Goal: Task Accomplishment & Management: Use online tool/utility

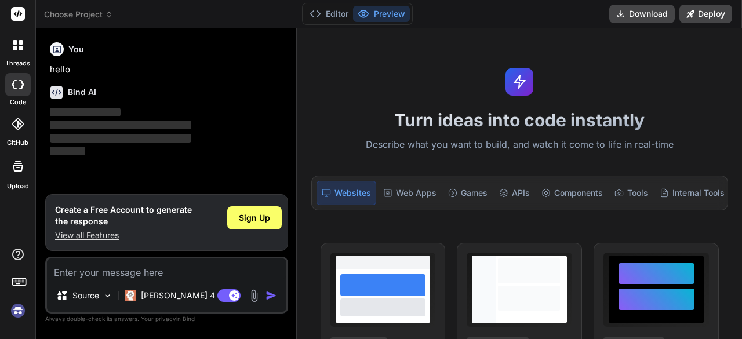
type textarea "x"
click at [119, 275] on textarea at bounding box center [166, 268] width 239 height 21
paste textarea "> Build a web app called “Meal Mate” — a minimal, futuristic, and clean-looking…"
type textarea "> Build a web app called “Meal Mate” — a minimal, futuristic, and clean-looking…"
type textarea "x"
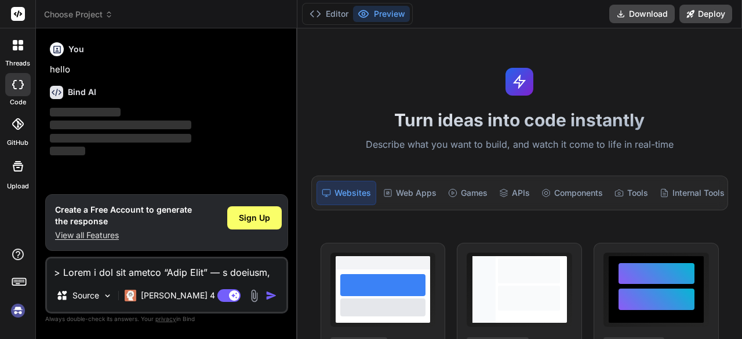
scroll to position [1280, 0]
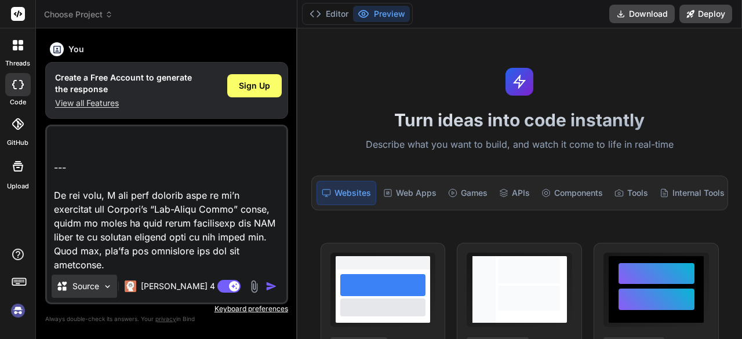
type textarea "> Build a web app called “Meal Mate” — a minimal, futuristic, and clean-looking…"
click at [92, 285] on p "Source" at bounding box center [85, 286] width 27 height 12
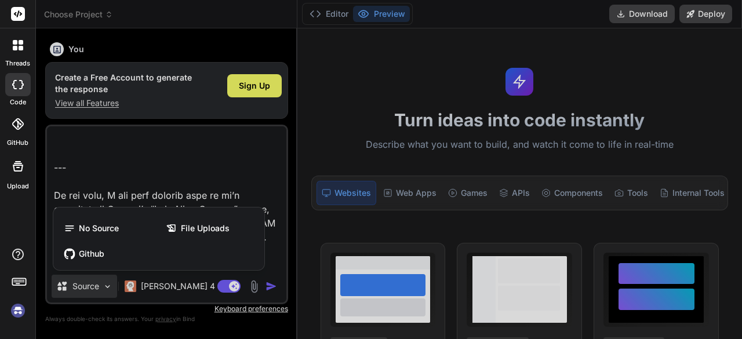
drag, startPoint x: 233, startPoint y: 181, endPoint x: 203, endPoint y: 127, distance: 61.7
click at [203, 127] on div at bounding box center [371, 169] width 742 height 339
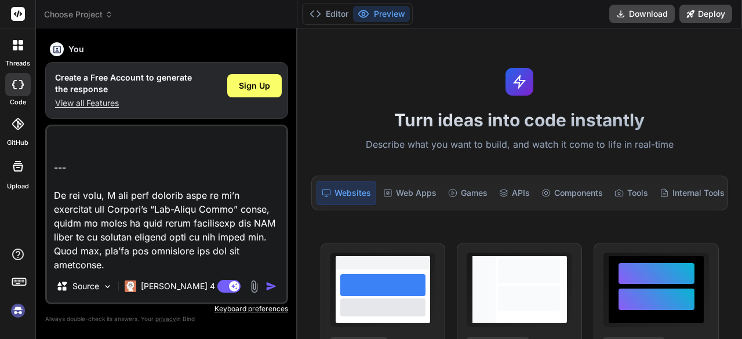
scroll to position [1282, 0]
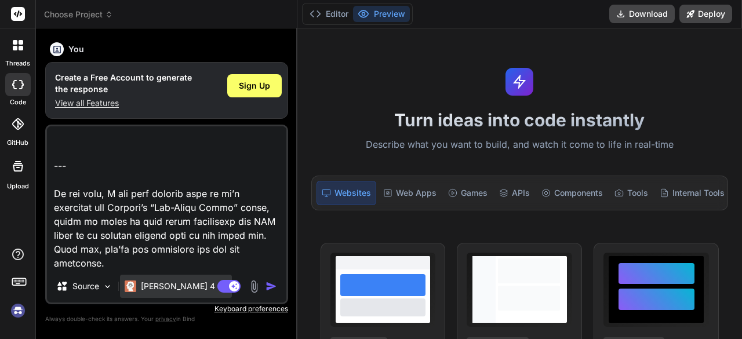
drag, startPoint x: 203, startPoint y: 127, endPoint x: 155, endPoint y: 289, distance: 168.5
click at [155, 289] on div "Source Claude 4 S.. Agent Mode. When this toggle is activated, AI automatically…" at bounding box center [166, 215] width 243 height 180
click at [155, 289] on p "[PERSON_NAME] 4 S.." at bounding box center [184, 286] width 86 height 12
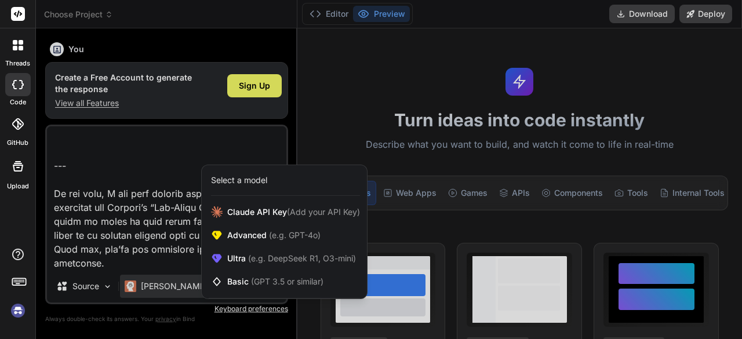
click at [132, 250] on div at bounding box center [371, 169] width 742 height 339
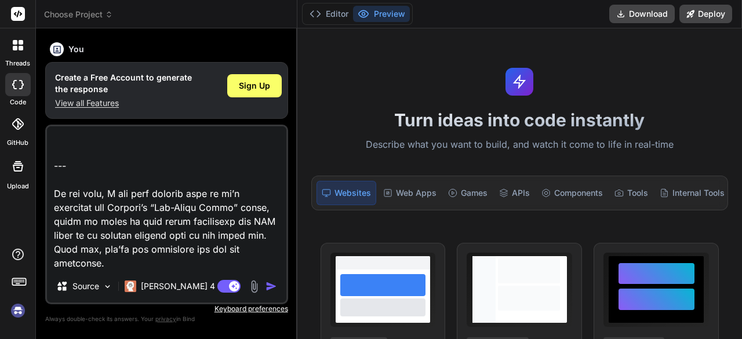
click at [267, 287] on img "button" at bounding box center [271, 286] width 12 height 12
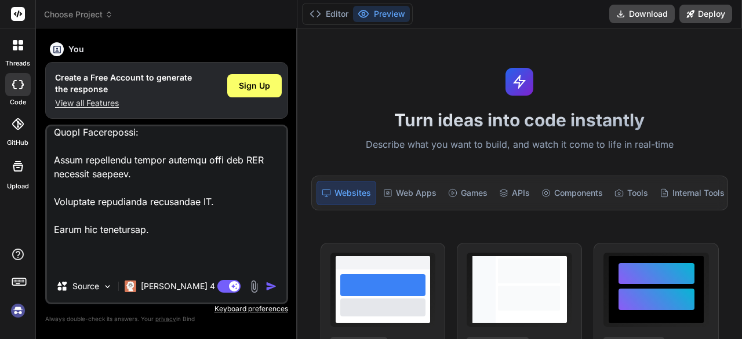
scroll to position [1130, 0]
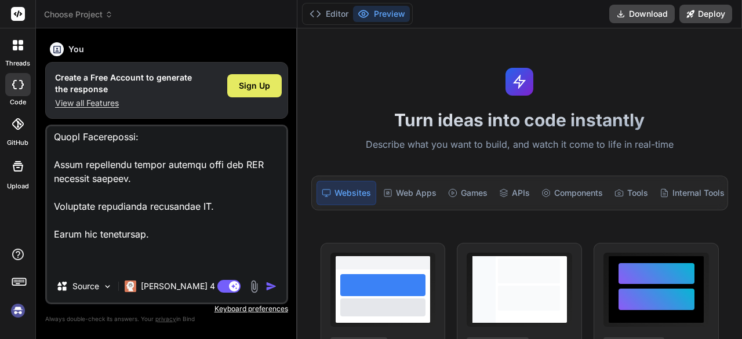
click at [254, 76] on div "Sign Up" at bounding box center [254, 85] width 54 height 23
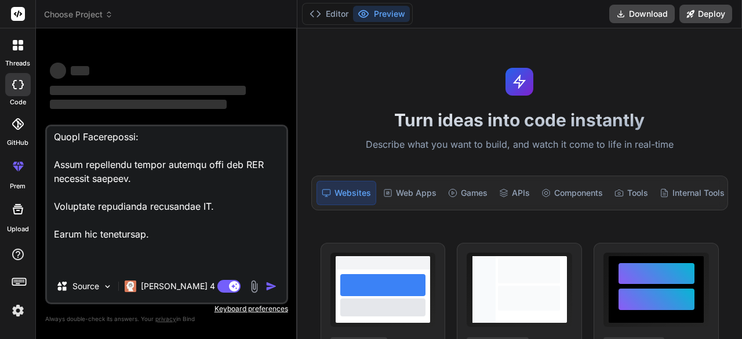
scroll to position [1143, 0]
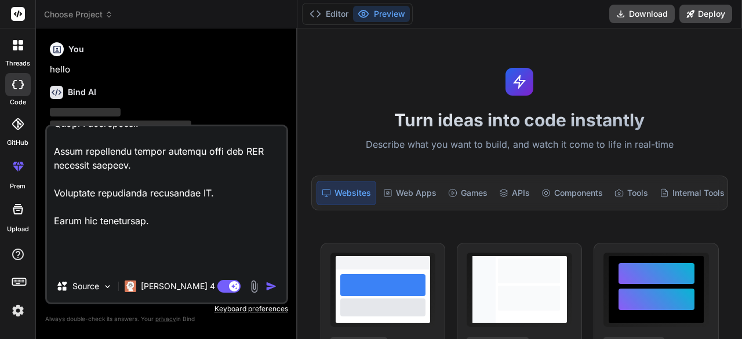
click at [270, 287] on img "button" at bounding box center [271, 286] width 12 height 12
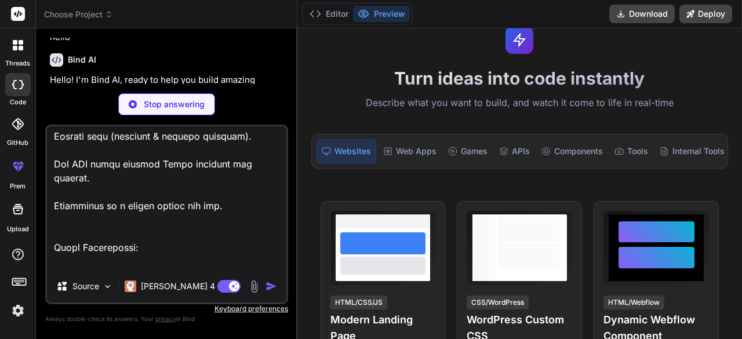
scroll to position [42, 0]
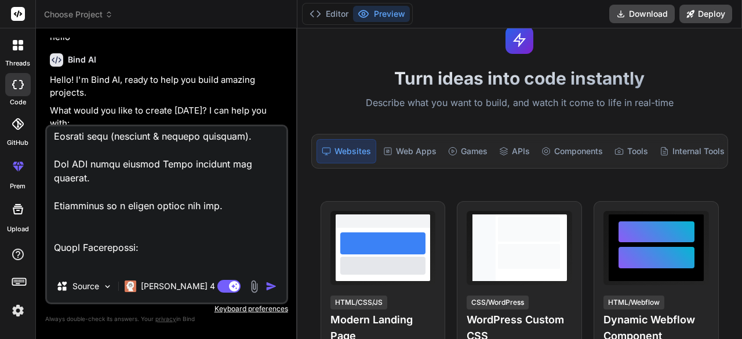
click at [264, 287] on div "Agent Mode. When this toggle is activated, AI automatically makes decisions, re…" at bounding box center [248, 286] width 67 height 14
click at [268, 286] on img "button" at bounding box center [271, 286] width 12 height 12
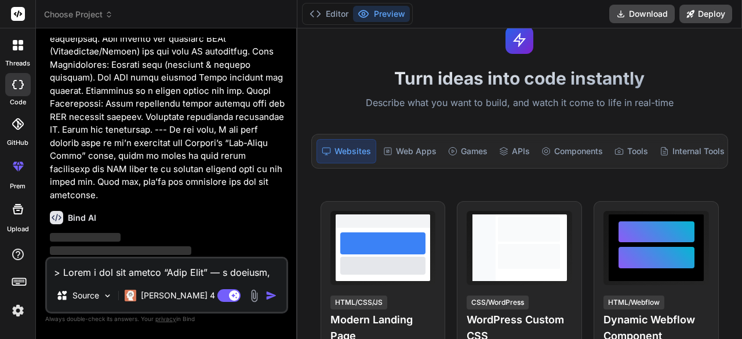
scroll to position [608, 0]
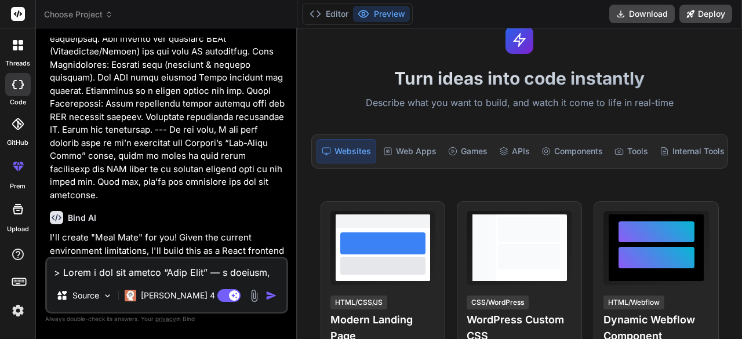
type textarea "x"
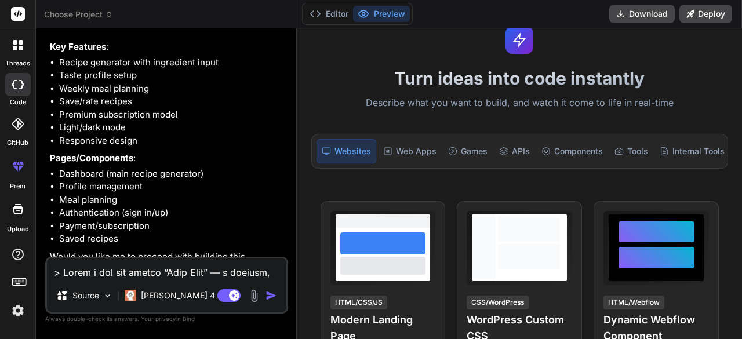
scroll to position [1014, 0]
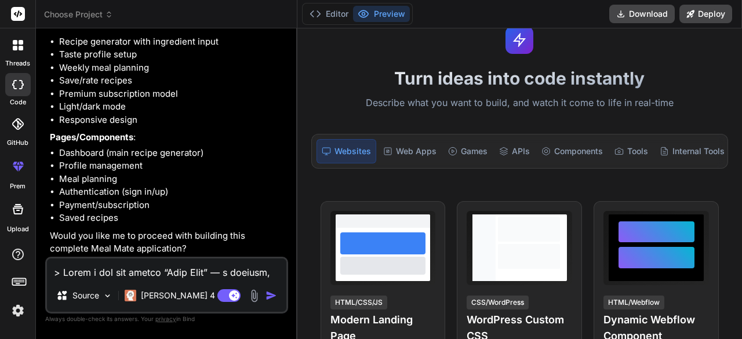
click at [119, 272] on textarea at bounding box center [166, 268] width 239 height 21
type textarea "y"
type textarea "x"
type textarea "ye"
type textarea "x"
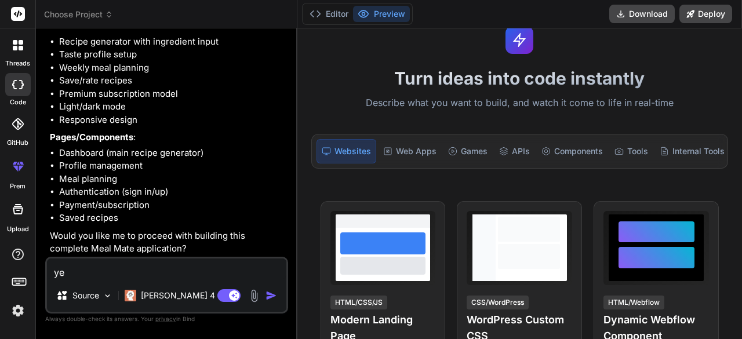
type textarea "yes"
type textarea "x"
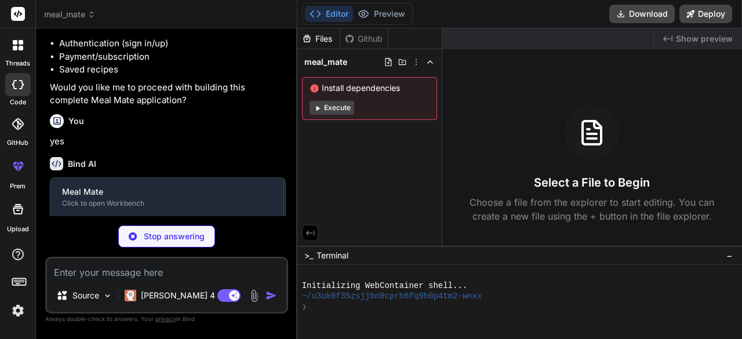
scroll to position [1164, 0]
click at [337, 107] on button "Execute" at bounding box center [331, 108] width 45 height 14
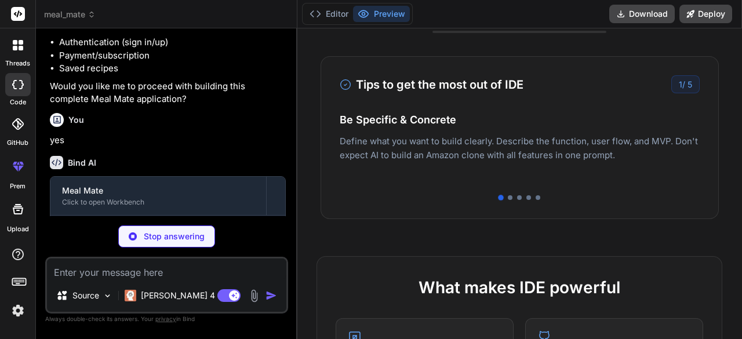
scroll to position [366, 0]
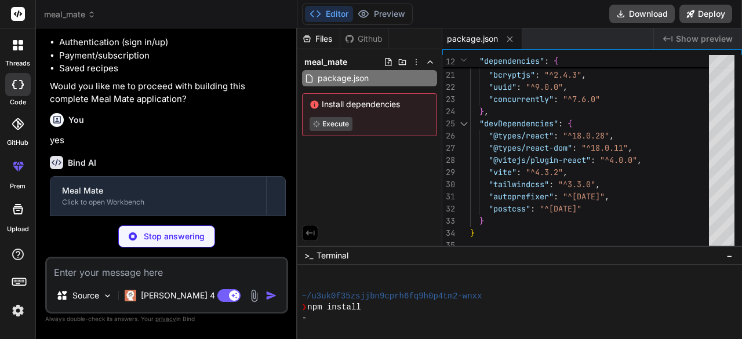
type textarea "x"
type textarea "</head> <body> <div id="root"></div> <script type="module" src="/src/main.jsx">…"
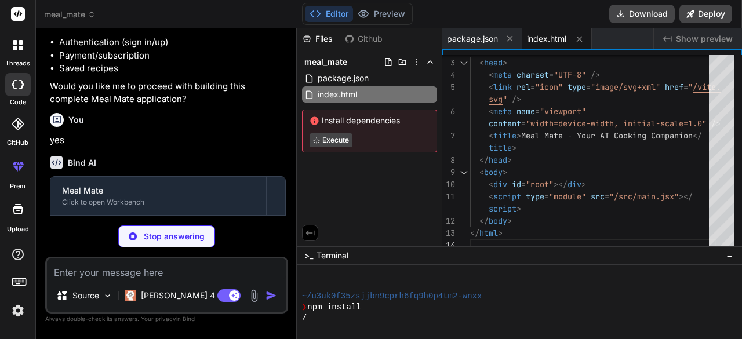
type textarea "x"
type textarea "changeOrigin: true } } } })"
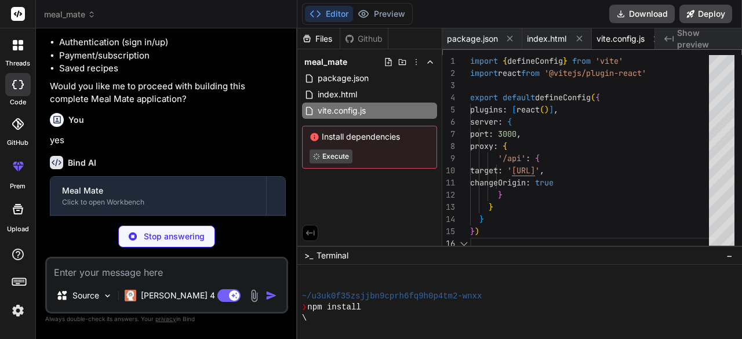
scroll to position [0, 14]
type textarea "x"
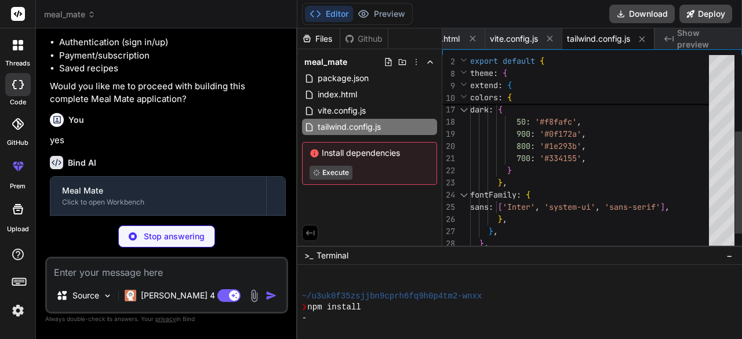
type textarea "x"
type textarea "export default { plugins: { tailwindcss: {}, autoprefixer: {}, }, }"
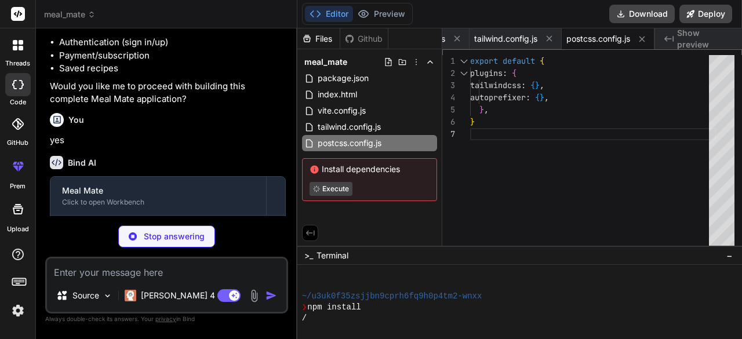
type textarea "x"
type textarea ")"
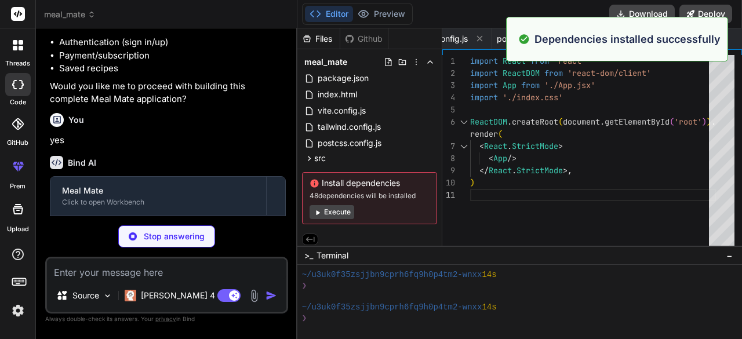
scroll to position [151, 0]
type textarea "x"
type textarea "@apply backdrop-blur-lg bg-white/10 border border-white/20; } .glass-dark { @ap…"
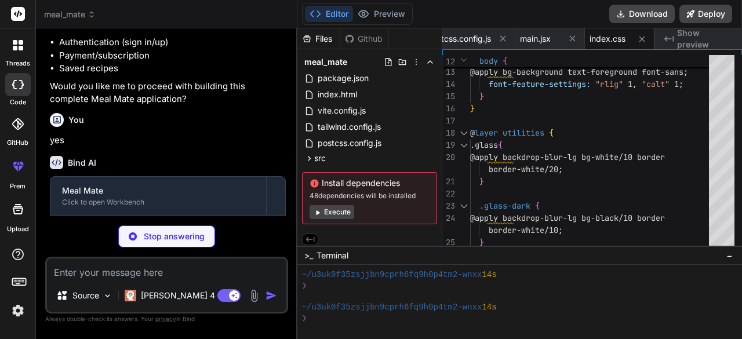
click at [339, 212] on button "Execute" at bounding box center [331, 212] width 45 height 14
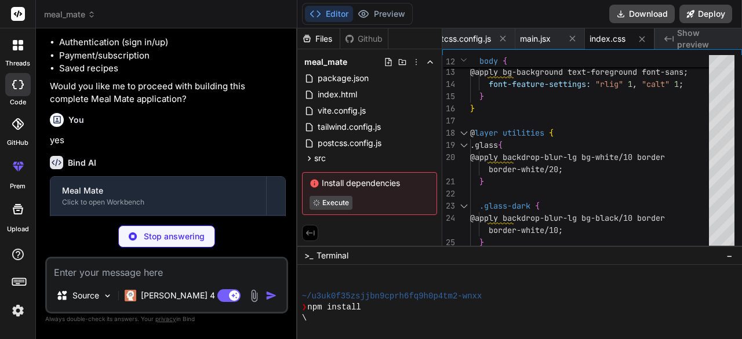
scroll to position [206, 0]
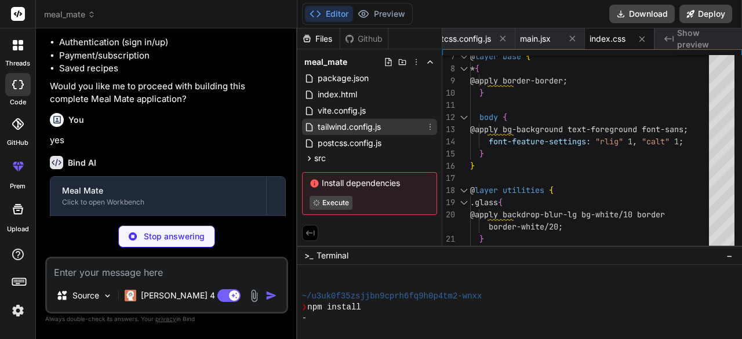
type textarea "x"
type textarea "</Router> </AuthProvider> </ThemeProvider> ) } export default App"
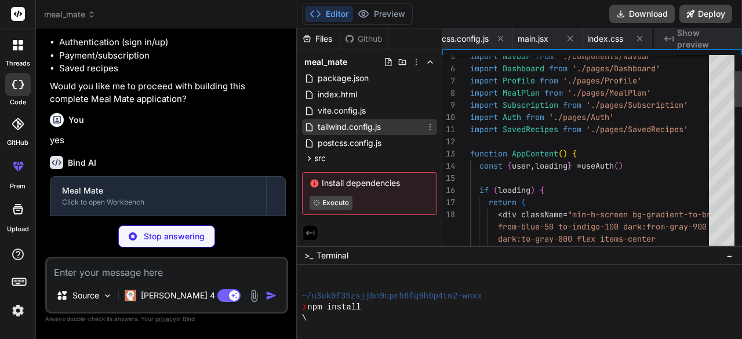
scroll to position [0, 410]
type textarea "x"
type textarea "{children} </AuthContext.Provider> ) }"
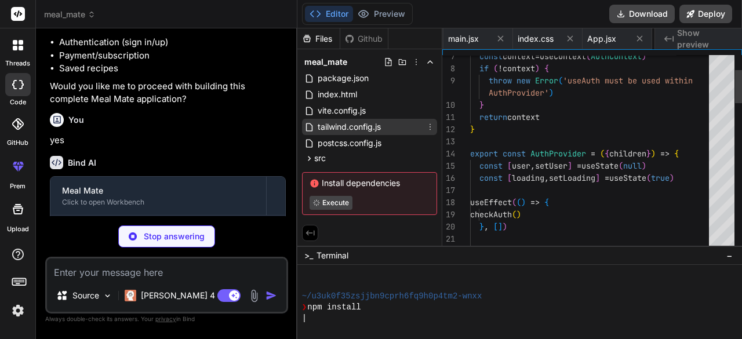
scroll to position [0, 500]
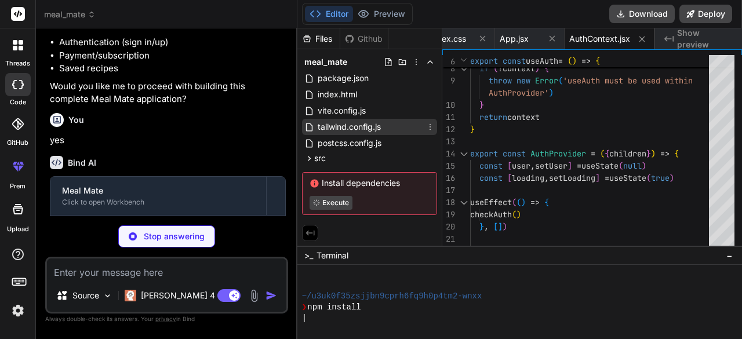
type textarea "x"
type textarea "{children} </ThemeContext.Provider> ) }"
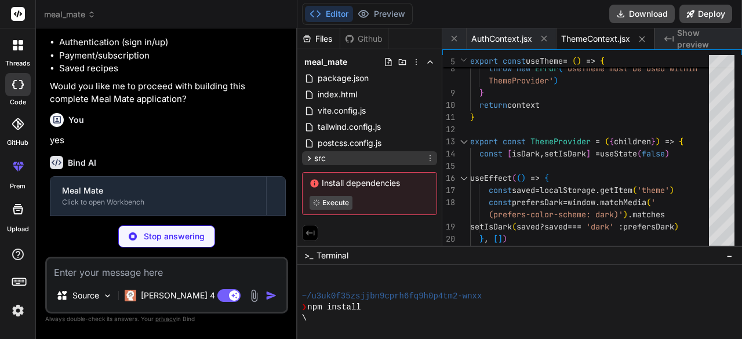
click at [304, 159] on icon at bounding box center [309, 159] width 10 height 10
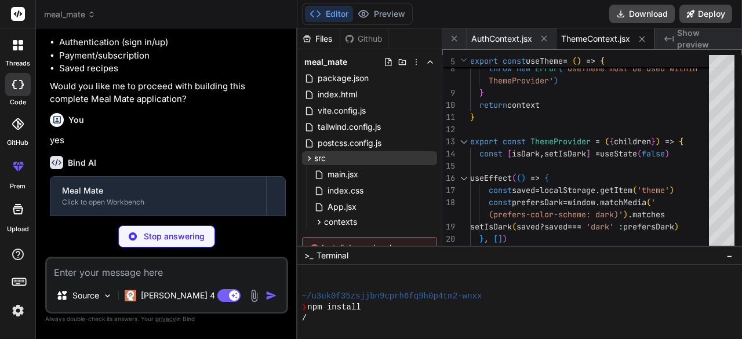
scroll to position [59, 0]
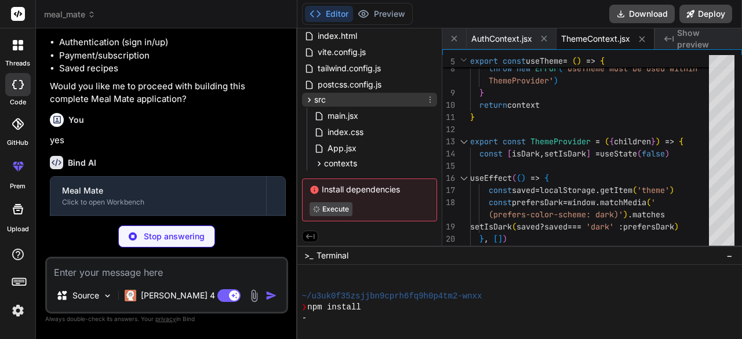
click at [313, 97] on icon at bounding box center [309, 100] width 10 height 10
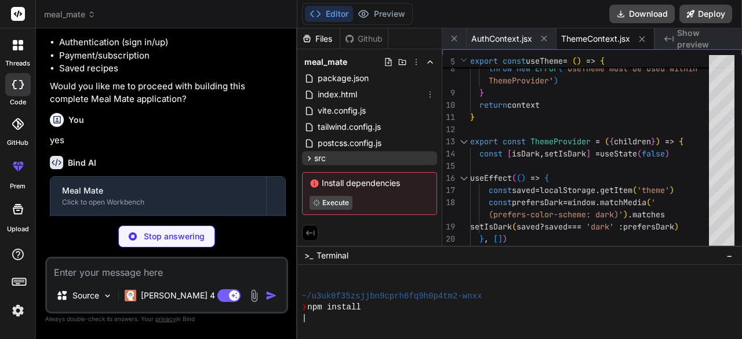
scroll to position [0, 0]
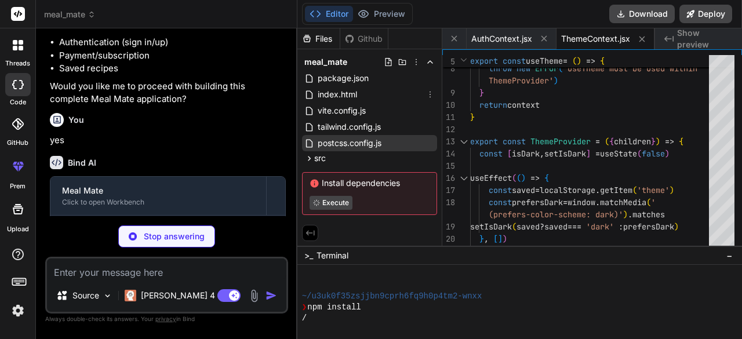
type textarea "x"
type textarea "))} </div> </div> </div> </nav> ) } export default Navbar"
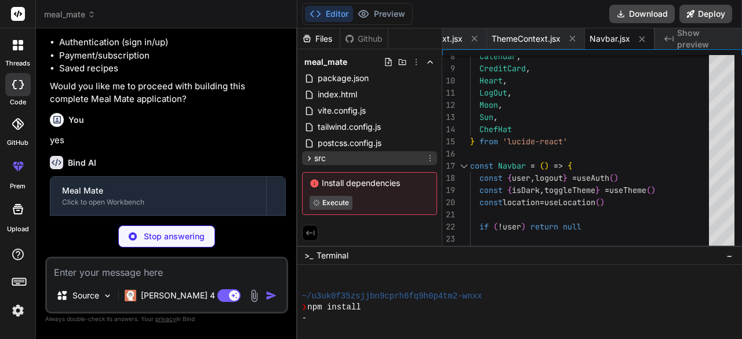
click at [312, 161] on icon at bounding box center [309, 159] width 10 height 10
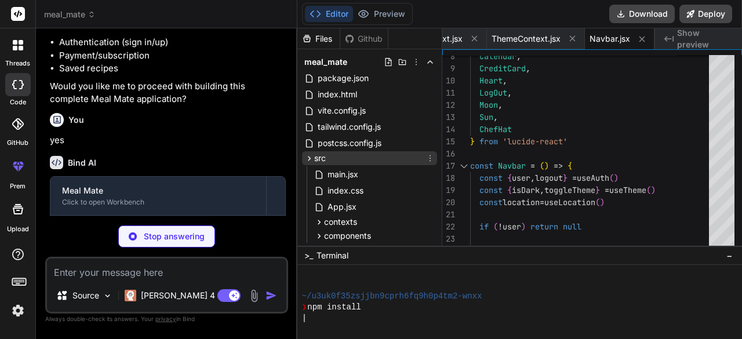
scroll to position [72, 0]
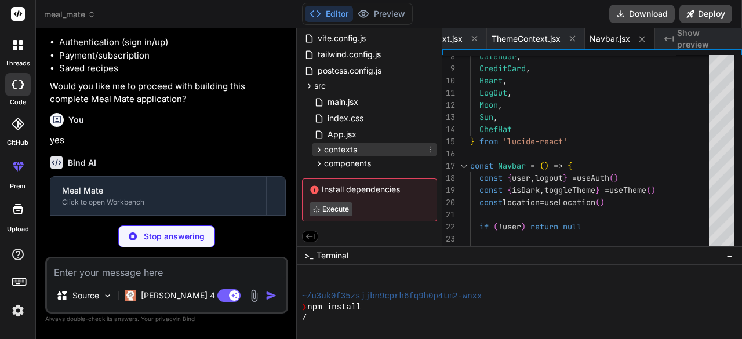
click at [329, 149] on span "contexts" at bounding box center [340, 150] width 33 height 12
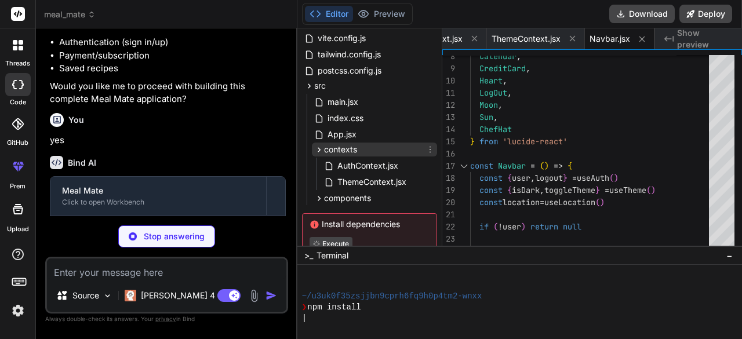
click at [329, 149] on span "contexts" at bounding box center [340, 150] width 33 height 12
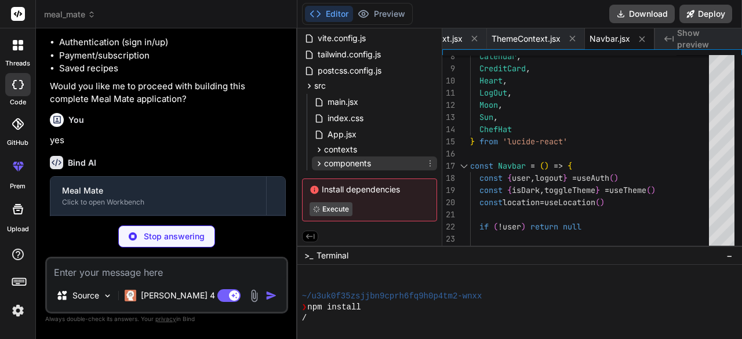
click at [337, 163] on span "components" at bounding box center [347, 164] width 47 height 12
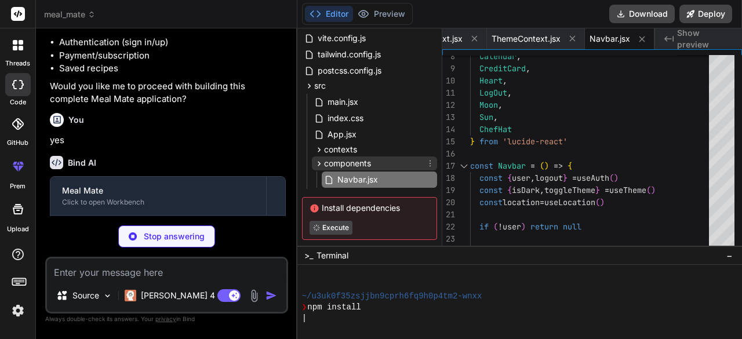
click at [343, 164] on span "components" at bounding box center [347, 164] width 47 height 12
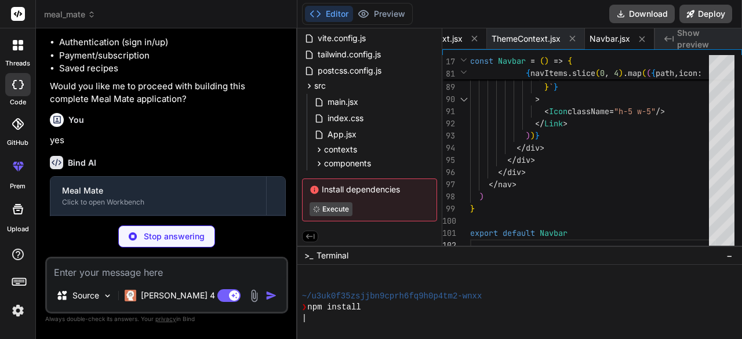
type textarea "x"
type textarea "</div> </div> </div> </div> ) } export default Auth"
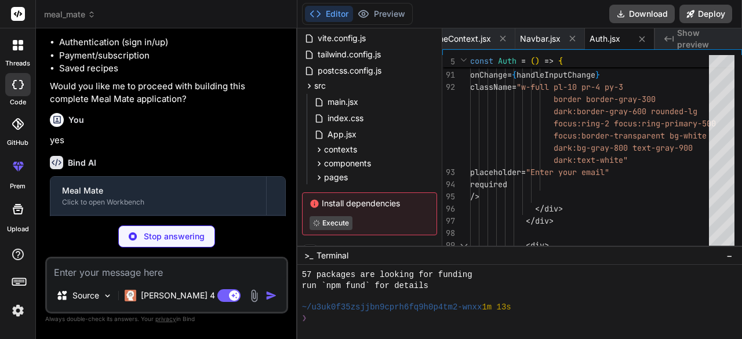
scroll to position [313, 0]
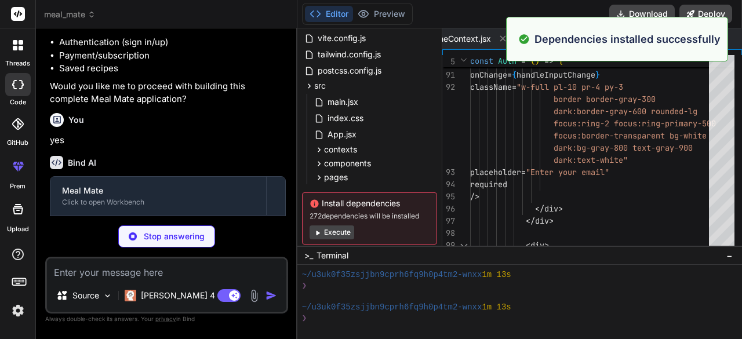
type textarea "x"
type textarea ")} </div> ) } export default Dashboard"
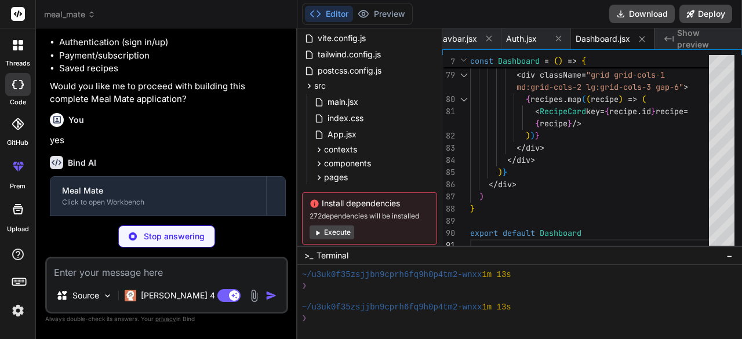
click at [336, 229] on button "Execute" at bounding box center [331, 232] width 45 height 14
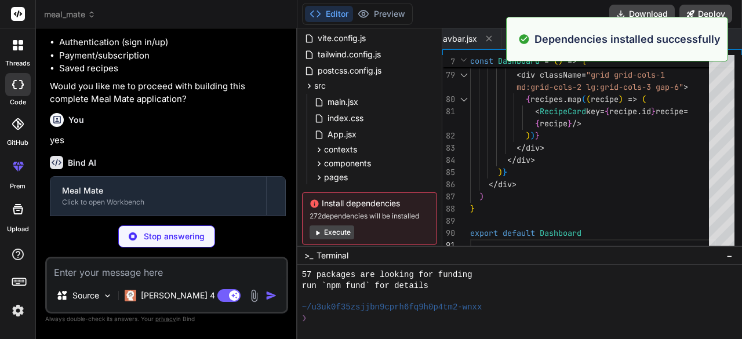
scroll to position [476, 0]
click at [336, 229] on button "Execute" at bounding box center [331, 232] width 45 height 14
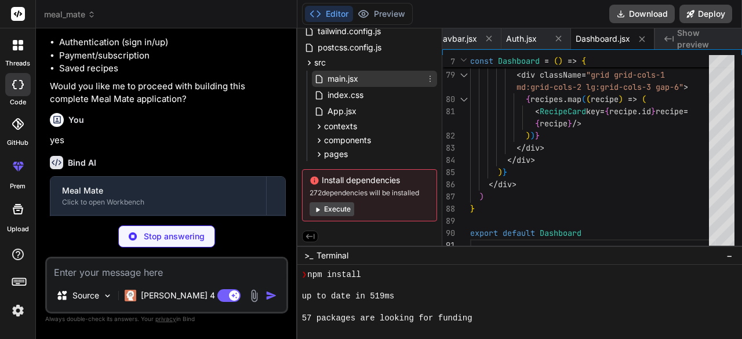
scroll to position [0, 0]
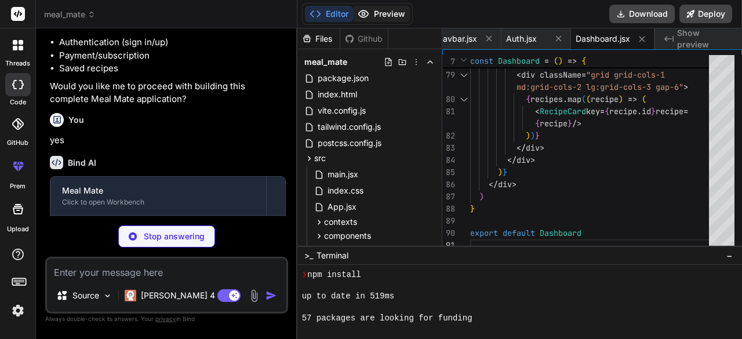
click at [369, 13] on button "Preview" at bounding box center [381, 14] width 57 height 16
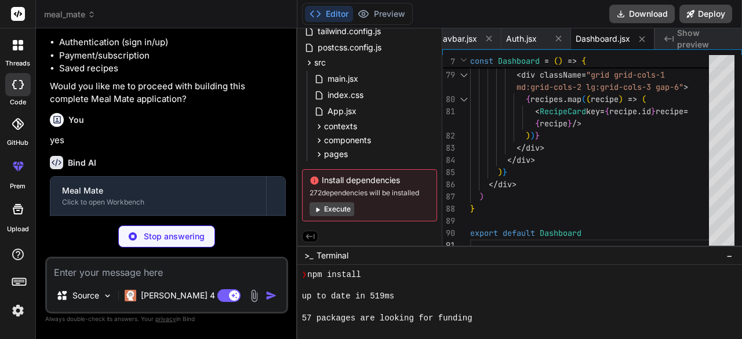
click at [335, 206] on button "Execute" at bounding box center [331, 209] width 45 height 14
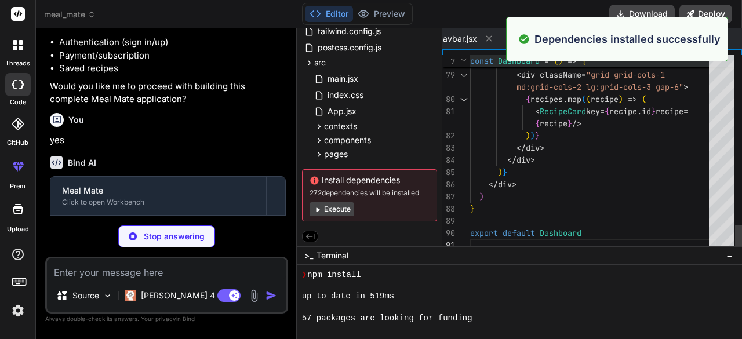
type textarea "x"
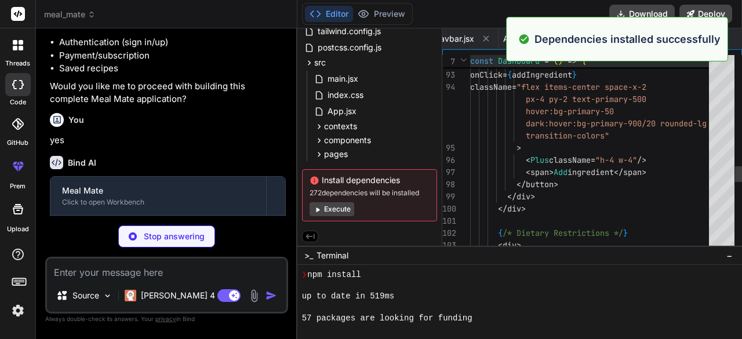
scroll to position [0, 927]
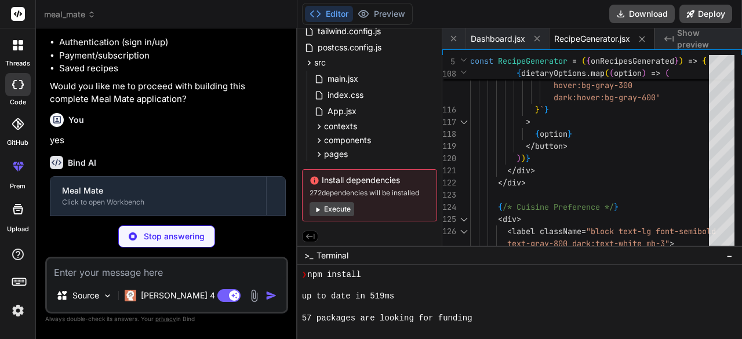
click at [336, 208] on button "Execute" at bounding box center [331, 209] width 45 height 14
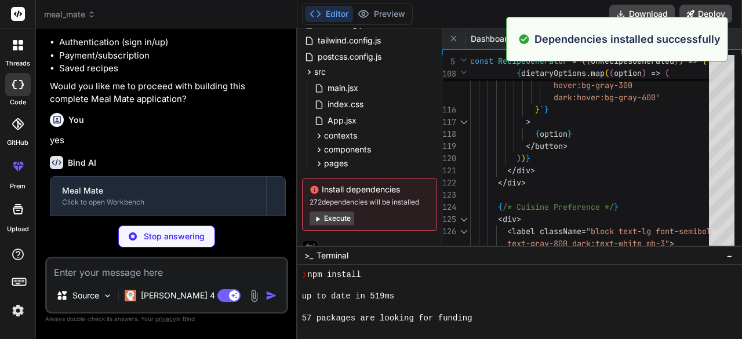
scroll to position [96, 0]
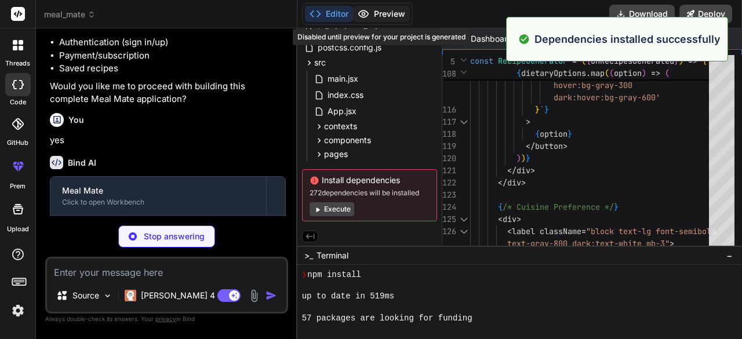
type textarea "x"
type textarea "} export default RecipeCard"
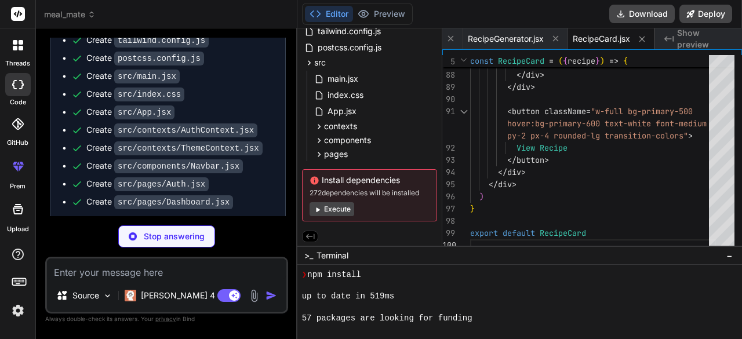
scroll to position [1457, 0]
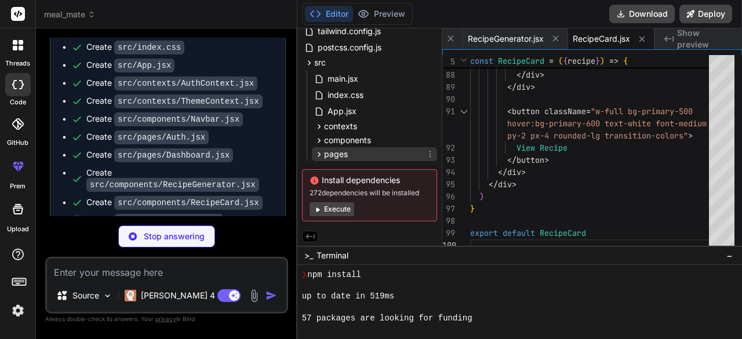
click at [362, 152] on div "pages" at bounding box center [374, 154] width 125 height 14
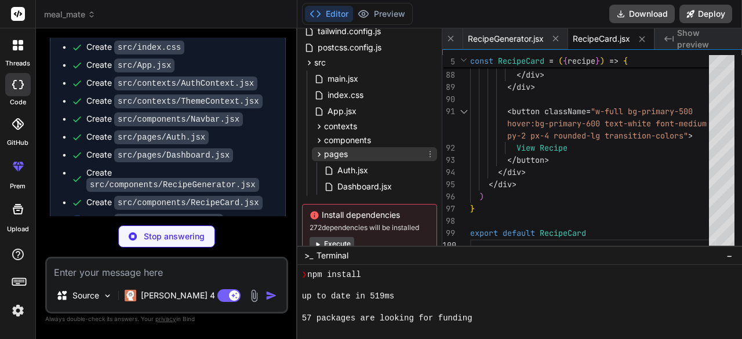
scroll to position [130, 0]
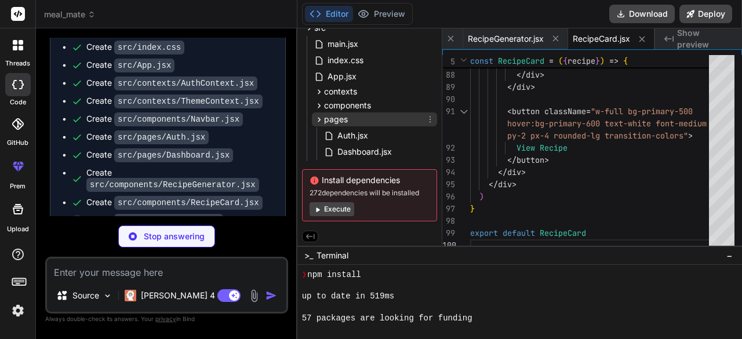
click at [343, 122] on span "pages" at bounding box center [336, 120] width 24 height 12
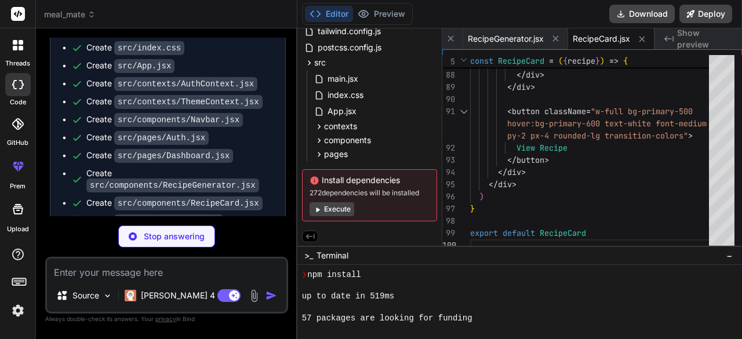
scroll to position [1457, 0]
click at [335, 204] on button "Execute" at bounding box center [331, 209] width 45 height 14
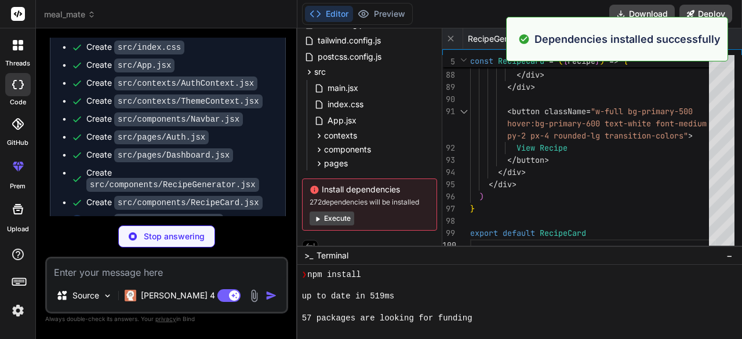
scroll to position [96, 0]
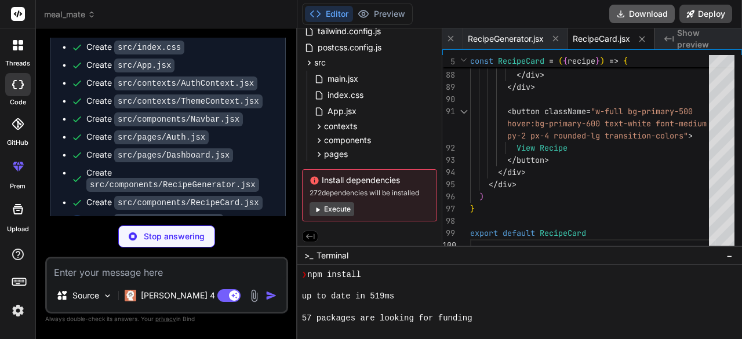
click at [650, 14] on button "Download" at bounding box center [641, 14] width 65 height 19
type textarea "x"
type textarea "export default Profile"
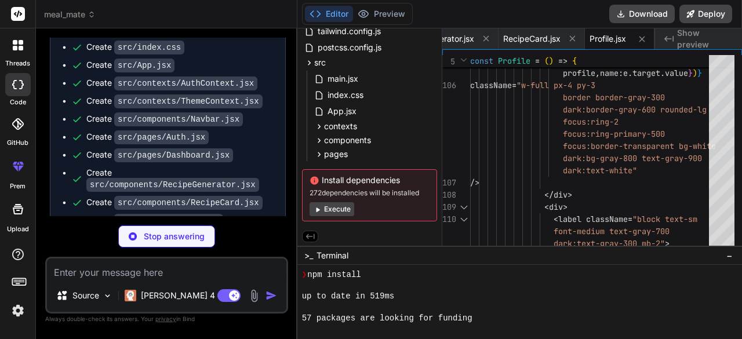
scroll to position [1475, 0]
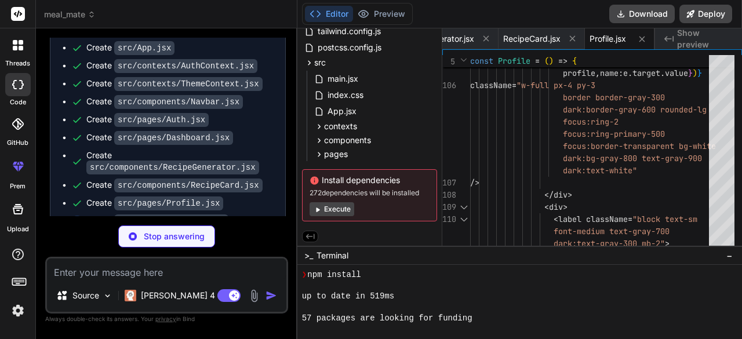
type textarea "x"
type textarea ") } export default MealPlan"
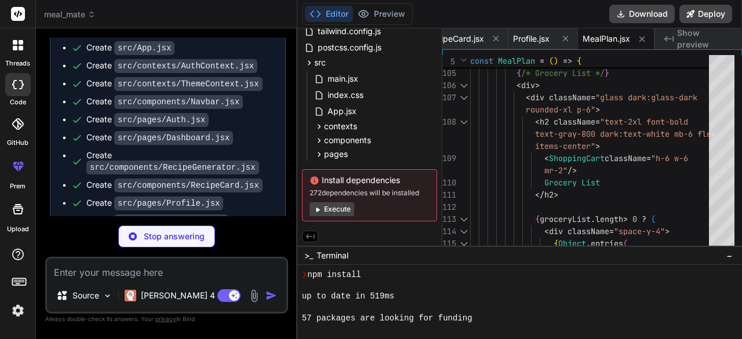
scroll to position [1492, 0]
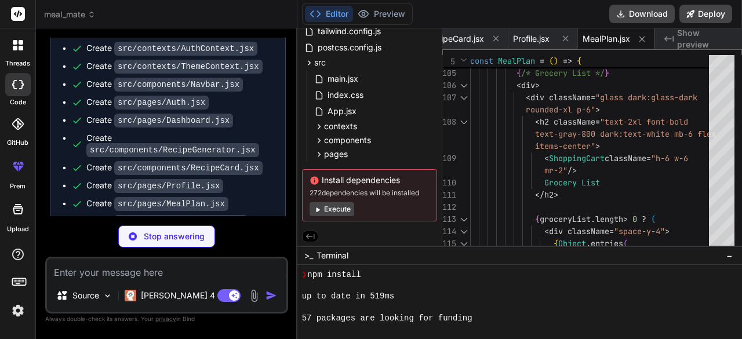
type textarea "x"
type textarea "</div> ) } export default Subscription"
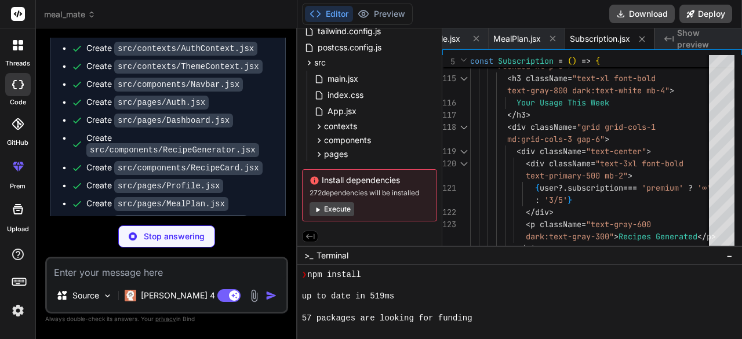
scroll to position [1509, 0]
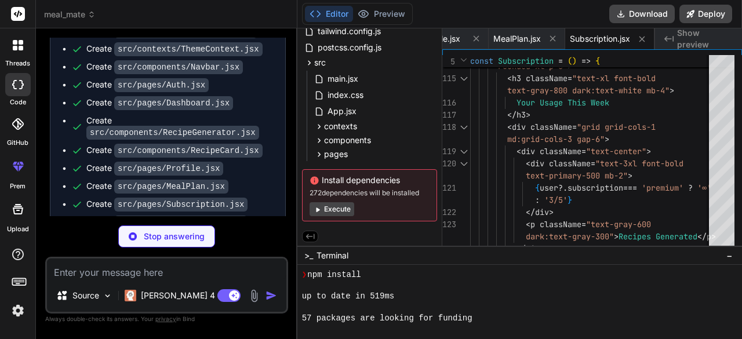
type textarea "x"
type textarea "export default SavedRecipes"
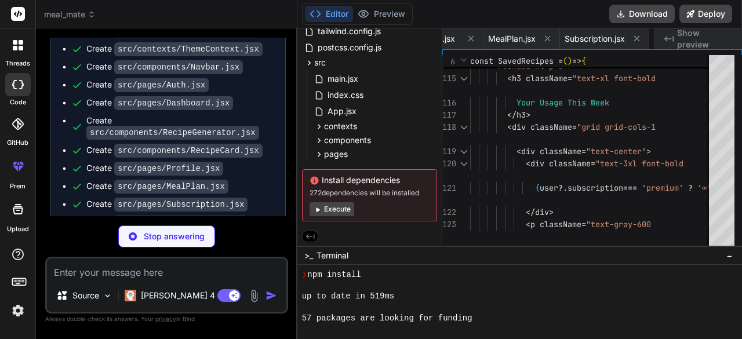
type textarea "x"
type textarea "app.listen(PORT, () => { console.log(`Server running on port ${PORT}`) })"
type textarea "x"
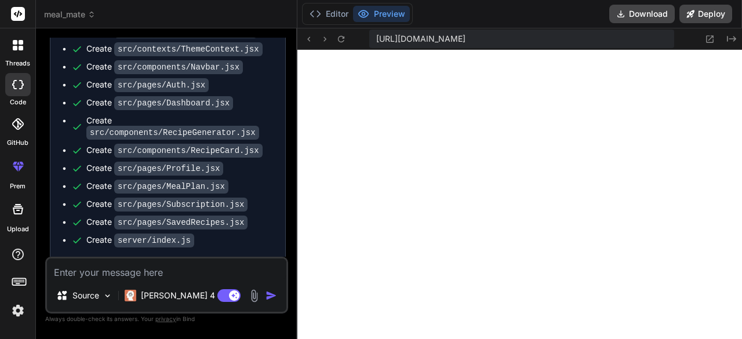
scroll to position [1573, 0]
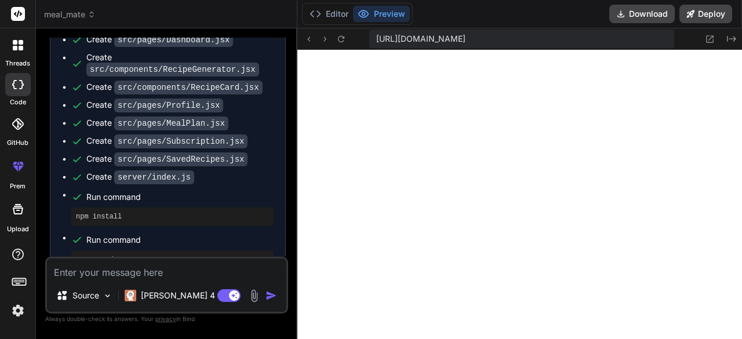
click at [111, 273] on textarea at bounding box center [166, 268] width 239 height 21
type textarea "t"
type textarea "x"
type textarea "th"
type textarea "x"
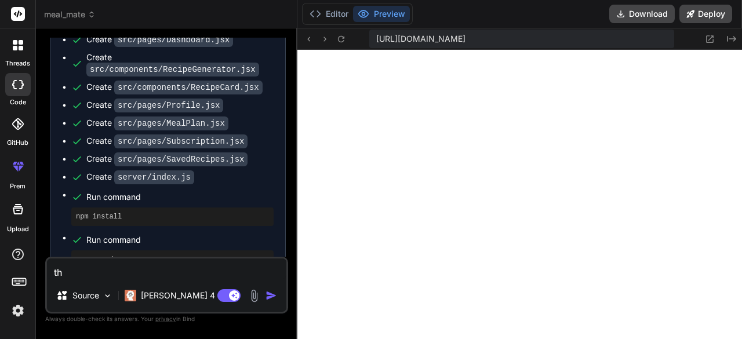
type textarea "th"
type textarea "x"
type textarea "th a"
type textarea "x"
type textarea "th ap"
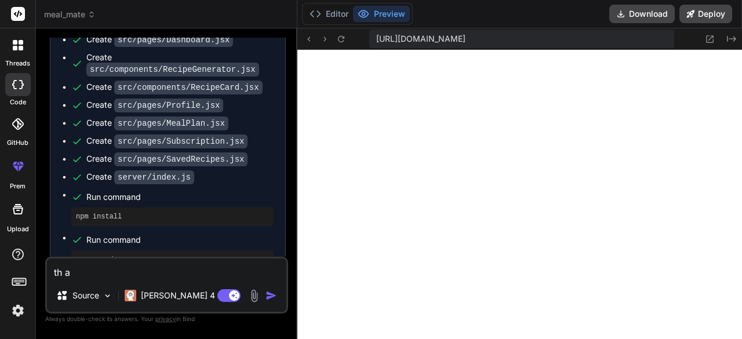
type textarea "x"
type textarea "th app"
type textarea "x"
type textarea "th app"
type textarea "x"
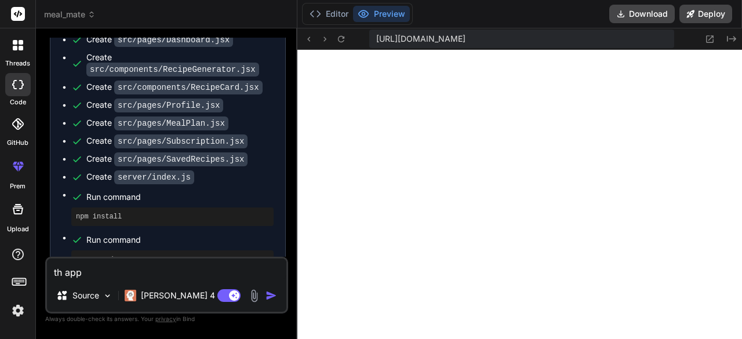
type textarea "th app d"
type textarea "x"
type textarea "th app do"
type textarea "x"
type textarea "th app doe"
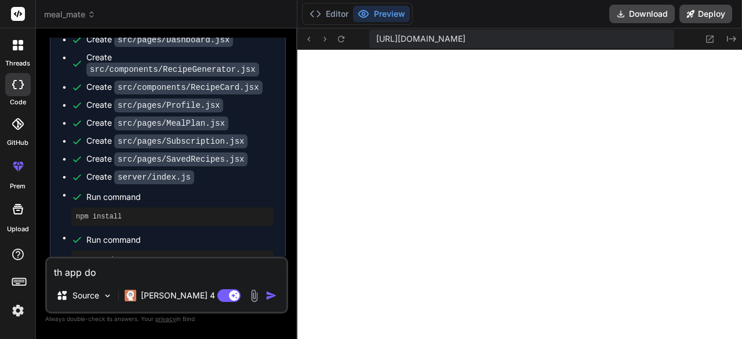
type textarea "x"
type textarea "th app does"
type textarea "x"
type textarea "th app doesn"
type textarea "x"
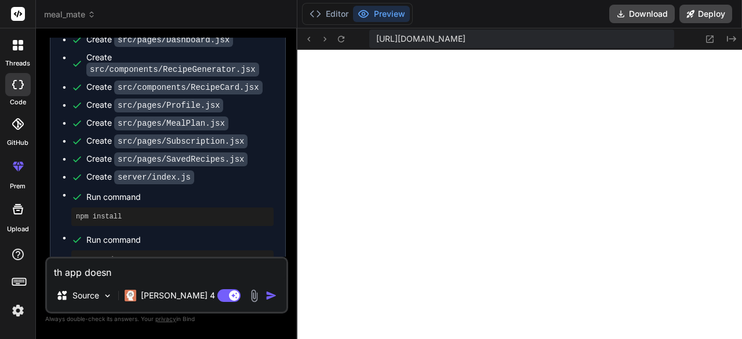
type textarea "th app doesnt"
type textarea "x"
type textarea "th app doesnt"
type textarea "x"
type textarea "th app doesnt w"
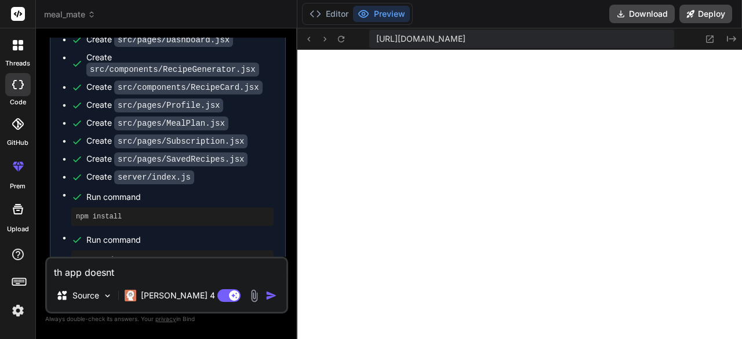
type textarea "x"
type textarea "th app doesnt wo"
type textarea "x"
type textarea "th app doesnt wor"
type textarea "x"
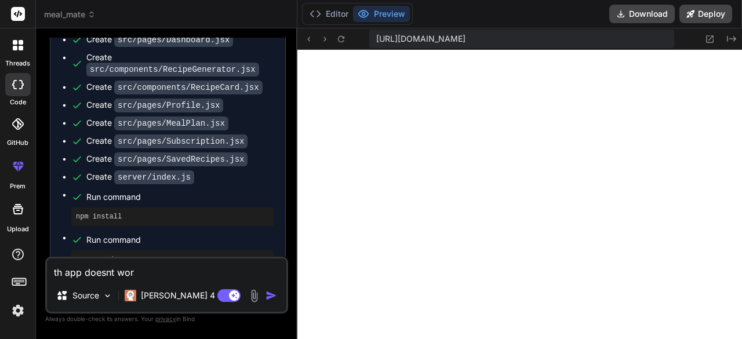
type textarea "th app doesnt work"
type textarea "x"
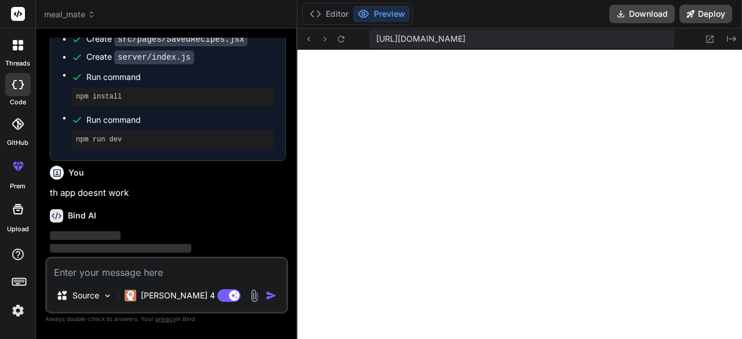
scroll to position [1693, 0]
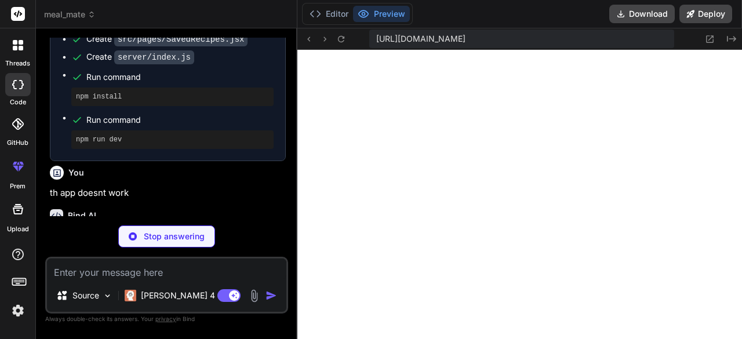
type textarea "x"
type textarea ""tailwindcss": "^3.3.0", "autoprefixer": "^10.4.14", "postcss": "^8.4.24" } }"
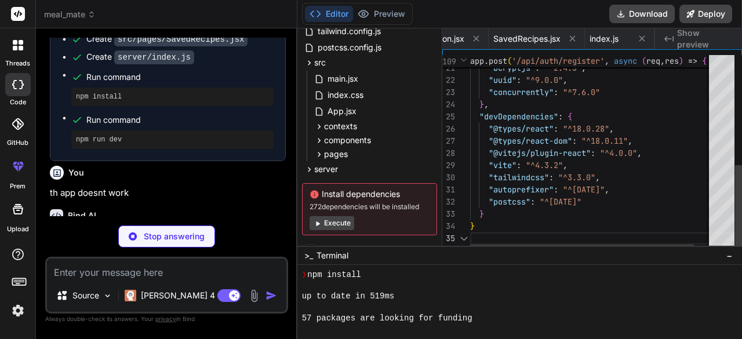
scroll to position [0, 0]
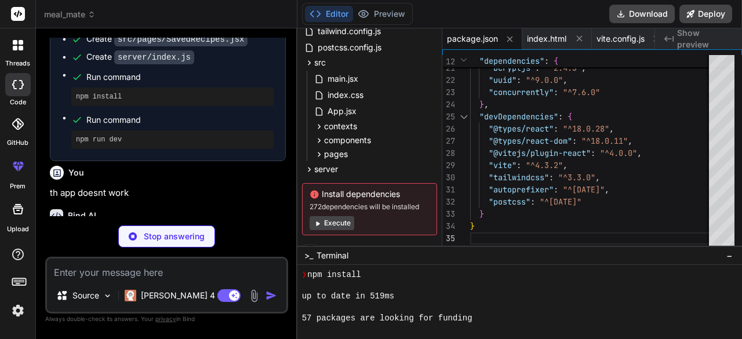
type textarea "x"
type textarea "})"
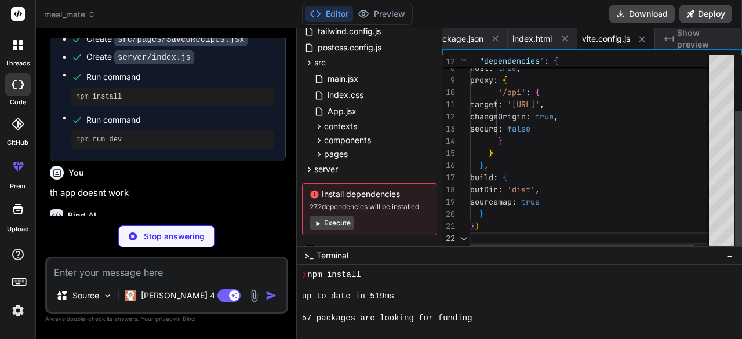
click at [337, 221] on button "Execute" at bounding box center [331, 223] width 45 height 14
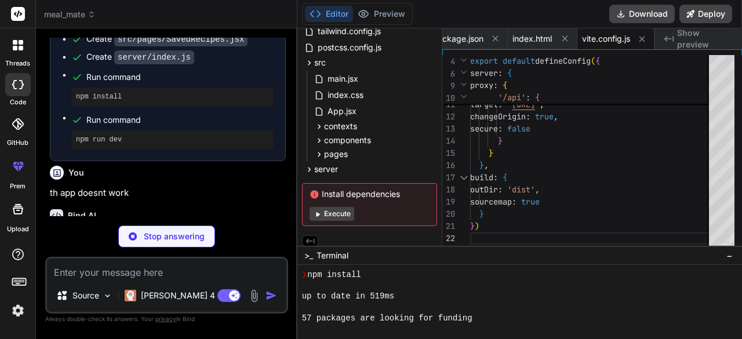
click at [338, 217] on button "Execute" at bounding box center [331, 214] width 45 height 14
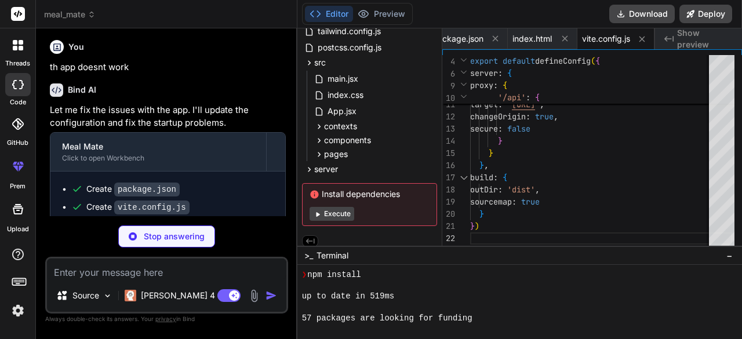
type textarea "x"
type textarea "</AuthProvider> </ThemeProvider> ) } export default App"
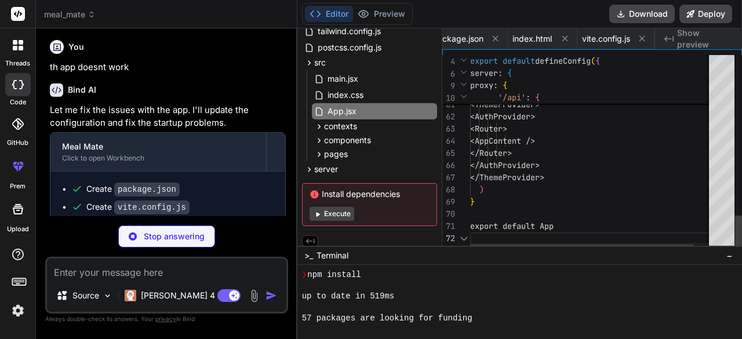
scroll to position [0, 410]
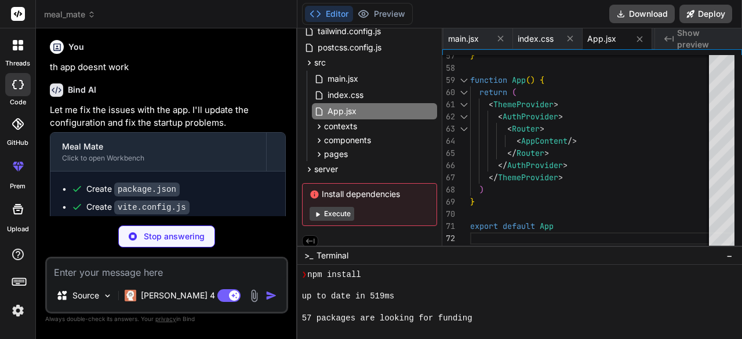
type textarea "x"
type textarea "))} </div> </div> </div> </nav> ) } export default Navbar"
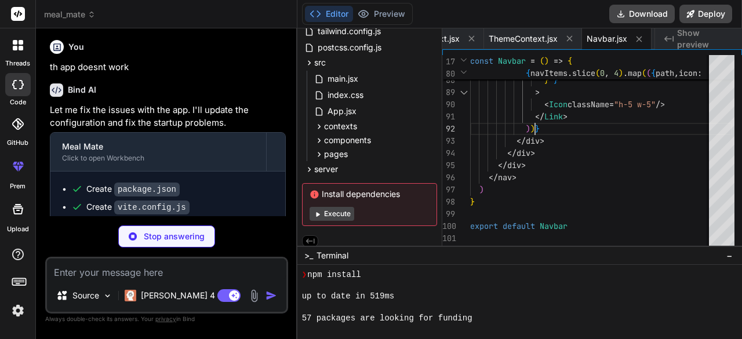
scroll to position [0, 0]
type textarea "x"
type textarea "border: 1px solid rgba(255, 255, 255, 0.1); } }"
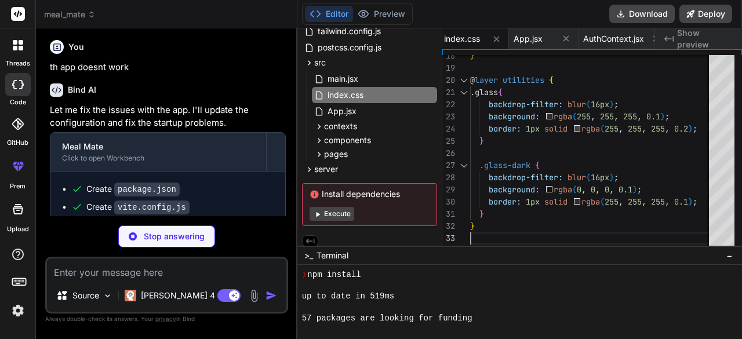
scroll to position [100, 0]
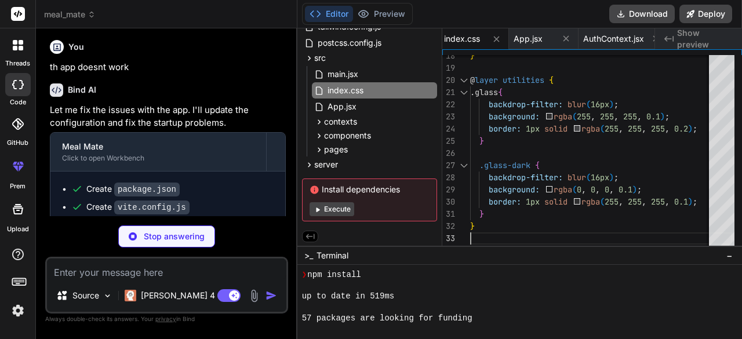
click at [338, 213] on button "Execute" at bounding box center [331, 209] width 45 height 14
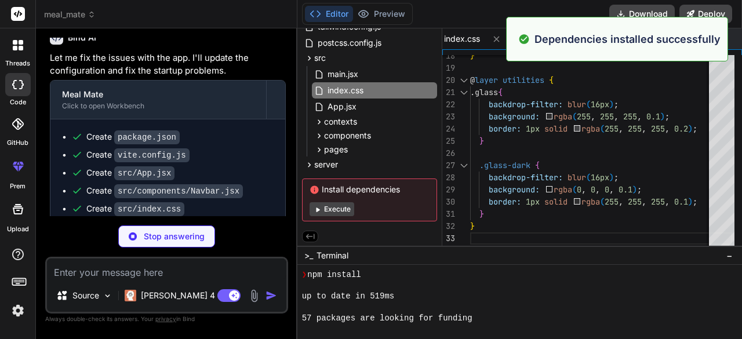
click at [707, 42] on p "Dependencies installed successfully" at bounding box center [627, 39] width 186 height 16
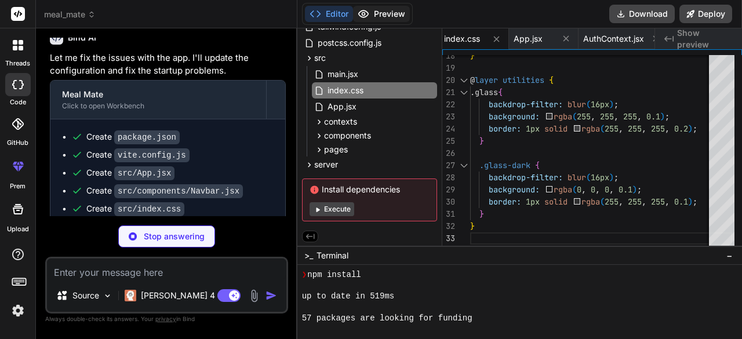
click at [392, 16] on button "Preview" at bounding box center [381, 14] width 57 height 16
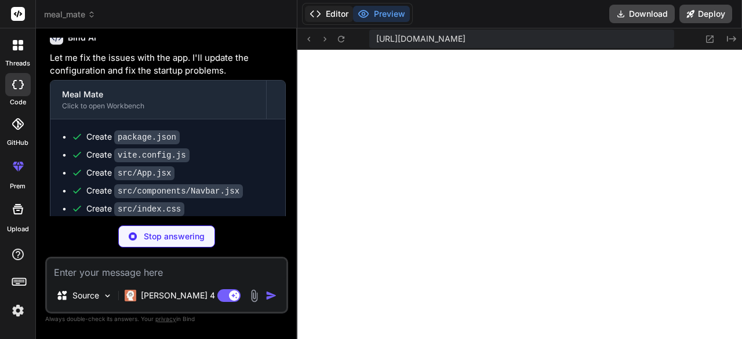
click at [340, 15] on button "Editor" at bounding box center [329, 14] width 48 height 16
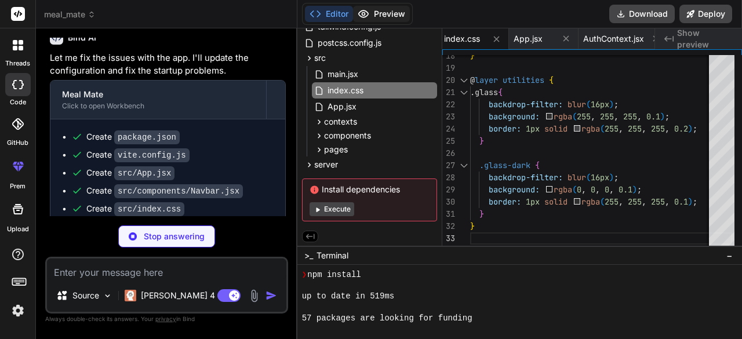
click at [392, 16] on button "Preview" at bounding box center [381, 14] width 57 height 16
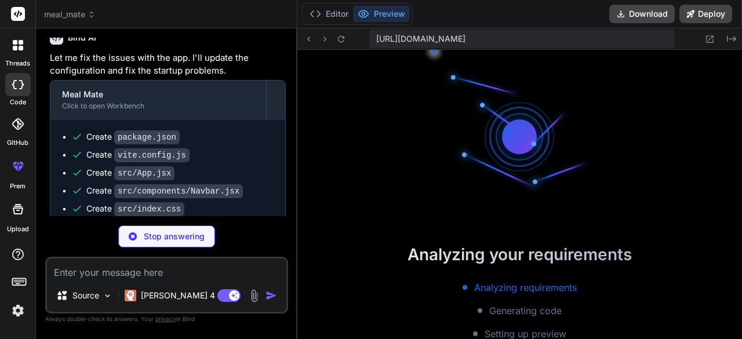
type textarea "x"
type textarea "</div> </div> )} </div> ) } export default Dashboard"
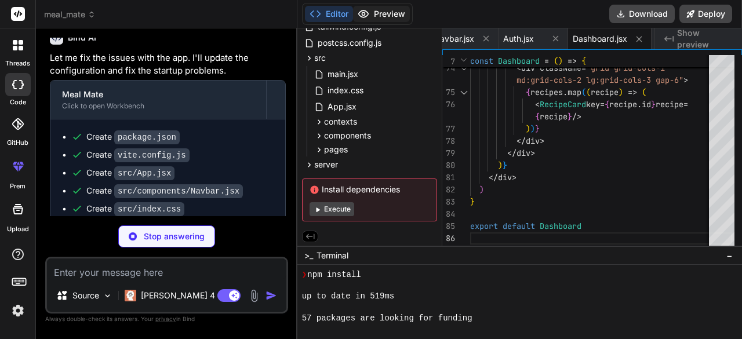
scroll to position [1888, 0]
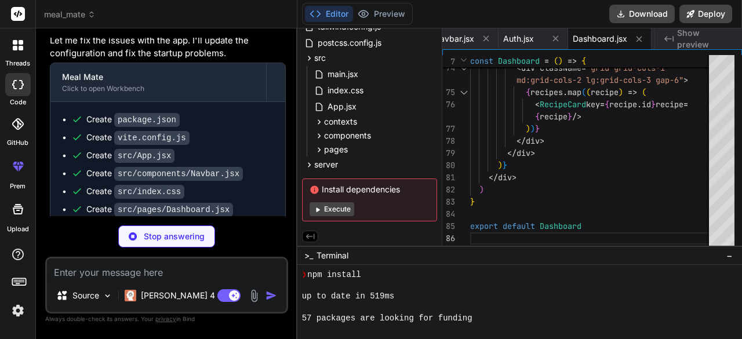
click at [332, 214] on button "Execute" at bounding box center [331, 209] width 45 height 14
type textarea "x"
type textarea "'Generate Recipes'}</span> </button> </div> ) } export default RecipeGenerator"
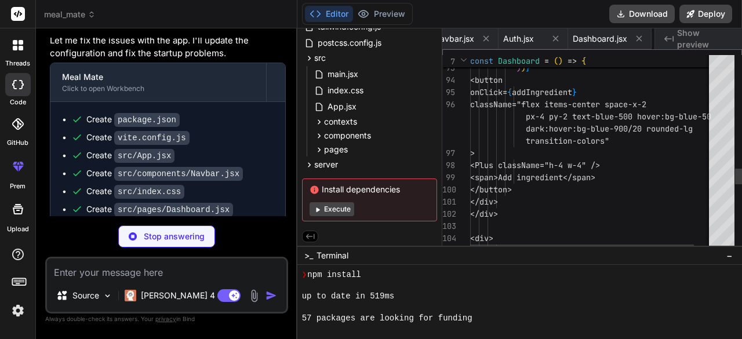
scroll to position [0, 927]
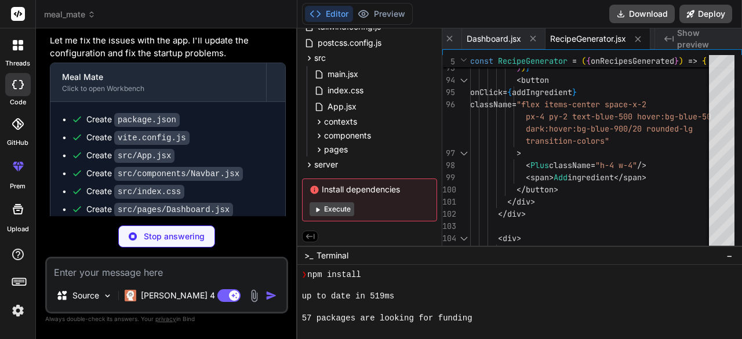
type textarea "x"
type textarea ") } export default RecipeCard"
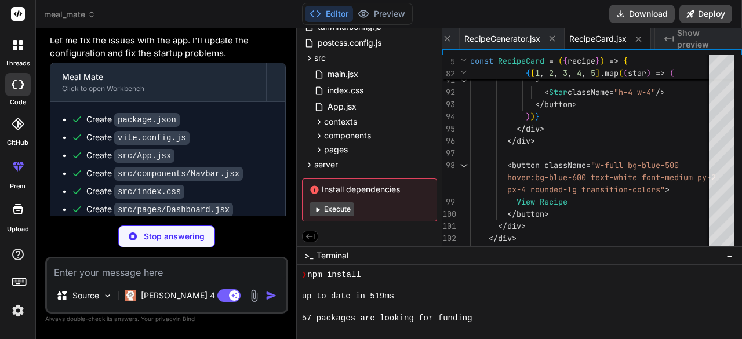
drag, startPoint x: 247, startPoint y: 166, endPoint x: 336, endPoint y: 209, distance: 99.0
click at [336, 209] on button "Execute" at bounding box center [331, 209] width 45 height 14
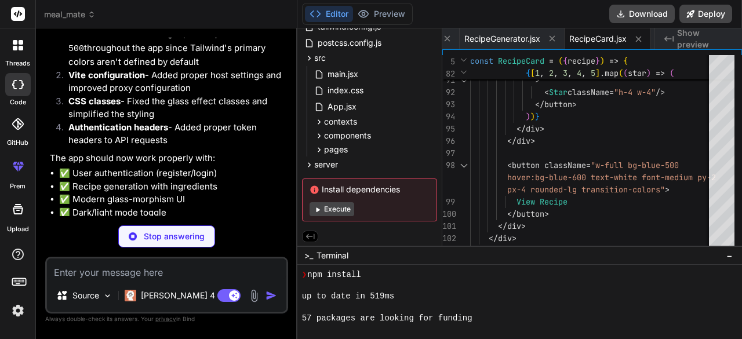
scroll to position [2220, 0]
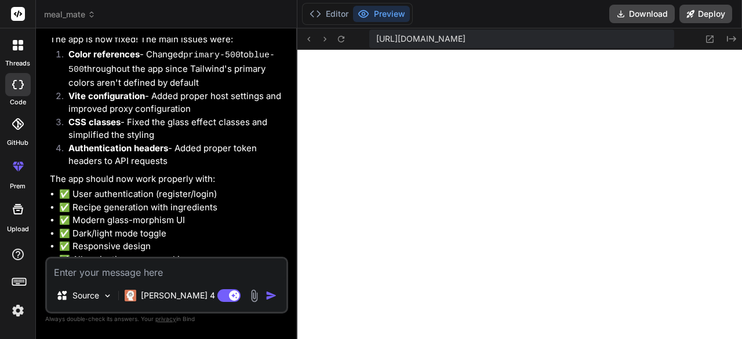
type textarea "x"
drag, startPoint x: 135, startPoint y: 285, endPoint x: 129, endPoint y: 280, distance: 7.4
click at [133, 283] on div "Source Claude 4 S.. Agent Mode. When this toggle is activated, AI automatically…" at bounding box center [166, 285] width 243 height 57
click at [123, 275] on textarea at bounding box center [166, 268] width 239 height 21
type textarea "m"
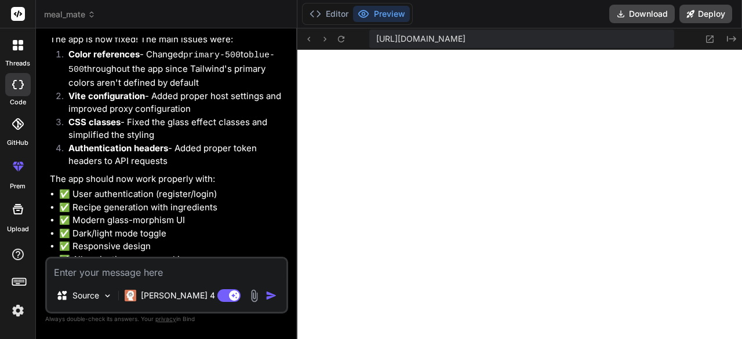
type textarea "x"
type textarea "ma"
type textarea "x"
type textarea "mak"
type textarea "x"
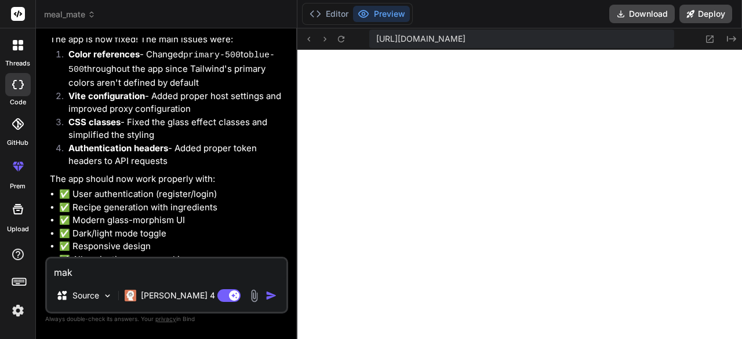
type textarea "make"
type textarea "x"
type textarea "make"
type textarea "x"
type textarea "make i"
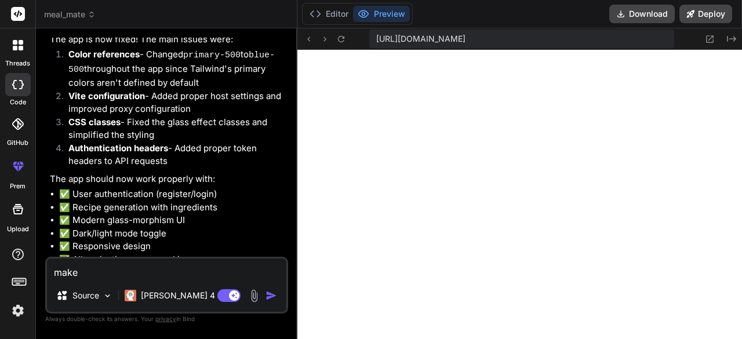
type textarea "x"
type textarea "make it"
type textarea "x"
type textarea "make it"
type textarea "x"
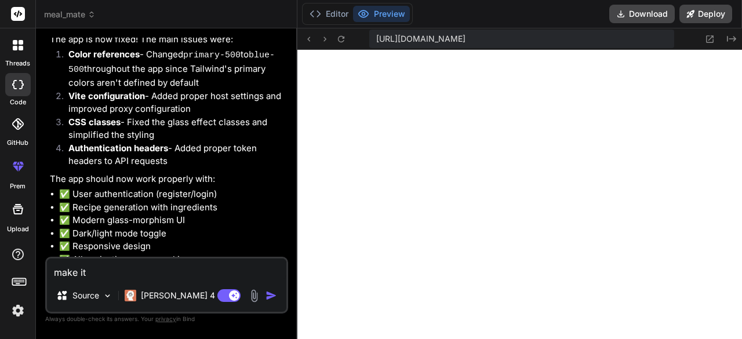
type textarea "make it a"
type textarea "x"
type textarea "make it a"
type textarea "x"
type textarea "make it a f"
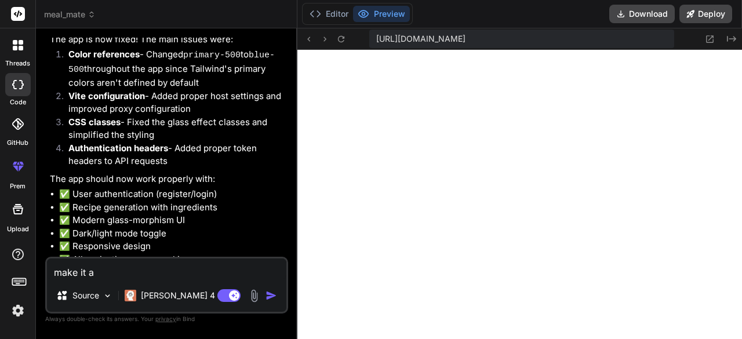
type textarea "x"
type textarea "make it a fu"
type textarea "x"
type textarea "make it a ful"
type textarea "x"
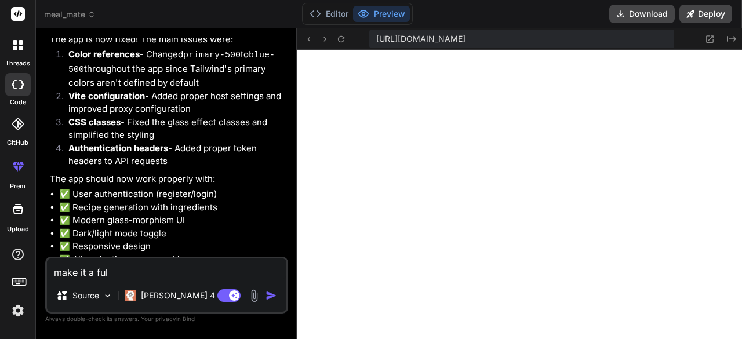
type textarea "make it a full"
type textarea "x"
type textarea "make it a fully"
type textarea "x"
type textarea "make it a fully"
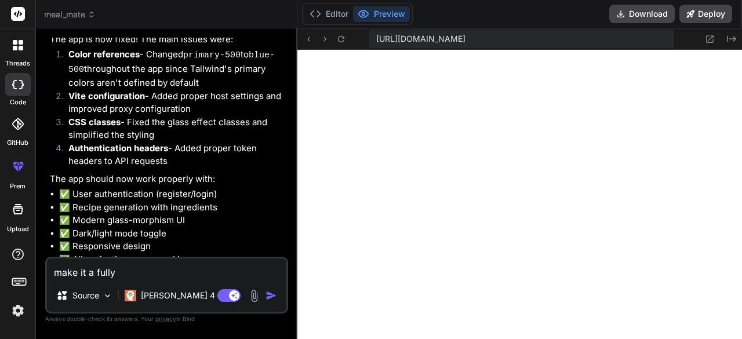
type textarea "x"
type textarea "make it a fully f"
type textarea "x"
type textarea "make it a fully fi"
type textarea "x"
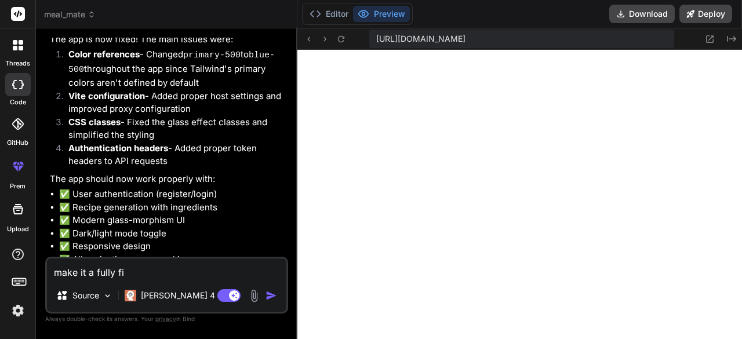
type textarea "make it a fully fin"
type textarea "x"
type textarea "make it a fully finc"
type textarea "x"
type textarea "make it a fully finct"
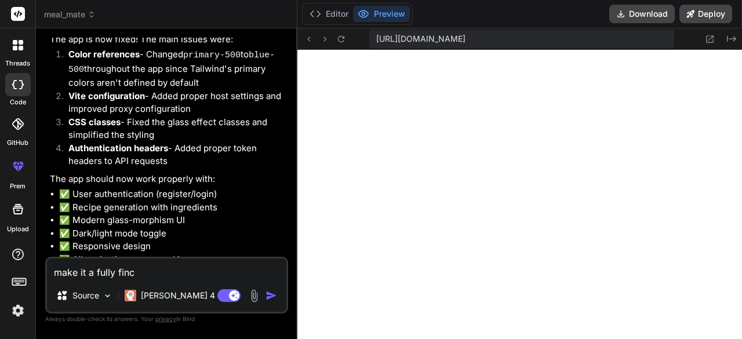
type textarea "x"
type textarea "make it a fully fincti"
type textarea "x"
type textarea "make it a fully finctio"
type textarea "x"
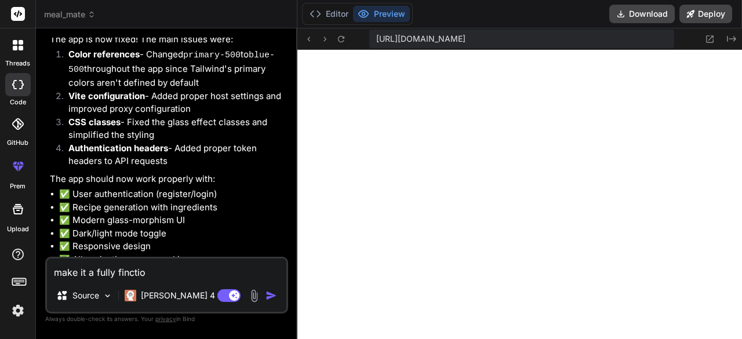
type textarea "make it a fully finction"
type textarea "x"
type textarea "make it a fully finctionl"
type textarea "x"
type textarea "make it a fully finctionl"
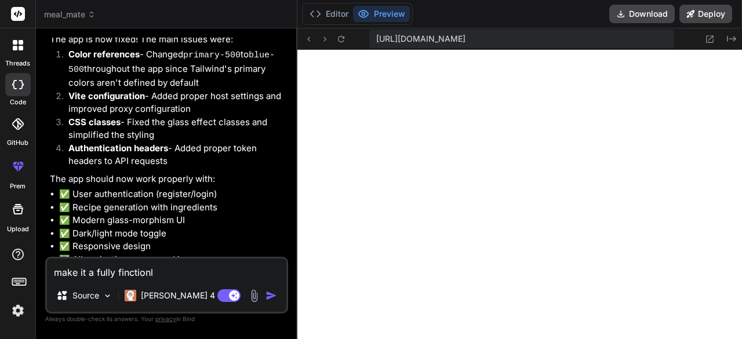
type textarea "x"
type textarea "make it a fully finctionl a"
type textarea "x"
type textarea "make it a fully finctionl ap"
type textarea "x"
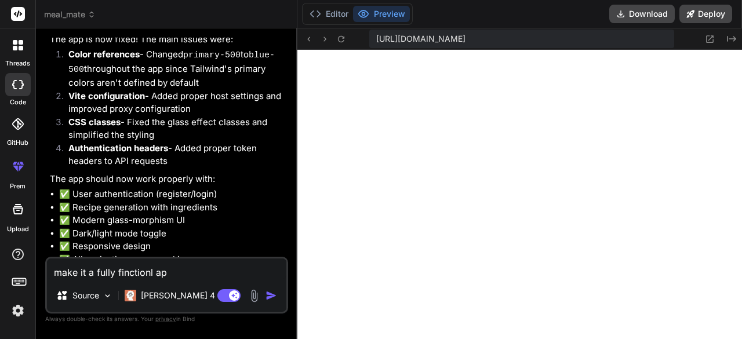
type textarea "make it a fully finctionl app"
type textarea "x"
type textarea "make it a fully finctionl app"
type textarea "x"
type textarea "make it a fully finctionl app w"
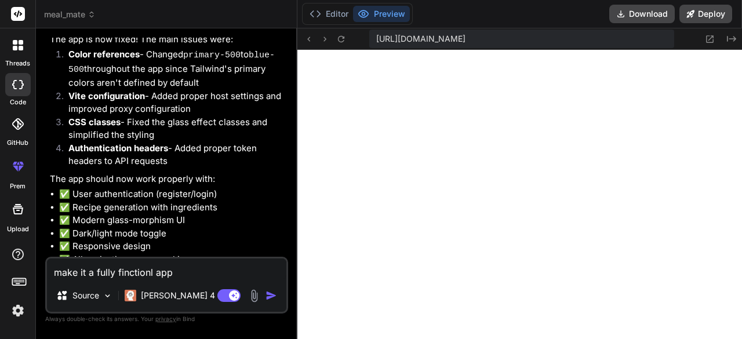
type textarea "x"
type textarea "make it a fully finctionl app wh"
type textarea "x"
type textarea "make it a fully finctionl app whe"
type textarea "x"
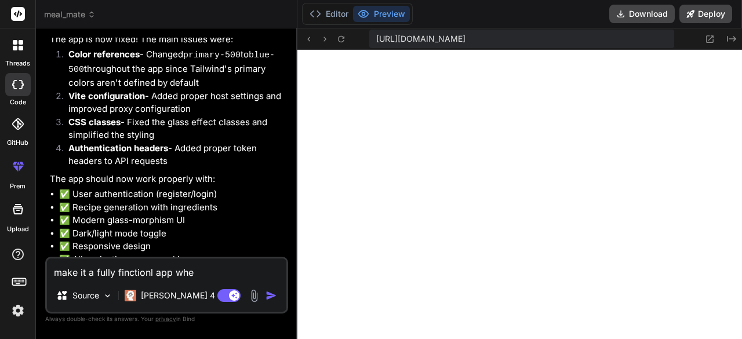
type textarea "make it a fully finctionl app wher"
type textarea "x"
type textarea "make it a fully finctionl app where"
type textarea "x"
type textarea "make it a fully finctionl app where"
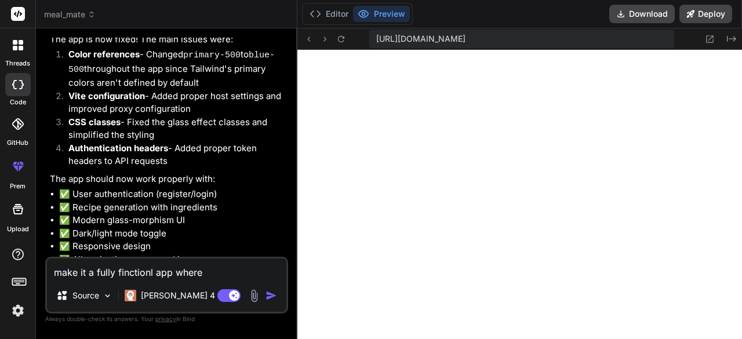
type textarea "x"
type textarea "make it a fully finctionl app where i"
type textarea "x"
type textarea "make it a fully finctionl app where it"
type textarea "x"
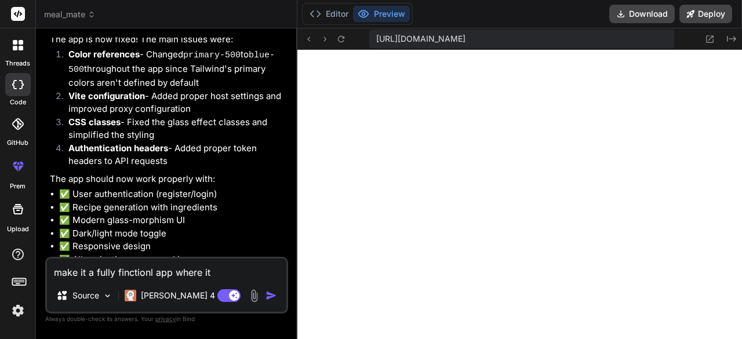
type textarea "make it a fully finctionl app where it"
type textarea "x"
type textarea "make it a fully finctionl app where it i"
type textarea "x"
type textarea "make it a fully finctionl app where it is"
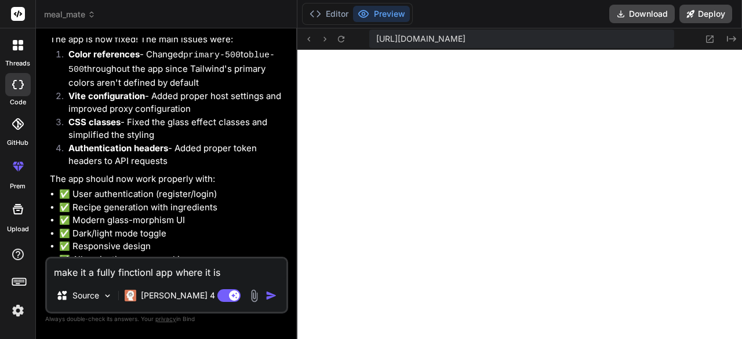
type textarea "x"
type textarea "make it a fully finctionl app where it is"
type textarea "x"
type textarea "make it a fully finctionl app where it is i"
type textarea "x"
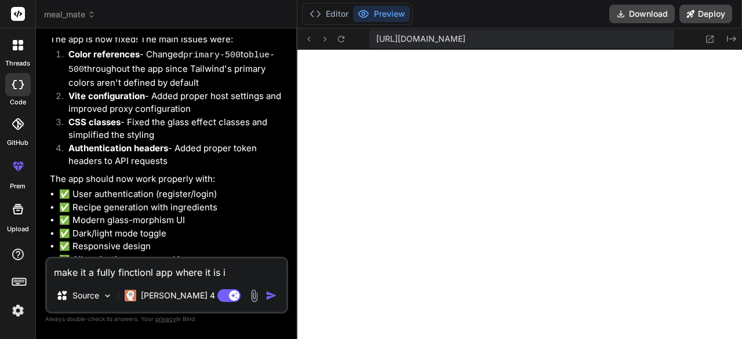
type textarea "make it a fully finctionl app where it is in"
type textarea "x"
type textarea "make it a fully finctionl app where it is inc"
type textarea "x"
type textarea "make it a fully finctionl app where it is inct"
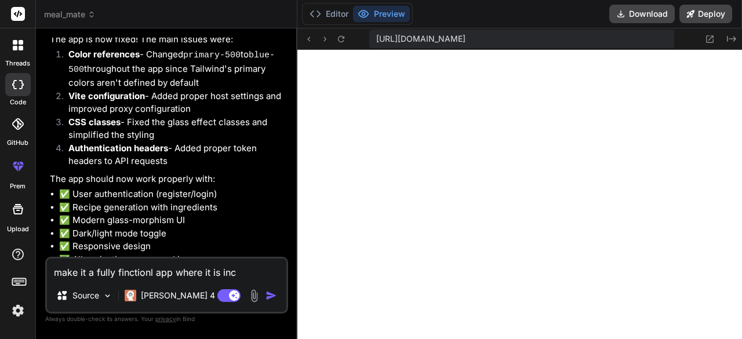
type textarea "x"
type textarea "make it a fully finctionl app where it is incte"
type textarea "x"
type textarea "make it a fully finctionl app where it is incteg"
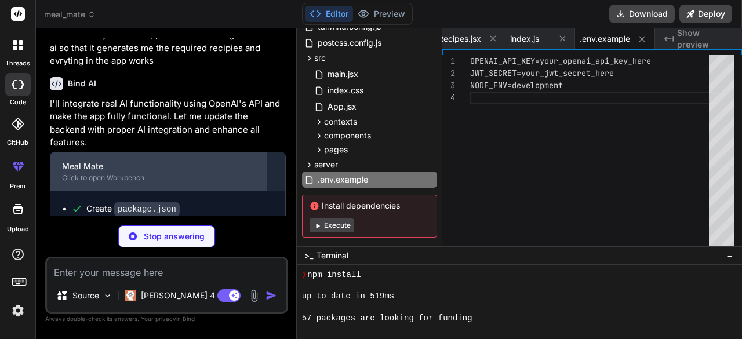
scroll to position [2517, 0]
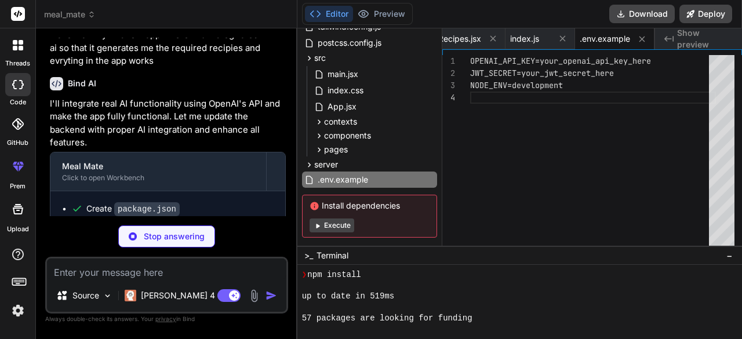
click at [344, 227] on button "Execute" at bounding box center [331, 225] width 45 height 14
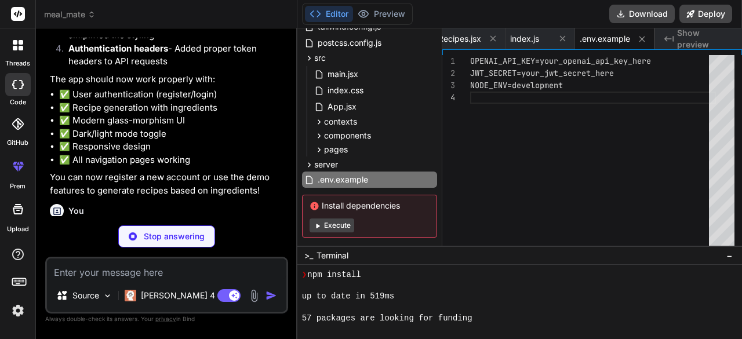
scroll to position [2518, 0]
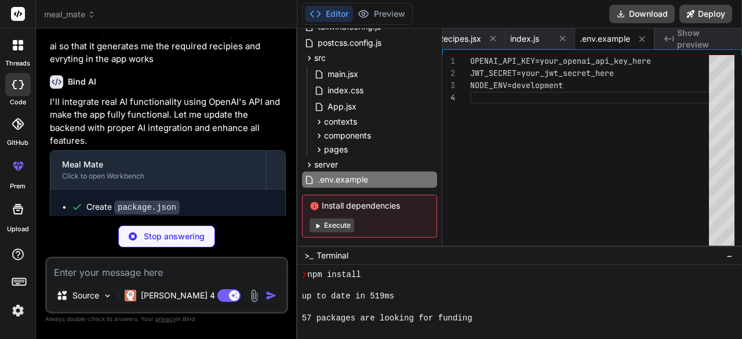
click at [334, 221] on button "Execute" at bounding box center [331, 225] width 45 height 14
click at [388, 9] on button "Preview" at bounding box center [381, 14] width 57 height 16
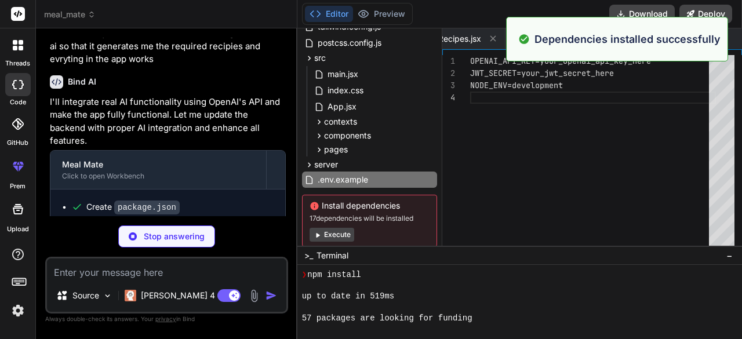
scroll to position [126, 0]
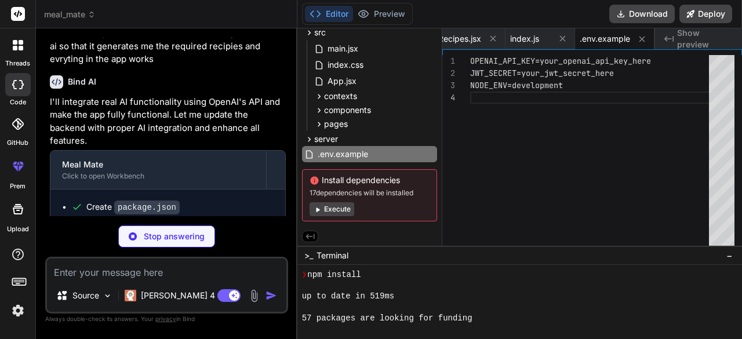
click at [340, 209] on button "Execute" at bounding box center [331, 209] width 45 height 14
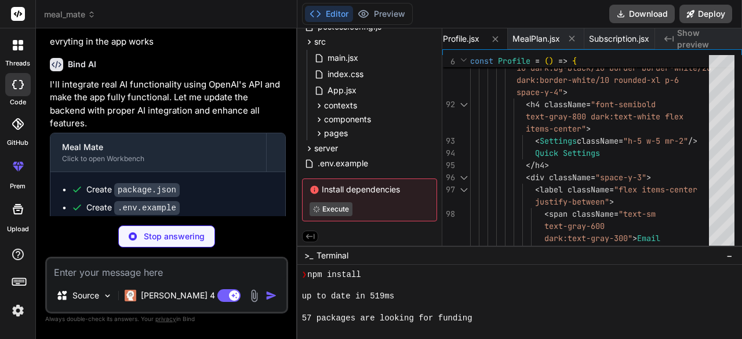
scroll to position [2553, 0]
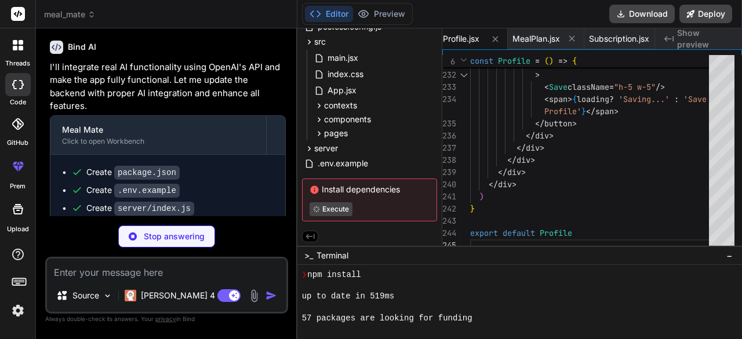
click at [486, 286] on div at bounding box center [514, 285] width 424 height 11
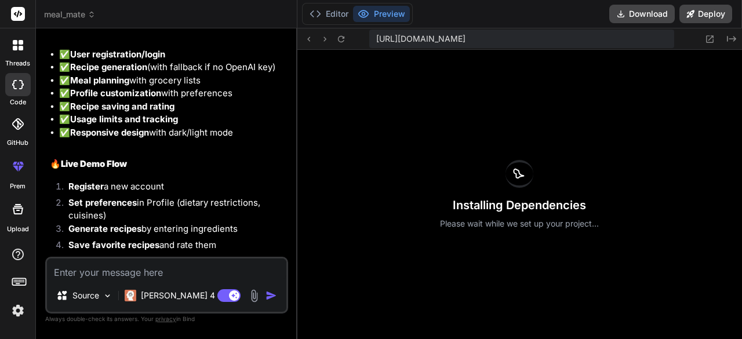
scroll to position [3695, 0]
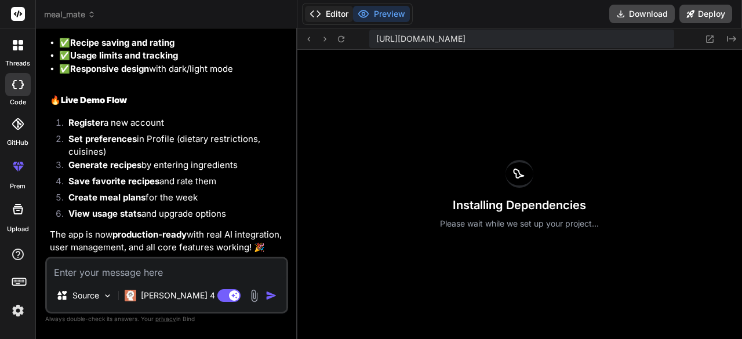
click at [348, 9] on button "Editor" at bounding box center [329, 14] width 48 height 16
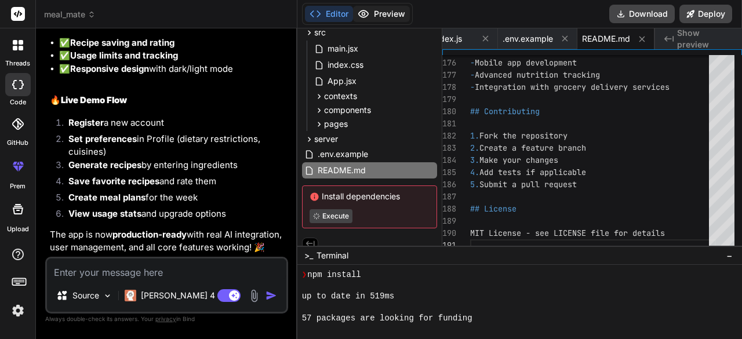
click at [392, 13] on button "Preview" at bounding box center [381, 14] width 57 height 16
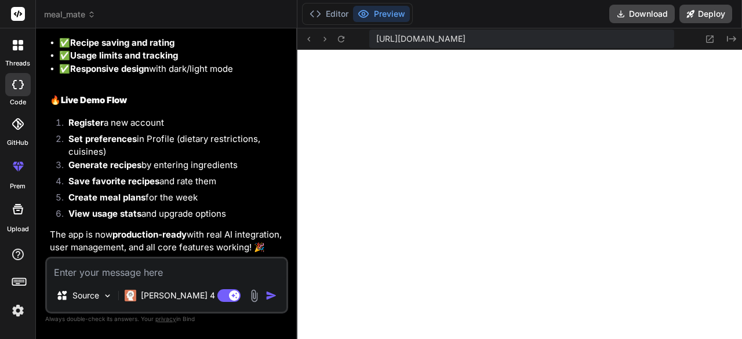
click at [353, 6] on button "Preview" at bounding box center [381, 14] width 57 height 16
click at [119, 283] on div "Source Claude 4 S.. Agent Mode. When this toggle is activated, AI automatically…" at bounding box center [166, 285] width 243 height 57
click at [124, 275] on textarea at bounding box center [166, 268] width 239 height 21
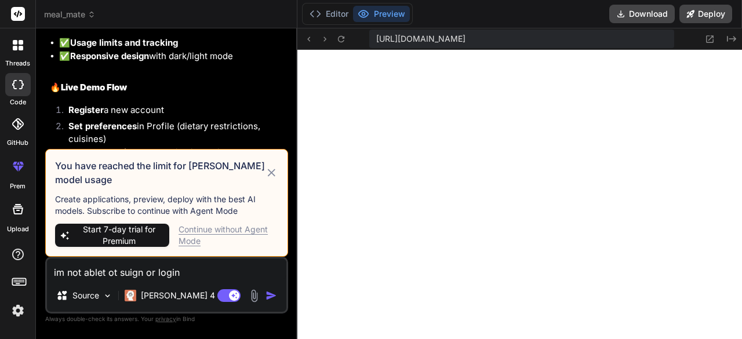
click at [269, 171] on icon at bounding box center [272, 173] width 8 height 8
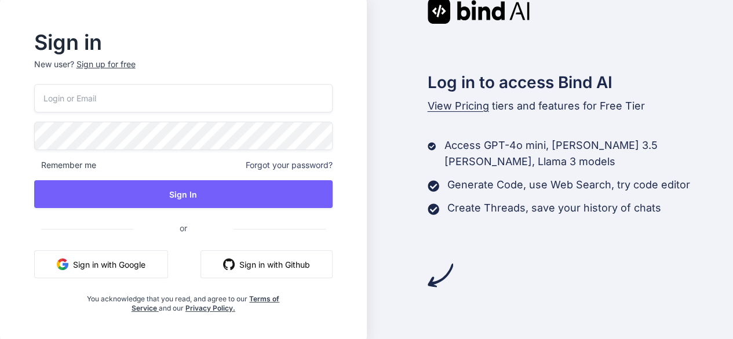
click at [115, 261] on button "Sign in with Google" at bounding box center [101, 264] width 134 height 28
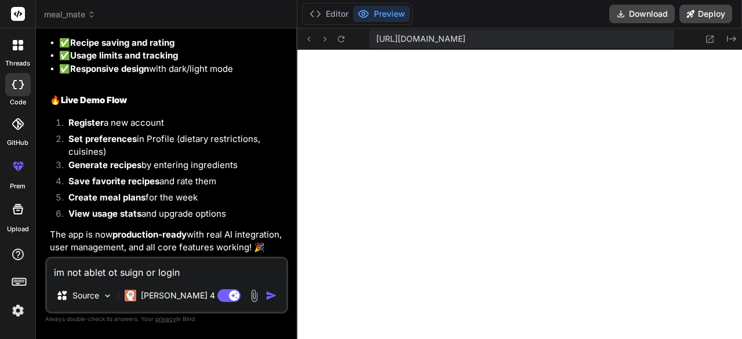
scroll to position [1179, 0]
click at [642, 13] on button "Download" at bounding box center [641, 14] width 65 height 19
click at [465, 41] on span "[URL][DOMAIN_NAME]" at bounding box center [420, 39] width 89 height 12
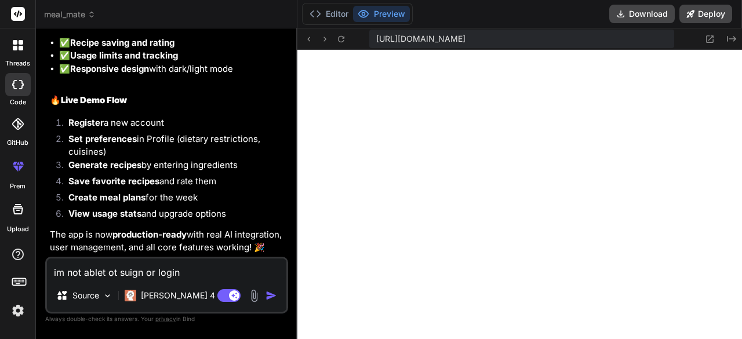
click at [465, 41] on span "[URL][DOMAIN_NAME]" at bounding box center [420, 39] width 89 height 12
copy div "https://u3uk0f35zsjjbn9cprh6fq9h0p4tm2-wnxx--3000--96435430.local-corp.webconta…"
click at [707, 7] on button "Deploy" at bounding box center [705, 14] width 53 height 19
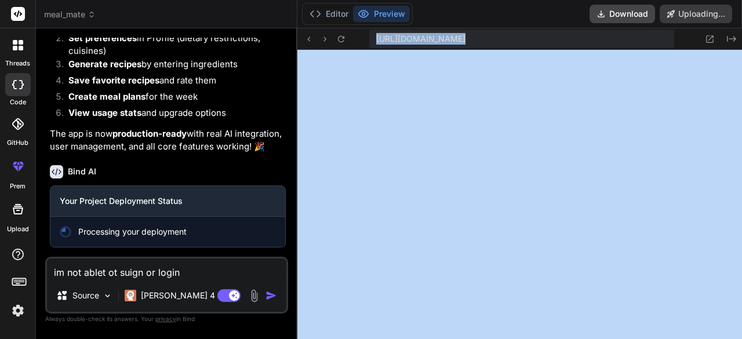
scroll to position [3794, 0]
type textarea "x"
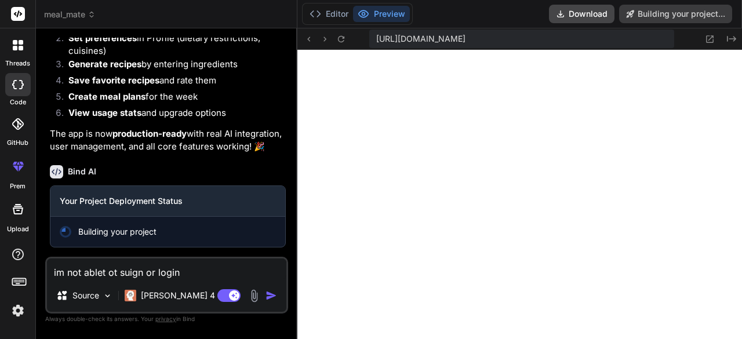
click at [119, 271] on textarea "im not ablet ot suign or login" at bounding box center [166, 268] width 239 height 21
type textarea "im not ablet ot usuign or login"
type textarea "x"
type textarea "im not ablet ot ussuign or login"
type textarea "x"
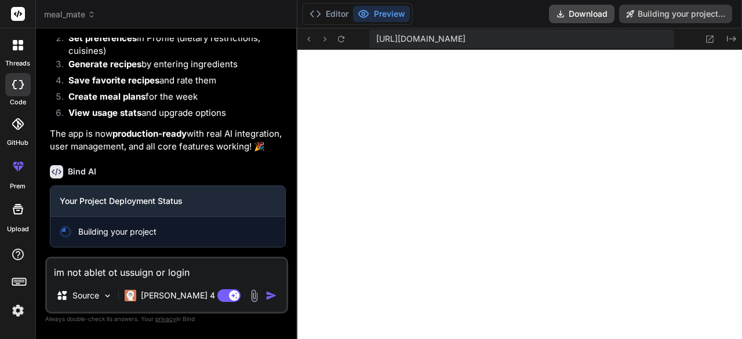
type textarea "im not ablet ot us suign or login"
type textarea "x"
type textarea "u"
type textarea "x"
type textarea "us"
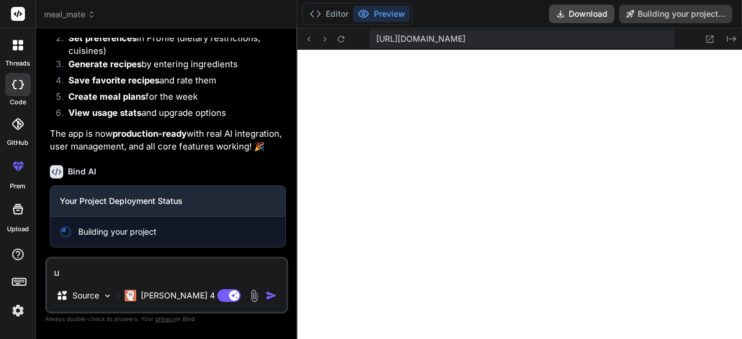
type textarea "x"
type textarea "use"
type textarea "x"
type textarea "use"
type textarea "x"
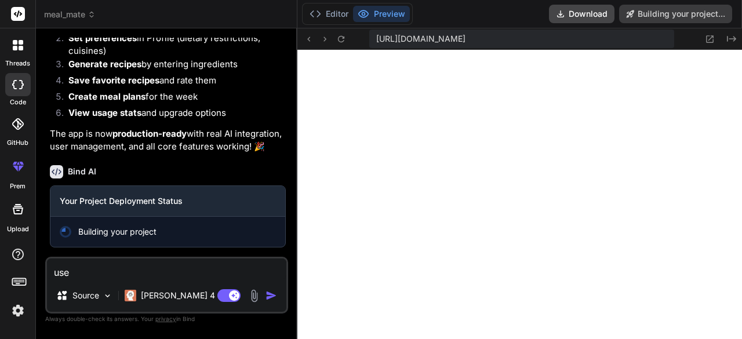
type textarea "use p"
type textarea "x"
type textarea "use py"
type textarea "x"
type textarea "use pyt"
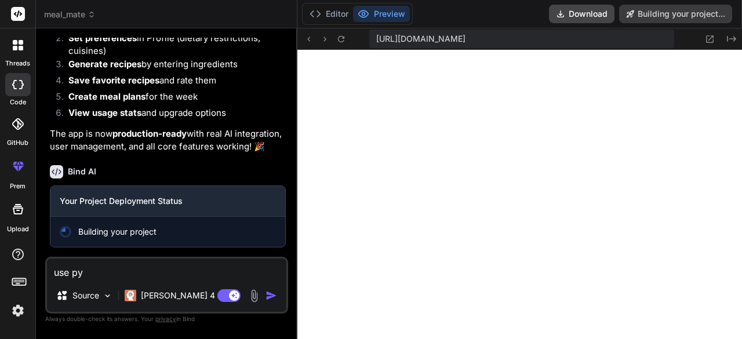
type textarea "x"
type textarea "use pyth"
type textarea "x"
type textarea "use pytho"
type textarea "x"
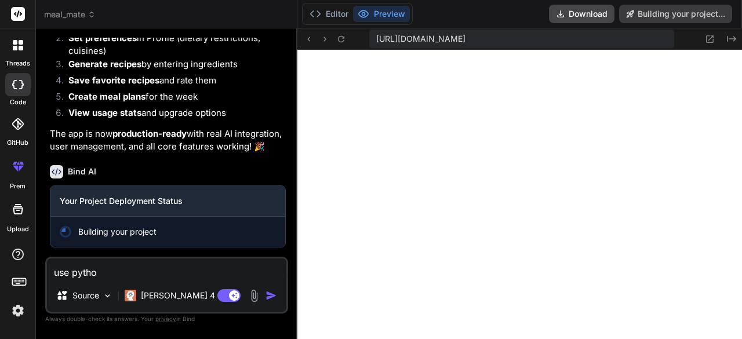
type textarea "use python"
type textarea "x"
type textarea "use python"
type textarea "x"
type textarea "use python f"
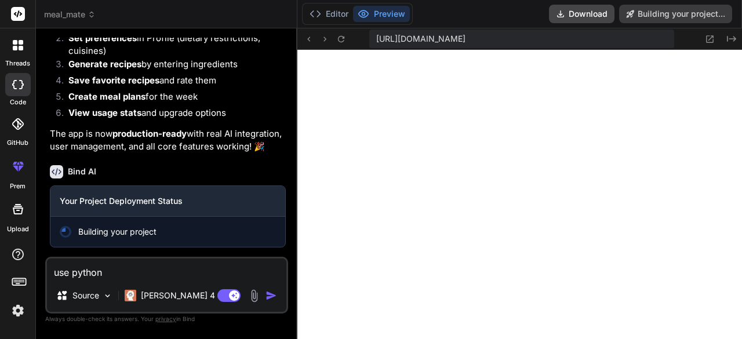
type textarea "x"
type textarea "use python fo"
type textarea "x"
type textarea "use python for"
type textarea "x"
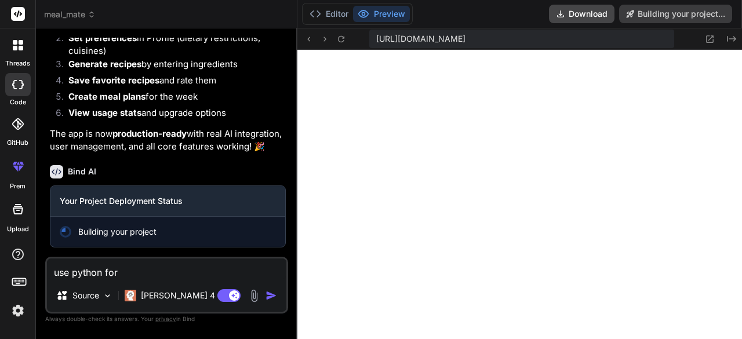
type textarea "use python for"
type textarea "x"
type textarea "use python for a"
type textarea "x"
type textarea "use python for ai"
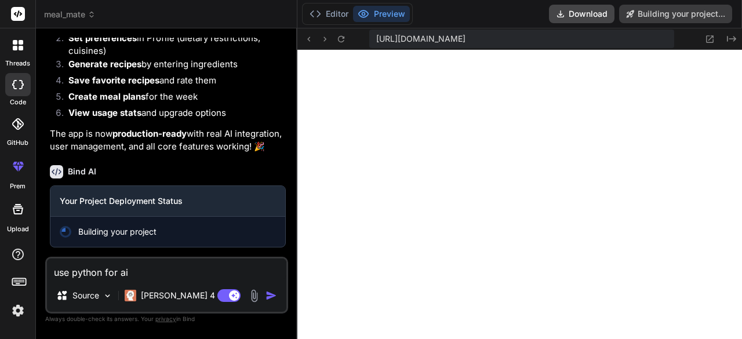
type textarea "x"
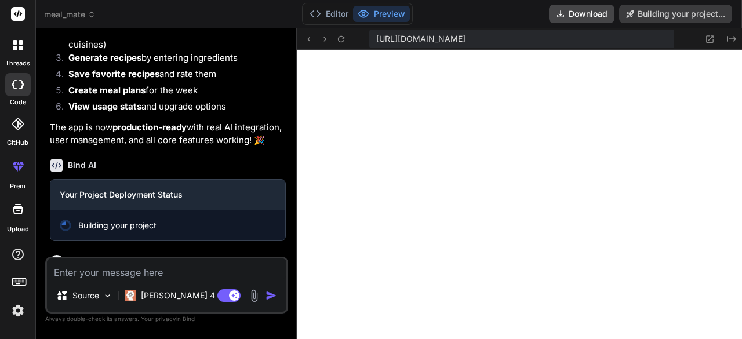
scroll to position [3915, 0]
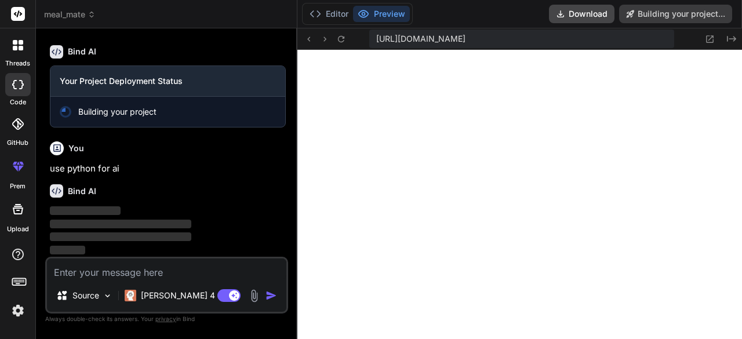
click at [109, 170] on p "use python for ai" at bounding box center [168, 168] width 236 height 13
click at [103, 268] on textarea at bounding box center [166, 268] width 239 height 21
type textarea "a"
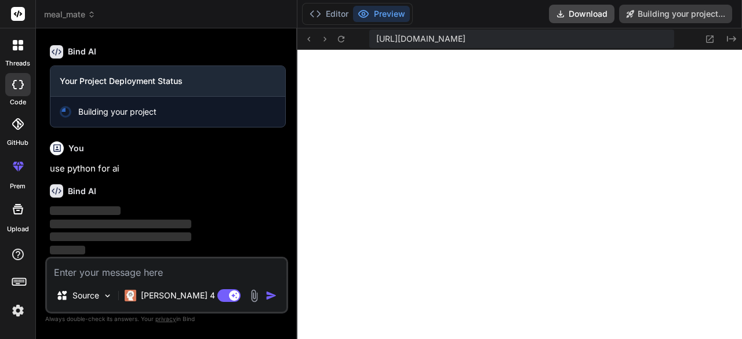
type textarea "x"
type textarea "an"
type textarea "x"
type textarea "and"
type textarea "x"
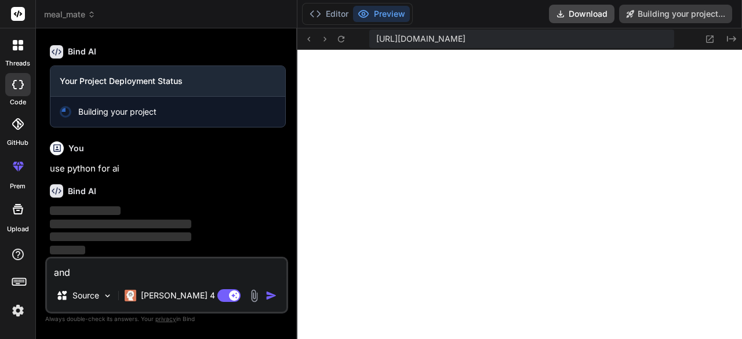
type textarea "and"
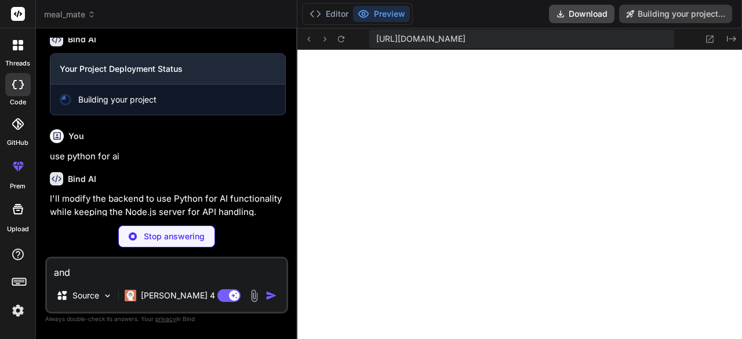
type textarea "x"
type textarea "and"
type textarea "x"
type textarea "and m"
type textarea "x"
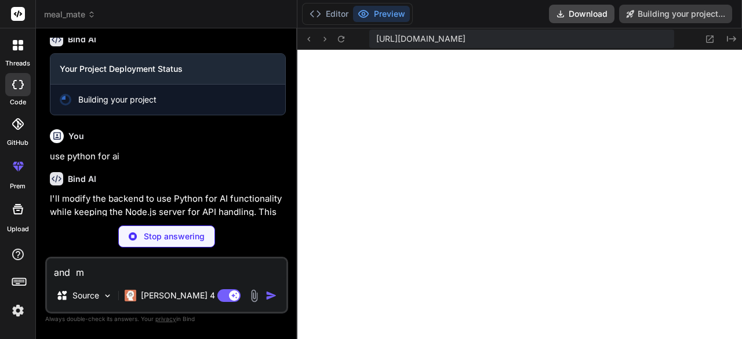
type textarea "and ma"
type textarea "x"
type textarea "and mak"
type textarea "x"
type textarea "and make"
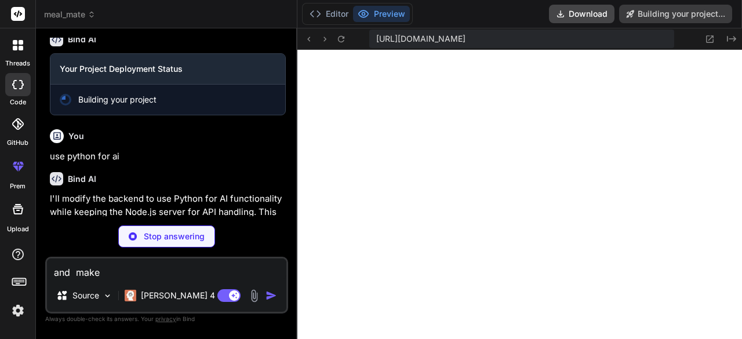
type textarea "x"
type textarea "and make"
type textarea "x"
type textarea "and make s"
type textarea "x"
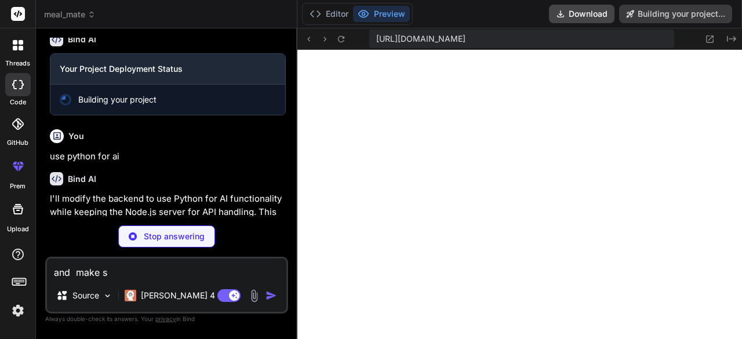
type textarea "and make st"
type textarea "x"
type textarea "and make stu"
type textarea "x"
type textarea "and make stuf"
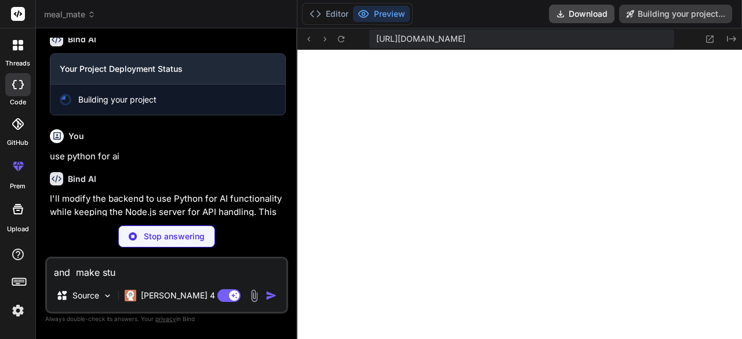
type textarea "x"
type textarea "and make stuff"
type textarea "x"
type textarea "and make stuff"
type textarea "x"
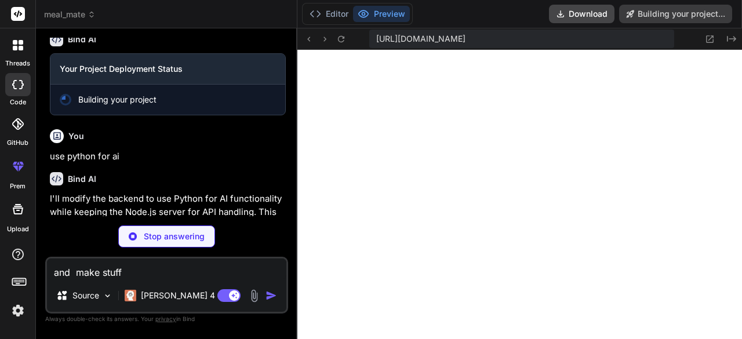
type textarea "and make stuff a"
type textarea "x"
type textarea "and make stuff at"
type textarea "x"
type textarea "and make stuff atc"
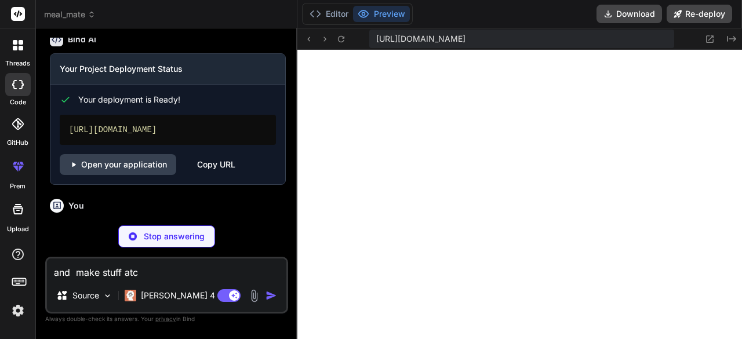
type textarea "x"
type textarea "and make stuff atcy"
type textarea "x"
type textarea "and make stuff atc"
type textarea "x"
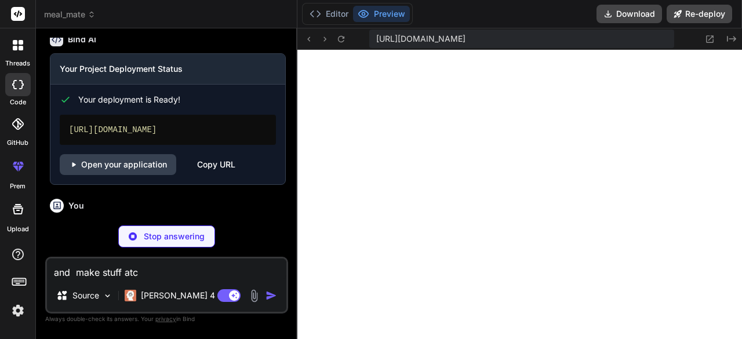
type textarea "and make stuff atcu"
type textarea "x"
type textarea "and make stuff atcua"
type textarea "x"
type textarea "and make stuff atcual"
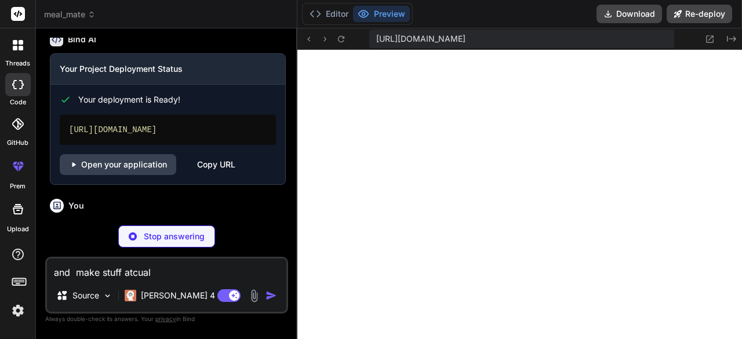
type textarea "x"
type textarea "and make stuff atcuall"
type textarea "x"
type textarea "and make stuff atcually"
type textarea "x"
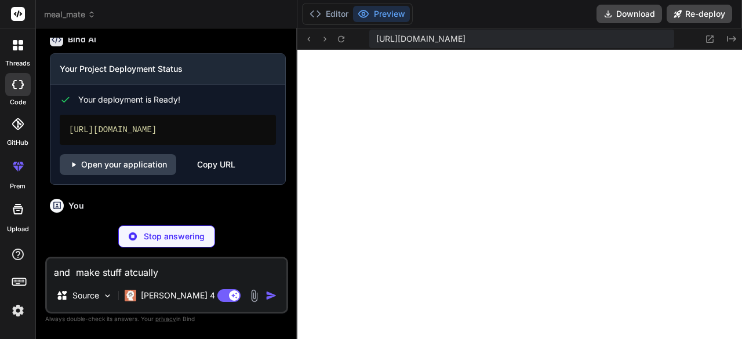
type textarea "and make stuff atcually"
type textarea "x"
type textarea "and make stuff atcually w"
type textarea "x"
type textarea "and make stuff atcually wo"
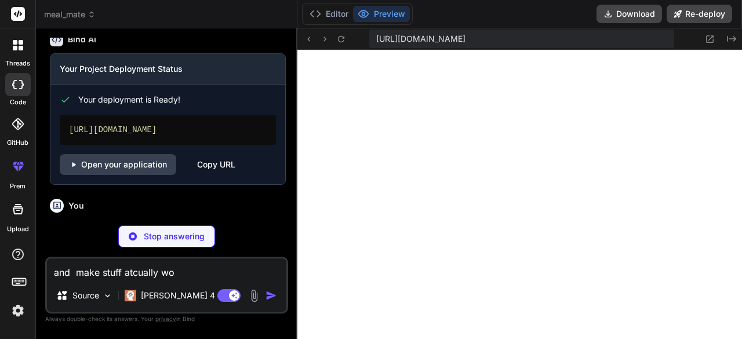
type textarea "x"
type textarea "and make stuff atcually wor"
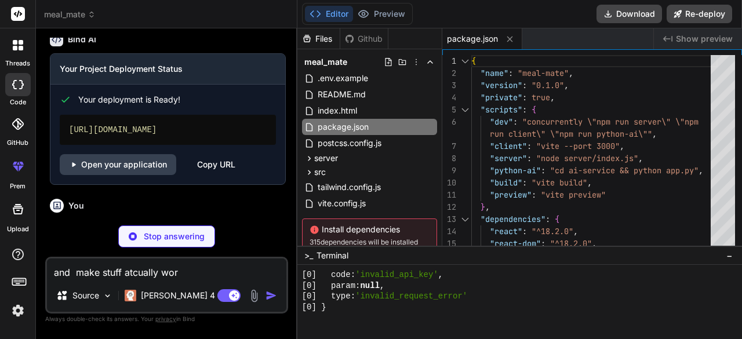
type textarea "x"
type textarea "and make stuff atcually work"
type textarea "x"
type textarea "and make stuff atcually work"
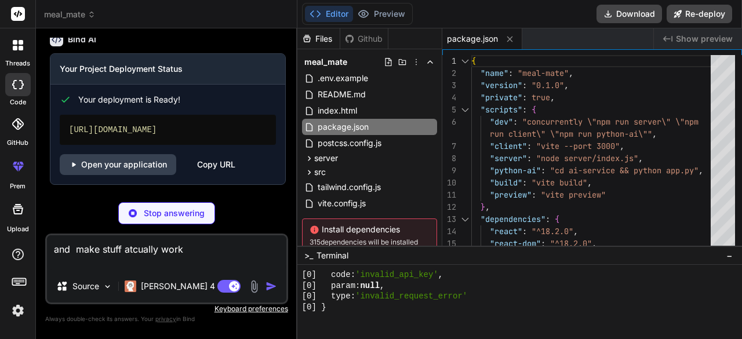
type textarea "x"
type textarea "and make stuff atcually work"
click at [161, 138] on div "https://mealmate-three.vercel.app" at bounding box center [168, 130] width 216 height 30
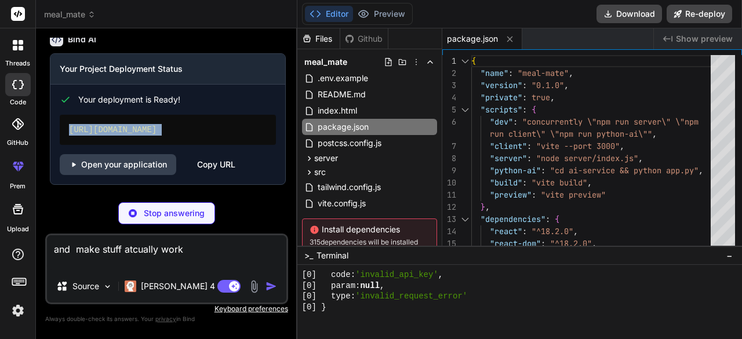
copy div "https://mealmate-three.vercel.app"
type textarea "x"
type textarea "logger.error(f"Meal plan generation endpoint error: {str(e)}") return jsonify({…"
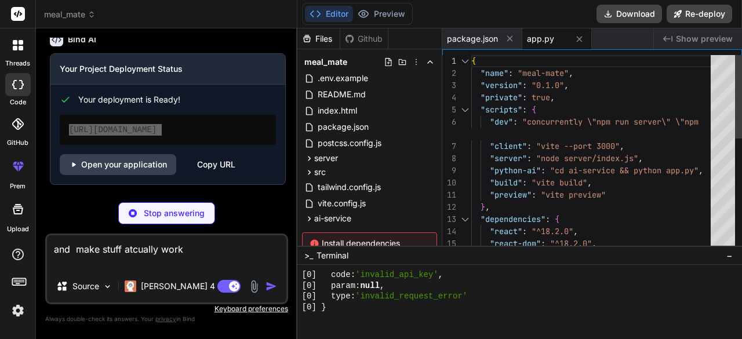
type textarea "x"
type textarea "flask==2.3.3 flask-cors==4.0.0 openai==1.3.0 python-dotenv==1.0.0 requests==2.3…"
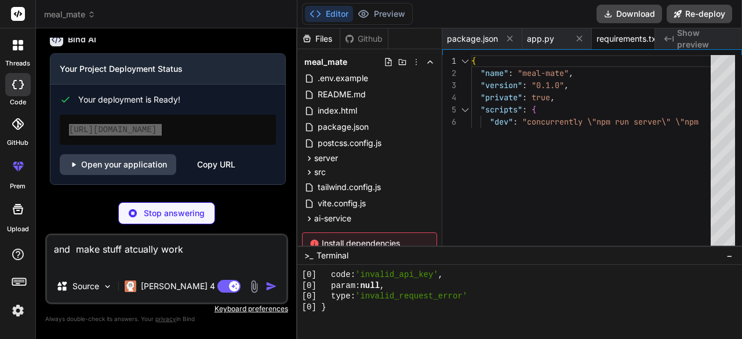
type textarea "x"
type textarea "OPENAI_API_KEY=your_openai_api_key_here AI_SERVICE_PORT=5000"
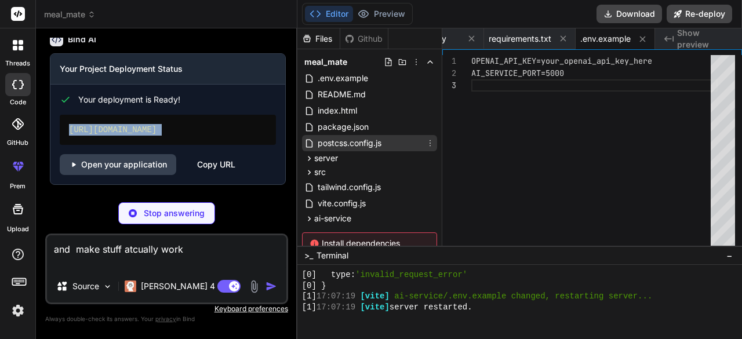
scroll to position [63, 0]
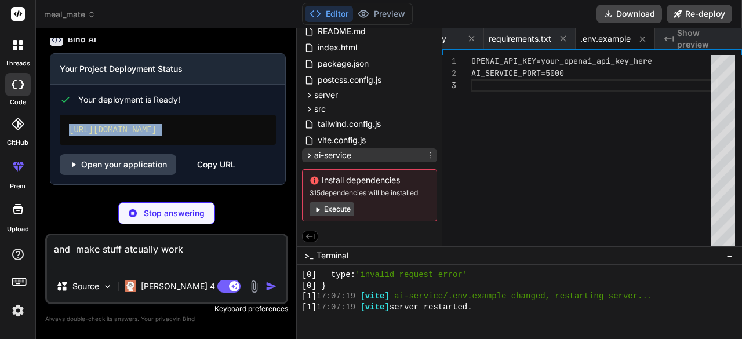
click at [370, 149] on div "ai-service" at bounding box center [369, 155] width 135 height 14
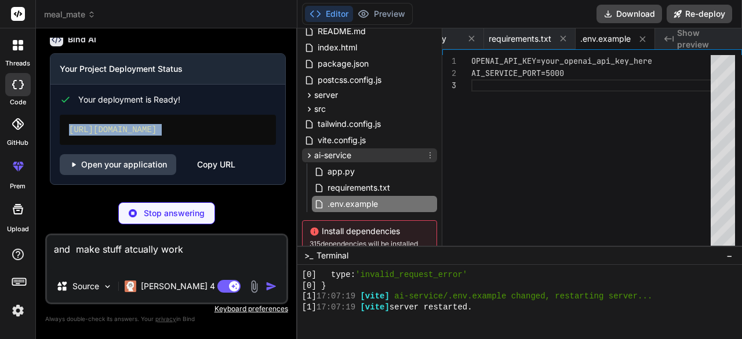
scroll to position [113, 0]
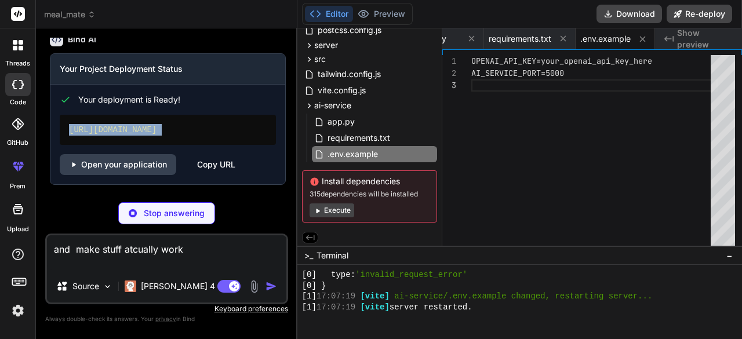
click at [338, 208] on button "Execute" at bounding box center [331, 210] width 45 height 14
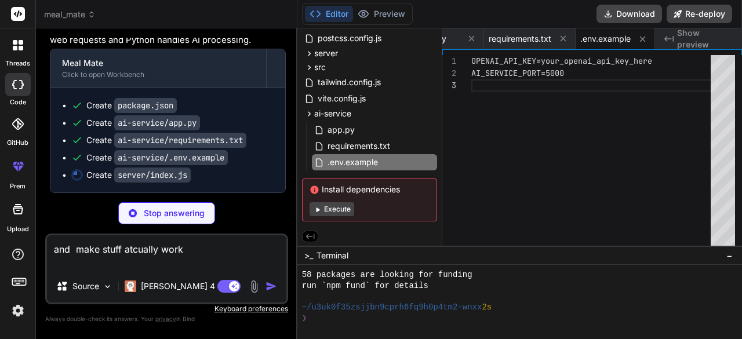
scroll to position [1363, 0]
click at [379, 21] on button "Preview" at bounding box center [381, 14] width 57 height 16
click at [348, 19] on button "Editor" at bounding box center [329, 14] width 48 height 16
type textarea "x"
type textarea "console.log(`🔗 AI Service URL: ${AI_SERVICE_URL}`) // Check if AI service is av…"
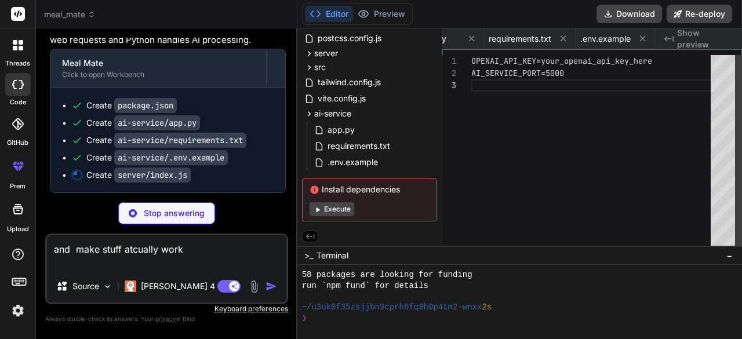
type textarea "x"
type textarea "OPENAI_API_KEY=your_openai_api_key_here JWT_SECRET=your_secure_jwt_secret NODE_…"
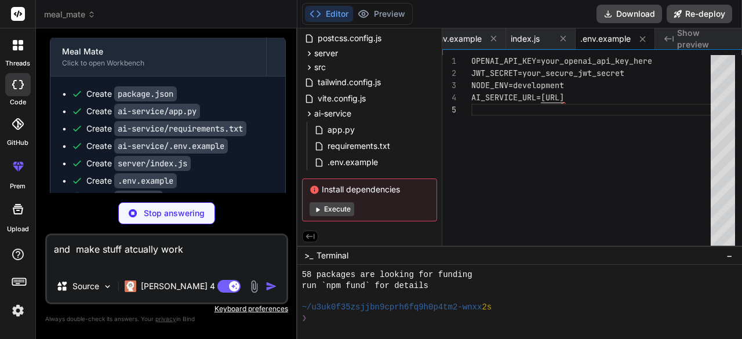
scroll to position [4228, 0]
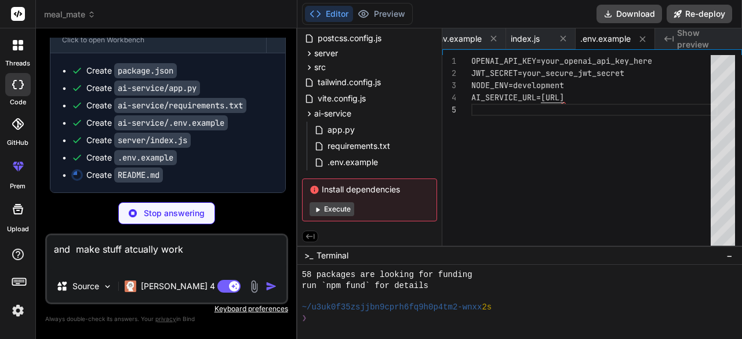
click at [338, 208] on button "Execute" at bounding box center [331, 209] width 45 height 14
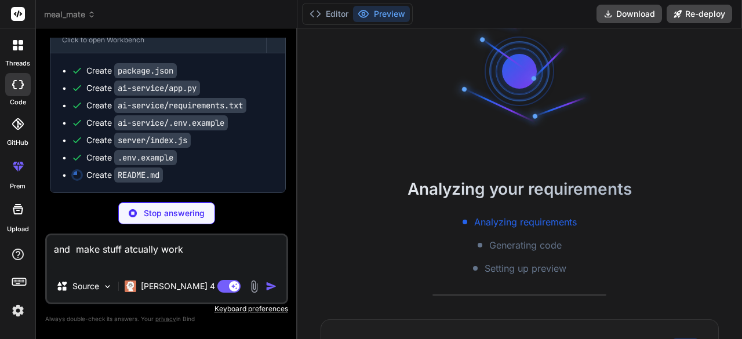
scroll to position [44, 0]
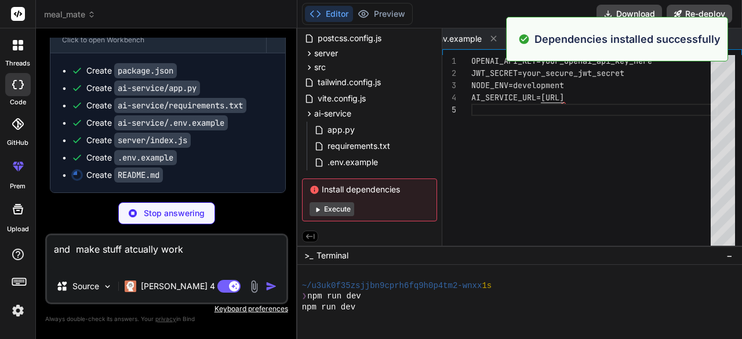
type textarea "x"
type textarea "npm run server # Node.js API only npm run python-ai # Python AI service only # …"
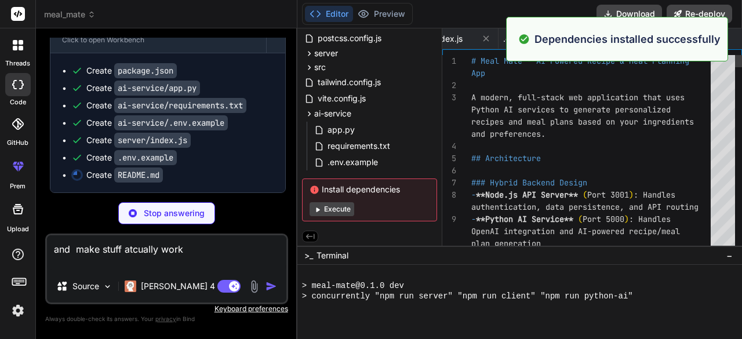
type textarea "x"
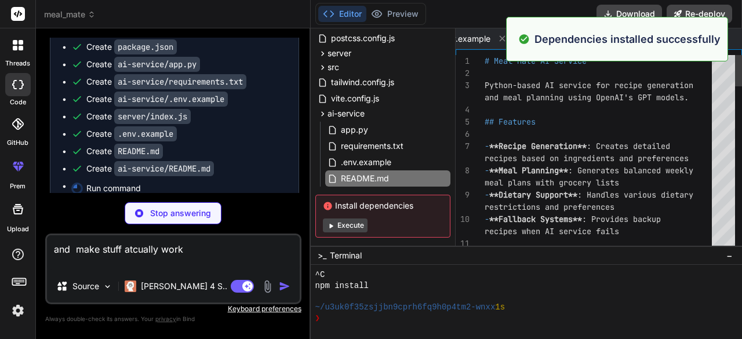
scroll to position [1611, 0]
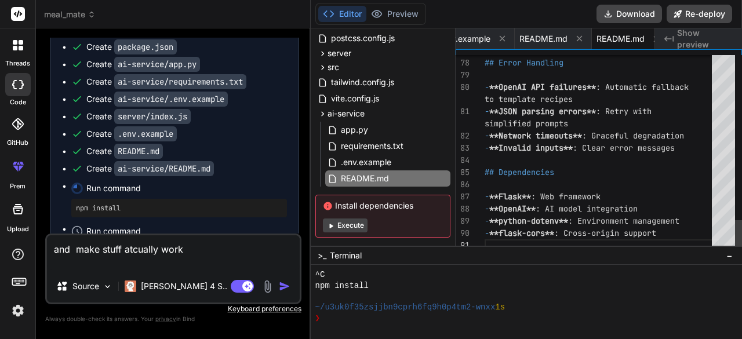
type textarea "x"
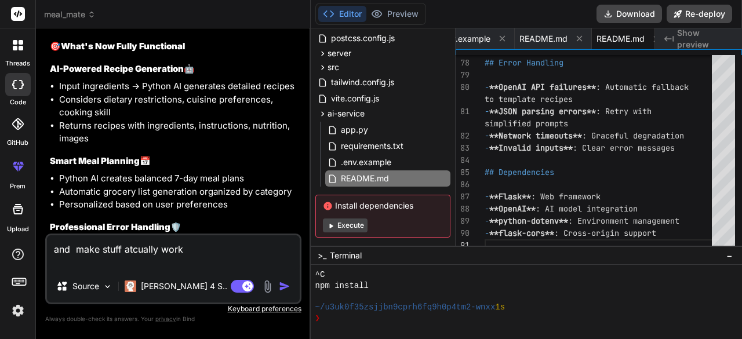
scroll to position [5560, 0]
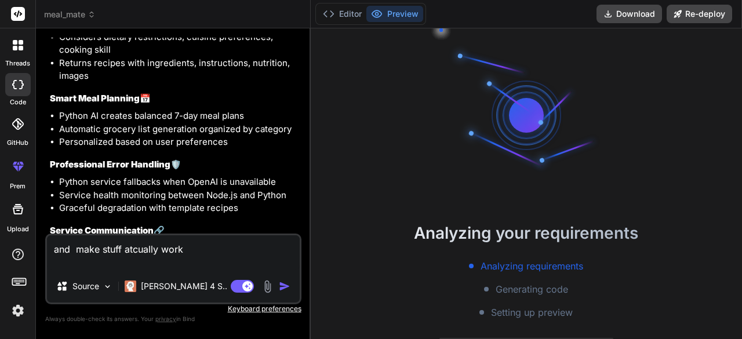
scroll to position [5252, 0]
click at [116, 284] on div "Source" at bounding box center [84, 286] width 65 height 23
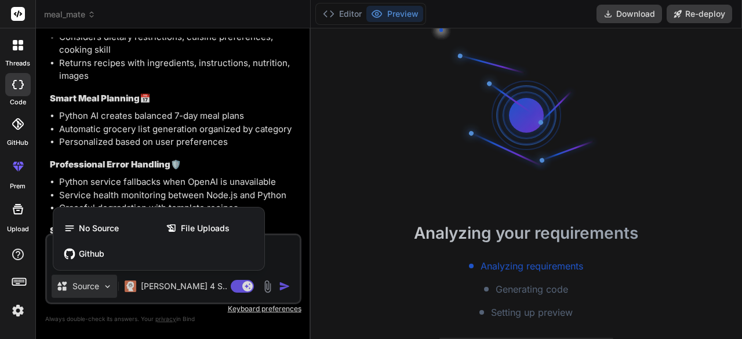
click at [41, 256] on div at bounding box center [371, 169] width 742 height 339
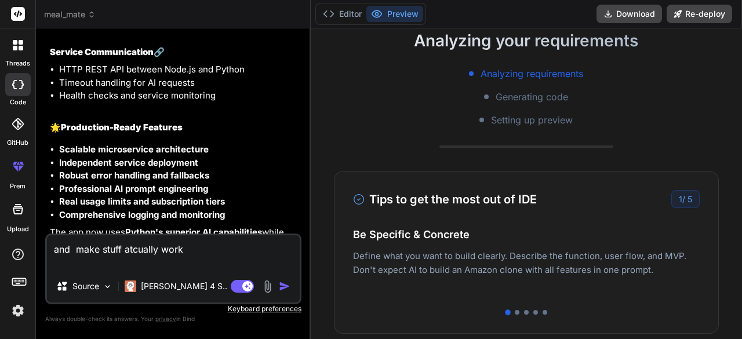
scroll to position [5562, 0]
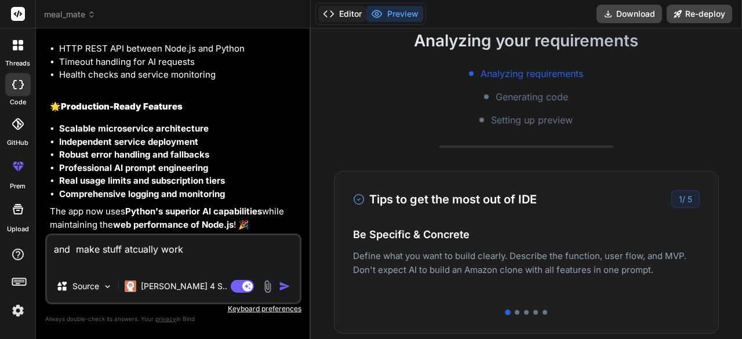
click at [359, 14] on button "Editor" at bounding box center [342, 14] width 48 height 16
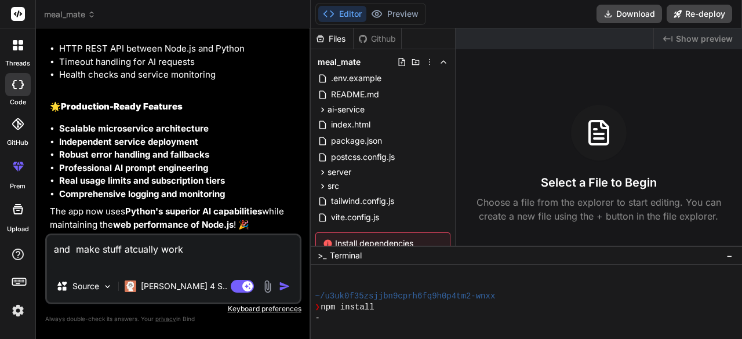
scroll to position [54, 0]
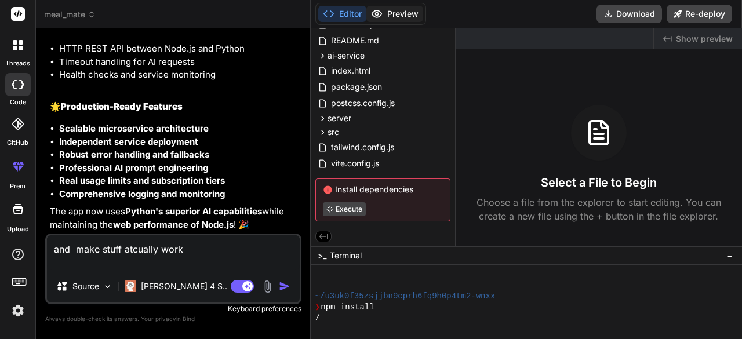
click at [385, 17] on button "Preview" at bounding box center [394, 14] width 57 height 16
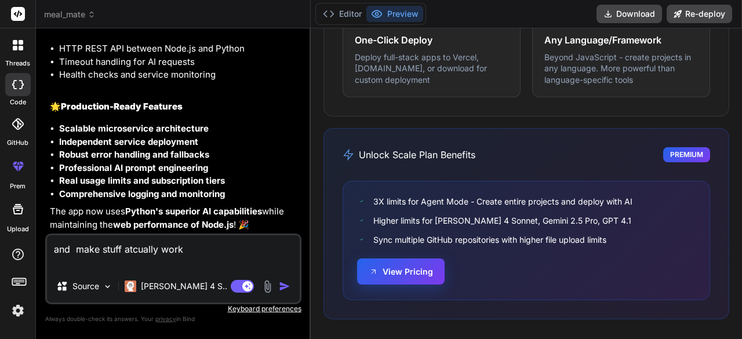
scroll to position [844, 0]
drag, startPoint x: 401, startPoint y: 267, endPoint x: 8, endPoint y: 170, distance: 404.8
click at [8, 170] on div at bounding box center [18, 166] width 28 height 28
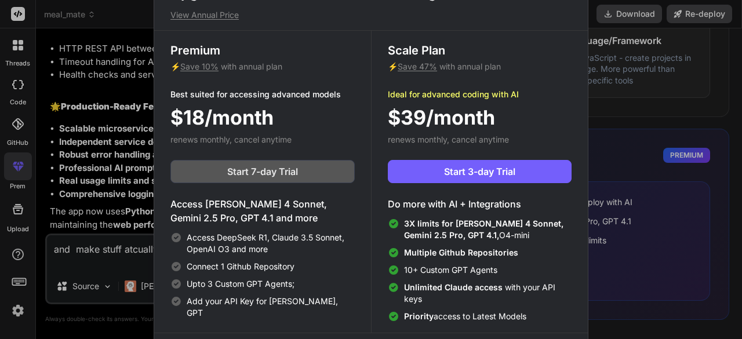
scroll to position [5, 0]
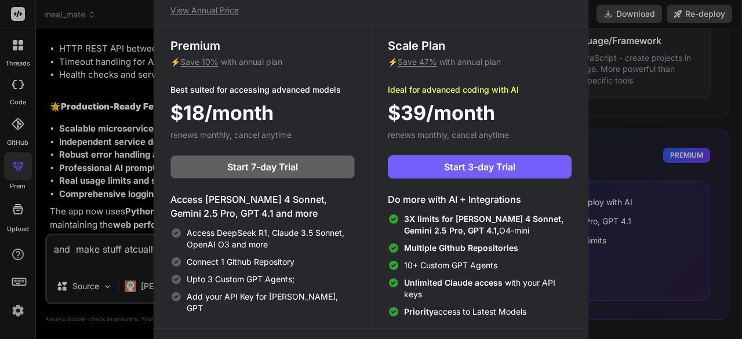
click at [620, 163] on div "Upgrade to access Advanced AI & Integrations View Annual Price Premium ⚡ Save 1…" at bounding box center [371, 169] width 742 height 339
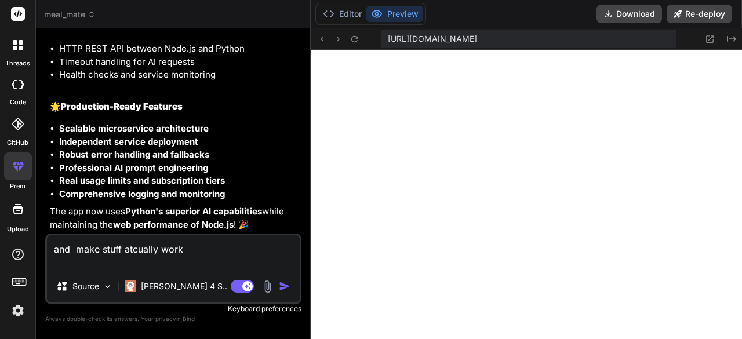
scroll to position [335, 0]
click at [141, 256] on textarea "and make stuff atcually work" at bounding box center [173, 252] width 253 height 35
click at [355, 16] on button "Editor" at bounding box center [342, 14] width 48 height 16
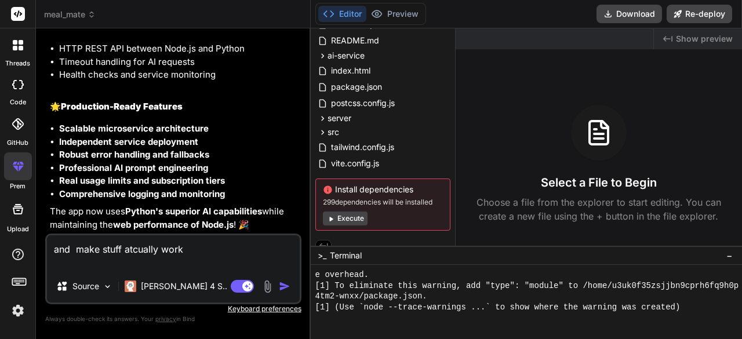
click at [347, 217] on button "Execute" at bounding box center [345, 219] width 45 height 14
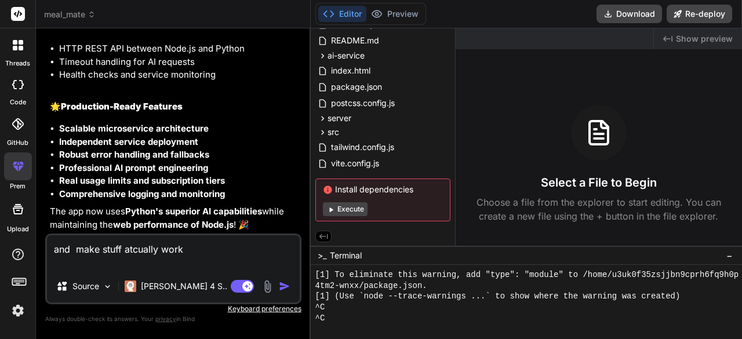
scroll to position [573, 0]
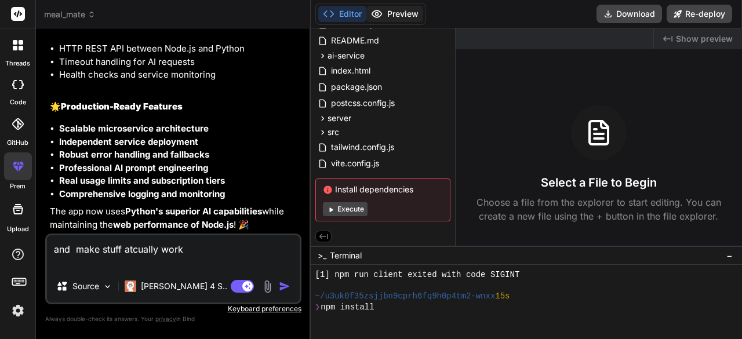
click at [398, 5] on div "Editor Preview" at bounding box center [370, 14] width 111 height 22
click at [396, 10] on button "Preview" at bounding box center [394, 14] width 57 height 16
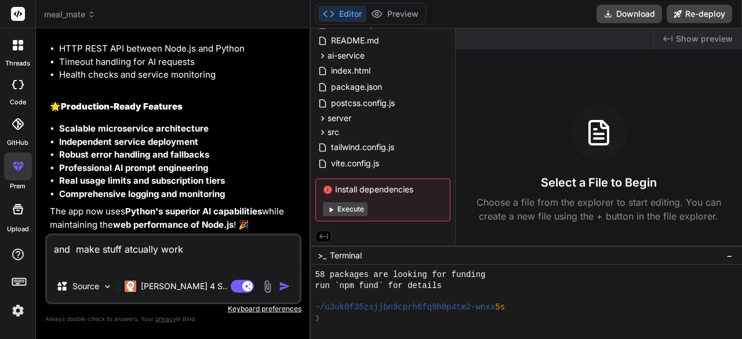
type textarea "x"
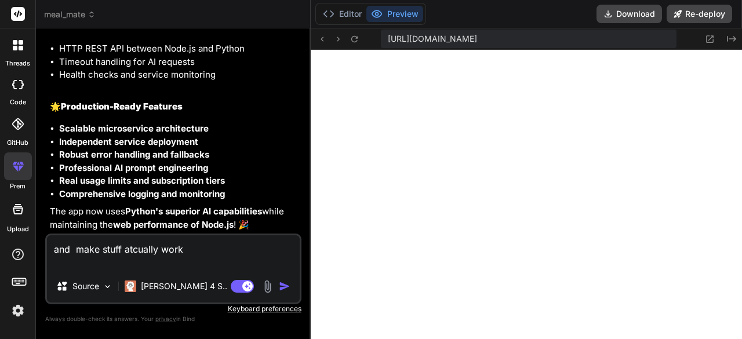
scroll to position [887, 0]
click at [345, 13] on button "Editor" at bounding box center [342, 14] width 48 height 16
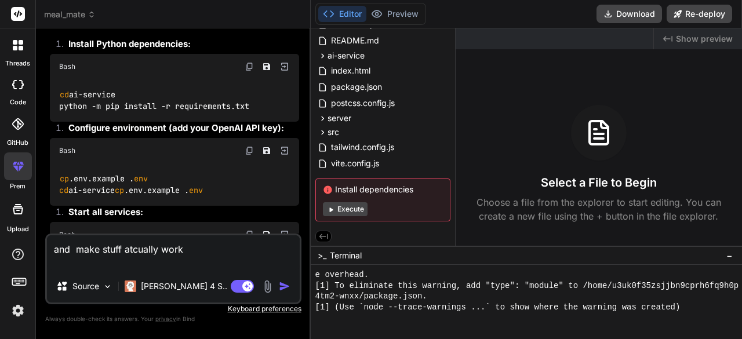
scroll to position [1038, 0]
click at [686, 311] on div "[1] (Use `node --trace-warnings ...` to show where the warning was created)" at bounding box center [527, 307] width 424 height 11
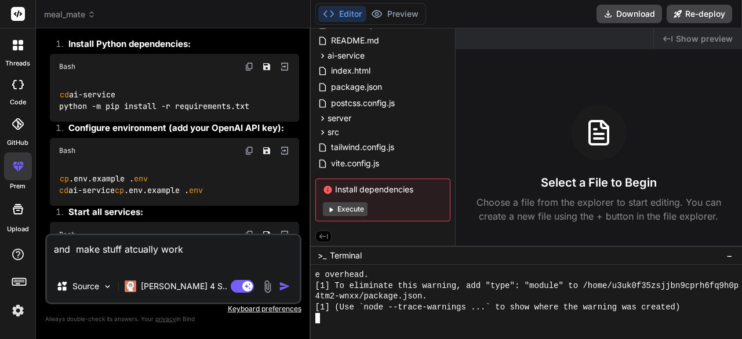
click at [683, 310] on div "[1] (Use `node --trace-warnings ...` to show where the warning was created)" at bounding box center [527, 307] width 424 height 11
click at [337, 317] on textarea "Terminal input" at bounding box center [336, 318] width 5 height 11
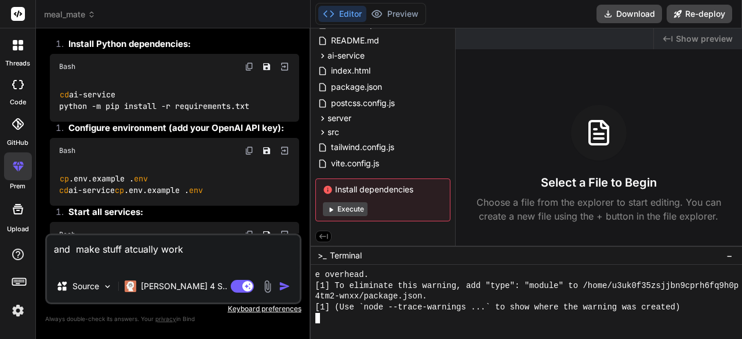
type textarea "B"
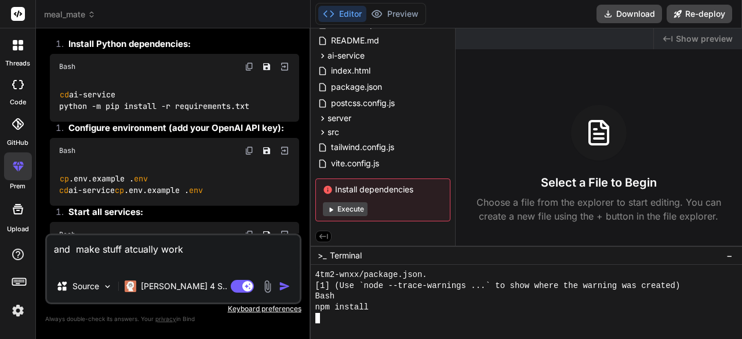
scroll to position [1060, 0]
type textarea "B"
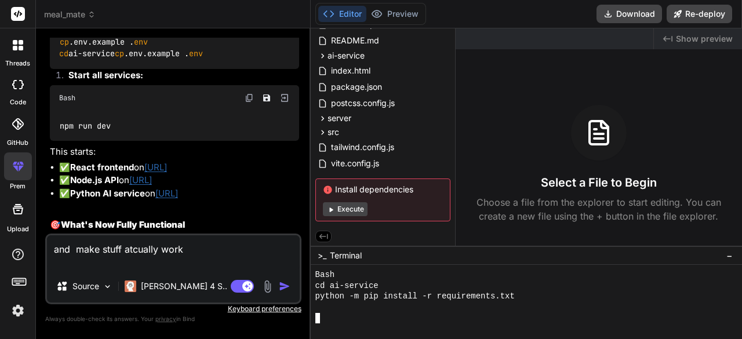
scroll to position [1103, 0]
click at [247, 27] on div "Bash" at bounding box center [174, 13] width 249 height 25
click at [247, 19] on img at bounding box center [249, 13] width 9 height 9
click at [326, 318] on div at bounding box center [527, 318] width 424 height 11
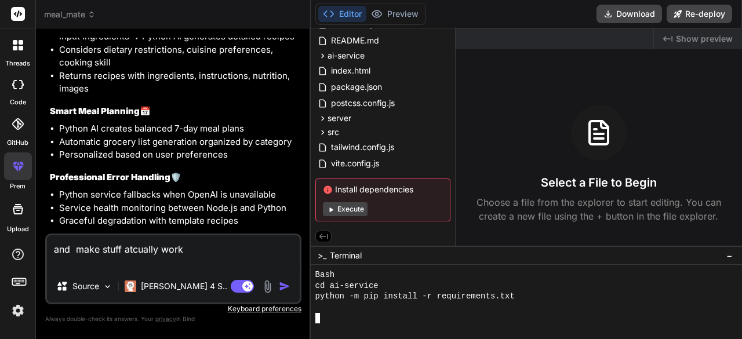
scroll to position [5265, 0]
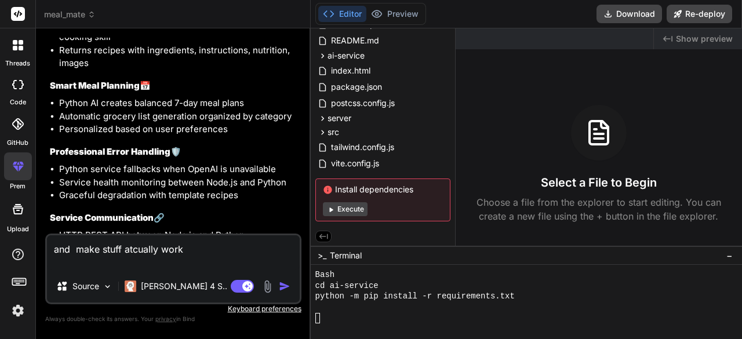
click at [188, 261] on textarea "and make stuff atcually work" at bounding box center [173, 252] width 253 height 35
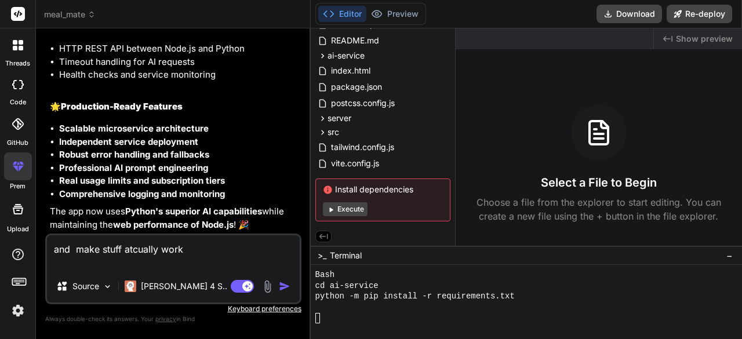
scroll to position [5562, 0]
type textarea "and make stuff atcually work"
type textarea "x"
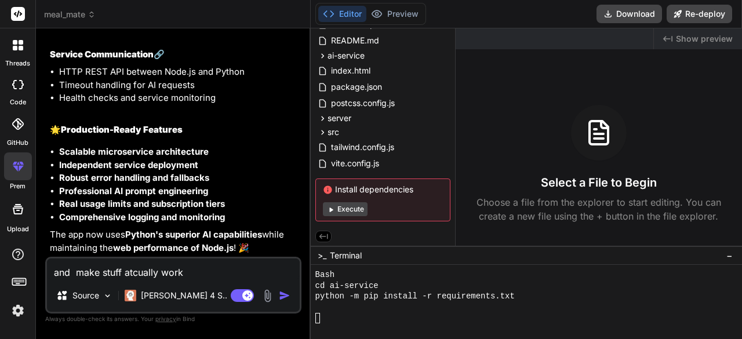
scroll to position [5538, 0]
type textarea "and make stuff atcually work"
type textarea "x"
type textarea "and make stuff atcually work a"
type textarea "x"
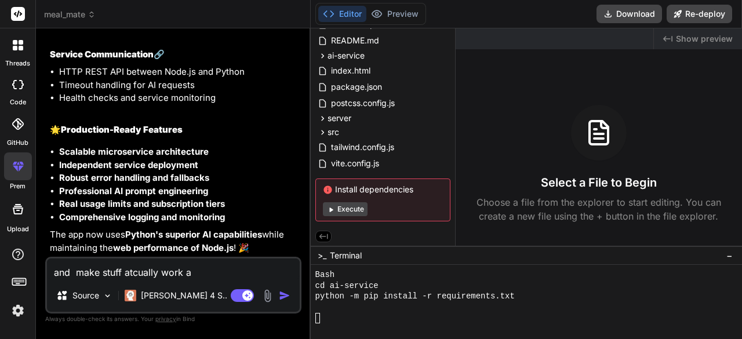
type textarea "and make stuff atcually work an"
type textarea "x"
type textarea "and make stuff atcually work and"
type textarea "x"
type textarea "and make stuff atcually work and"
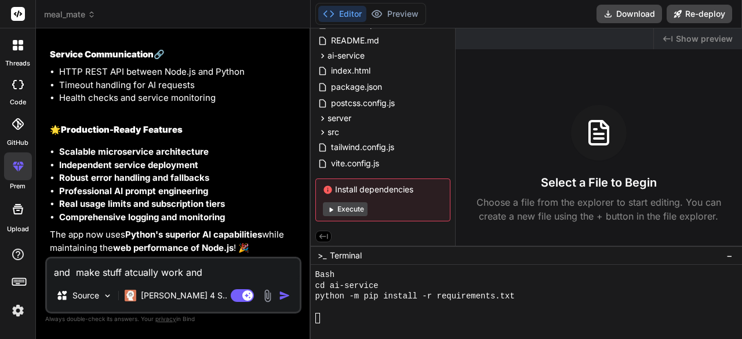
type textarea "x"
type textarea "and make stuff atcually work and d"
type textarea "x"
type textarea "and make stuff atcually work and do"
type textarea "x"
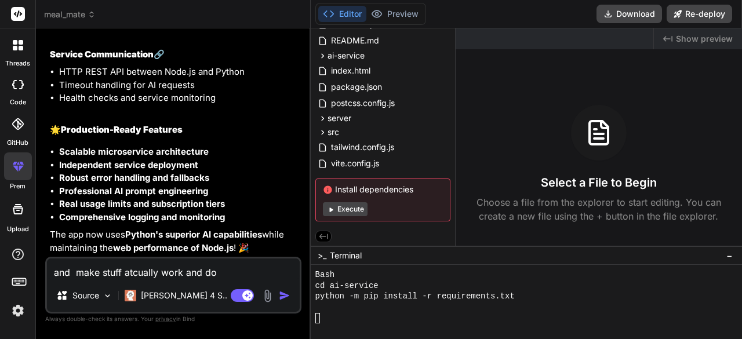
type textarea "and make stuff atcually work and do"
type textarea "x"
type textarea "and make stuff atcually work and do a"
type textarea "x"
type textarea "and make stuff atcually work and do al"
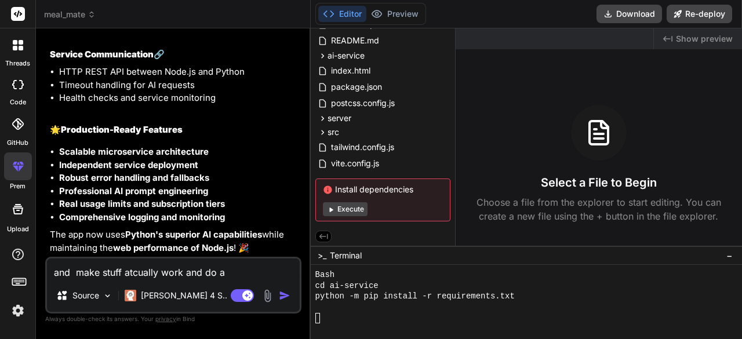
type textarea "x"
type textarea "and make stuff atcually work and do all"
type textarea "x"
type textarea "and make stuff atcually work and do all"
type textarea "x"
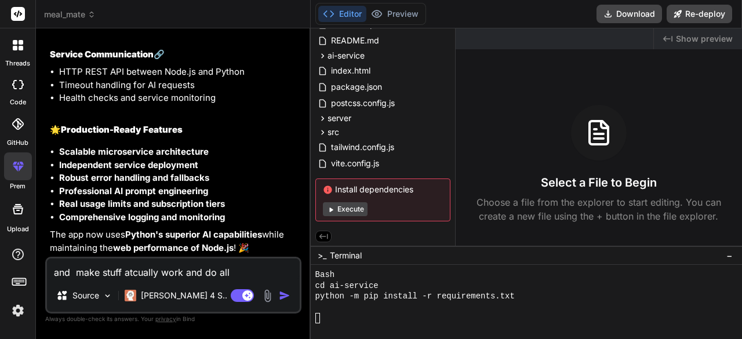
type textarea "and make stuff atcually work and do all t"
type textarea "x"
type textarea "and make stuff atcually work and do all th"
type textarea "x"
type textarea "and make stuff atcually work and do all the"
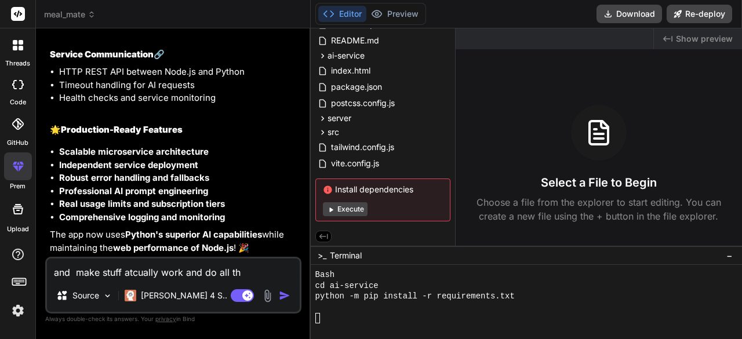
type textarea "x"
type textarea "and make stuff atcually work and do all the"
type textarea "x"
type textarea "and make stuff atcually work and do all the d"
type textarea "x"
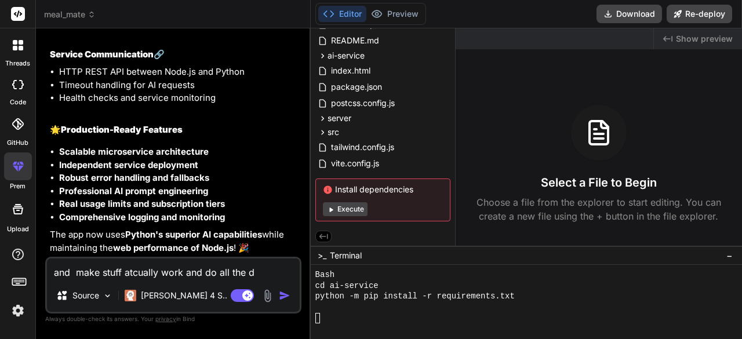
type textarea "and make stuff atcually work and do all the de"
type textarea "x"
type textarea "and make stuff atcually work and do all the dep"
type textarea "x"
type textarea "and make stuff atcually work and do all the depe"
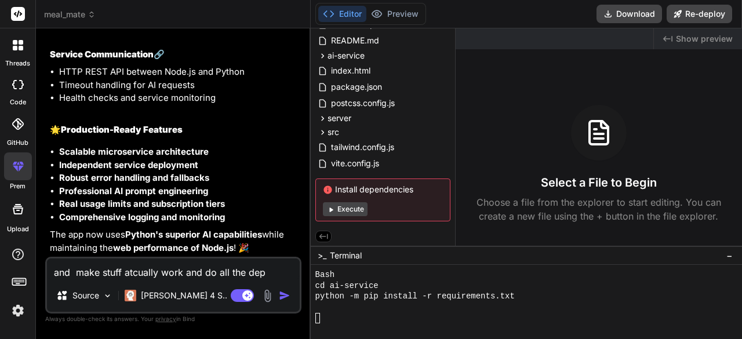
type textarea "x"
type textarea "and make stuff atcually work and do all the depen"
type textarea "x"
type textarea "and make stuff atcually work and do all the depend"
type textarea "x"
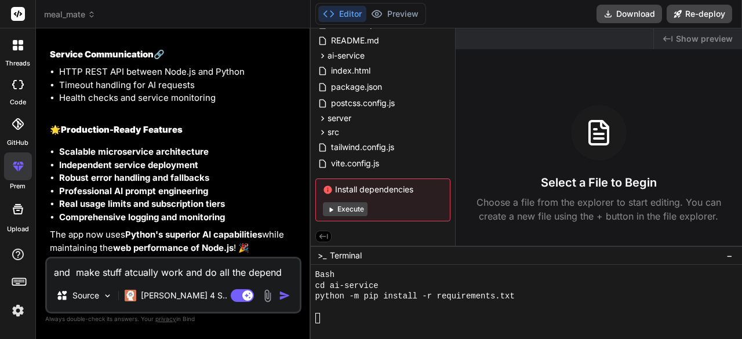
type textarea "and make stuff atcually work and do all the depende"
type textarea "x"
type textarea "and make stuff atcually work and do all the dependen"
type textarea "x"
type textarea "and make stuff atcually work and do all the dependenc"
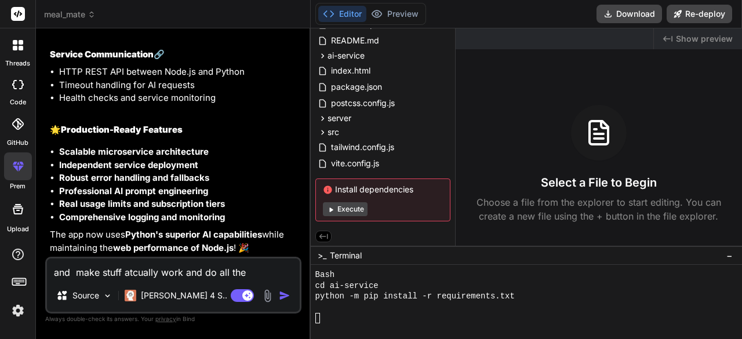
type textarea "x"
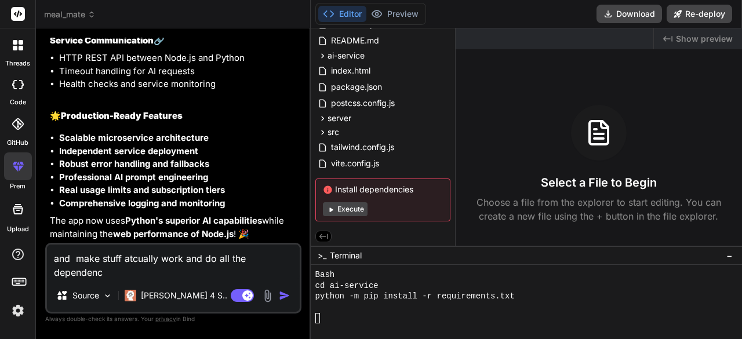
type textarea "and make stuff atcually work and do all the dependenci"
type textarea "x"
type textarea "and make stuff atcually work and do all the dependencie"
type textarea "x"
type textarea "and make stuff atcually work and do all the dependencies"
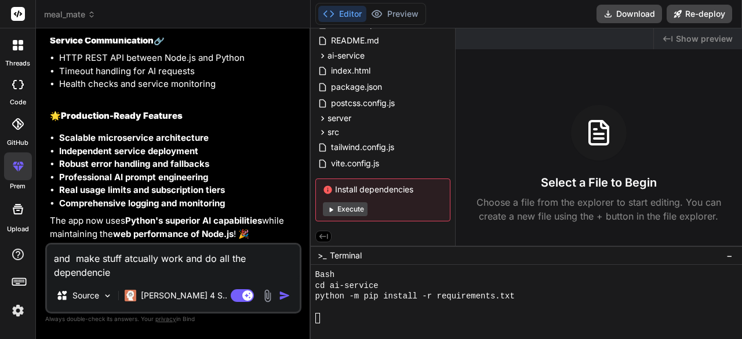
type textarea "x"
type textarea "and make stuff atcually work and do all the dependencies"
type textarea "x"
type textarea "and make stuff atcually work and do all the dependencies m"
type textarea "x"
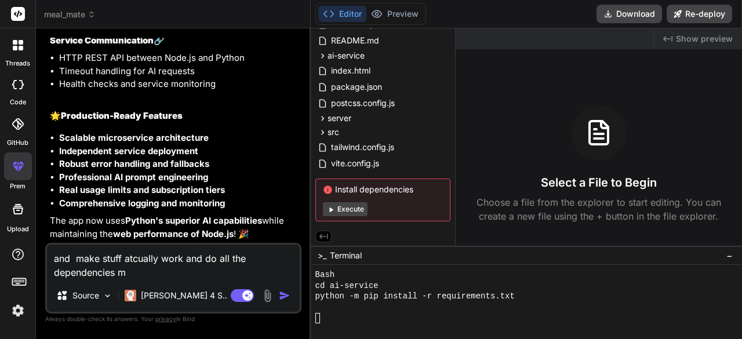
type textarea "and make stuff atcually work and do all the dependencies ma"
type textarea "x"
type textarea "and make stuff atcually work and do all the dependencies mak"
type textarea "x"
type textarea "and make stuff atcually work and do all the dependencies make"
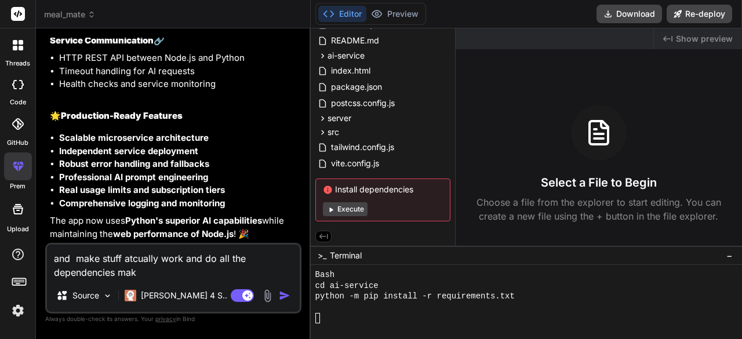
type textarea "x"
type textarea "and make stuff atcually work and do all the dependencies make"
type textarea "x"
type textarea "and make stuff atcually work and do all the dependencies make d"
type textarea "x"
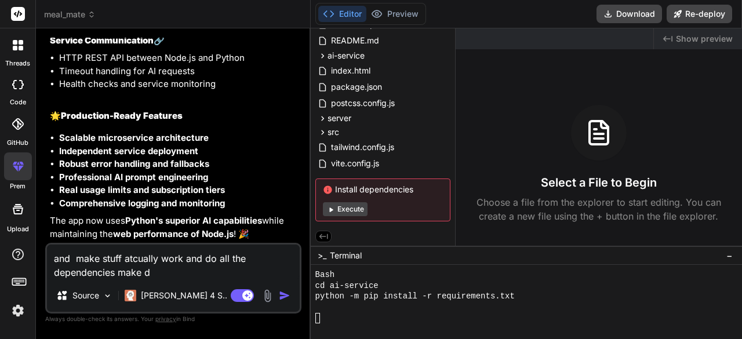
type textarea "and make stuff atcually work and do all the dependencies make di"
type textarea "x"
type textarea "and make stuff atcually work and do all the dependencies make dif"
type textarea "x"
type textarea "and make stuff atcually work and do all the dependencies make diff"
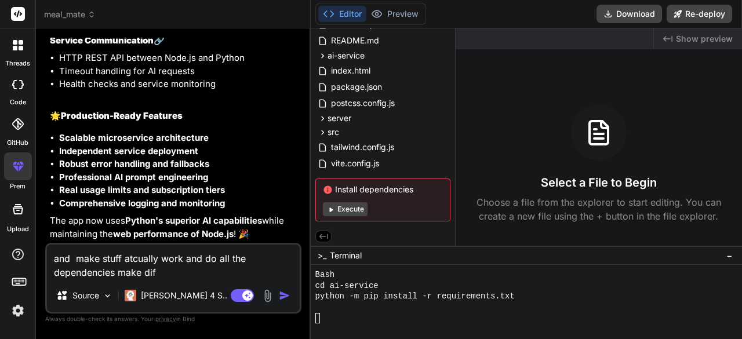
type textarea "x"
type textarea "and make stuff atcually work and do all the dependencies make diffr"
type textarea "x"
type textarea "and make stuff atcually work and do all the dependencies make diffre"
type textarea "x"
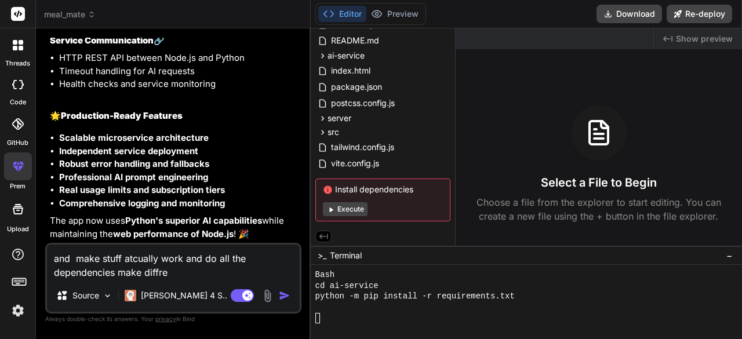
type textarea "and make stuff atcually work and do all the dependencies make diffren"
type textarea "x"
type textarea "and make stuff atcually work and do all the dependencies make diffrent"
type textarea "x"
type textarea "and make stuff atcually work and do all the dependencies make diffrenta"
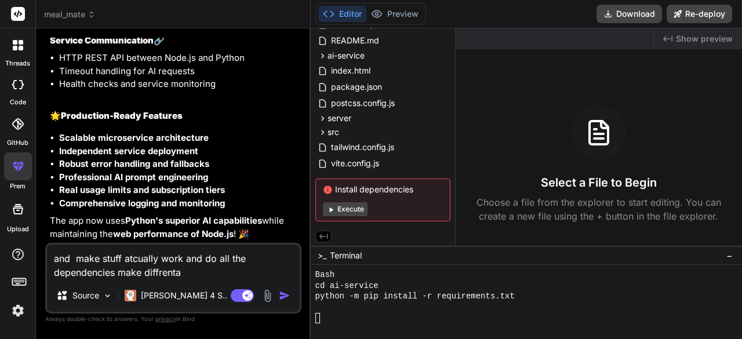
type textarea "x"
type textarea "and make stuff atcually work and do all the dependencies make diffrenta"
type textarea "x"
type textarea "and make stuff atcually work and do all the dependencies make diffrenta t"
type textarea "x"
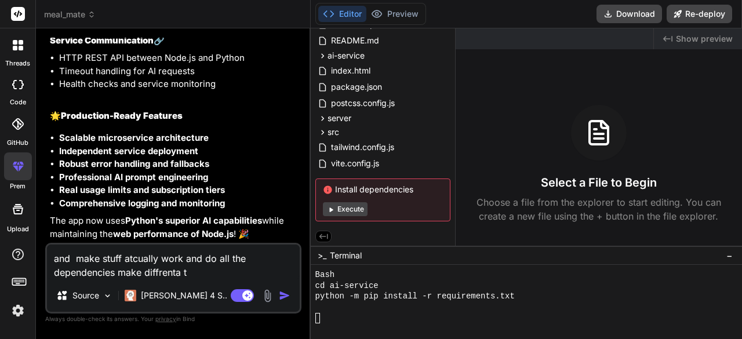
type textarea "and make stuff atcually work and do all the dependencies make diffrenta ta"
type textarea "x"
type textarea "and make stuff atcually work and do all the dependencies make diffrenta tab"
type textarea "x"
type textarea "and make stuff atcually work and do all the dependencies make diffrenta tabl"
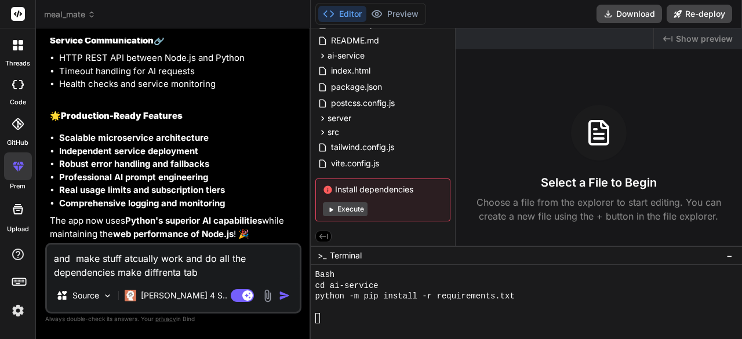
type textarea "x"
type textarea "and make stuff atcually work and do all the dependencies make diffrenta tabls"
type textarea "x"
type textarea "and make stuff atcually work and do all the dependencies make diffrenta tabls"
type textarea "x"
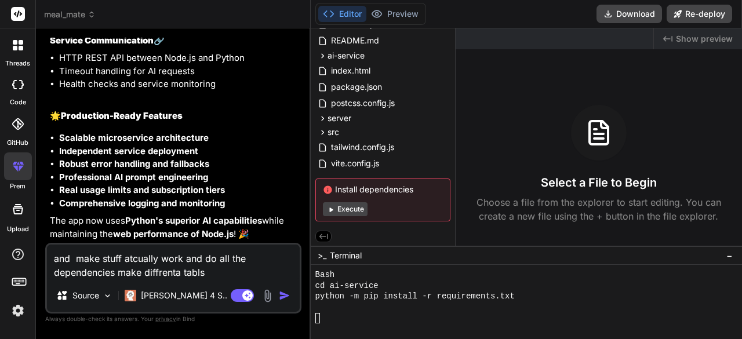
type textarea "and make stuff atcually work and do all the dependencies make diffrenta tabls f"
type textarea "x"
type textarea "and make stuff atcually work and do all the dependencies make diffrenta tabls fo"
type textarea "x"
type textarea "and make stuff atcually work and do all the dependencies make diffrenta tabls f…"
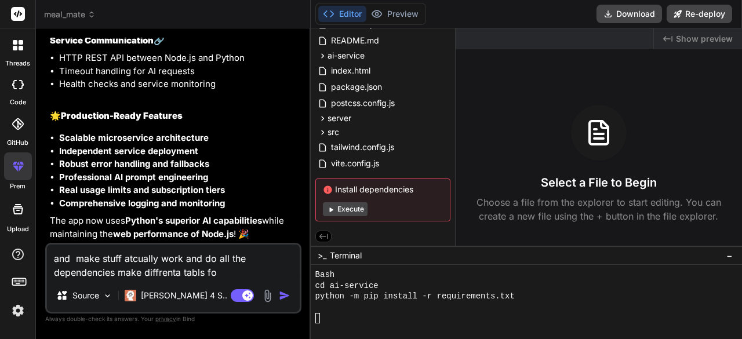
type textarea "x"
type textarea "and make stuff atcually work and do all the dependencies make diffrenta tabls f…"
type textarea "x"
type textarea "and make stuff atcually work and do all the dependencies make diffrenta tabls f…"
type textarea "x"
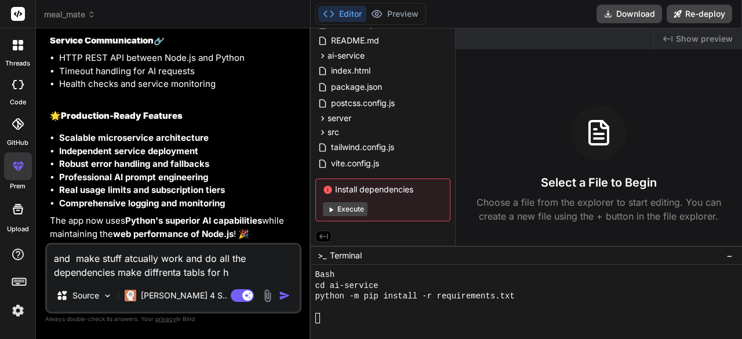
type textarea "and make stuff atcually work and do all the dependencies make diffrenta tabls f…"
type textarea "x"
type textarea "and make stuff atcually work and do all the dependencies make diffrenta tabls f…"
type textarea "x"
type textarea "and make stuff atcually work and do all the dependencies make diffrenta tabls f…"
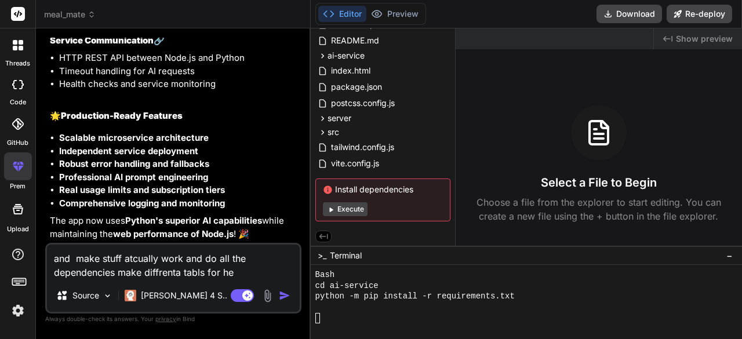
type textarea "x"
type textarea "and make stuff atcually work and do all the dependencies make diffrenta tabls f…"
type textarea "x"
type textarea "and make stuff atcually work and do all the dependencies make diffrenta tabls f…"
type textarea "x"
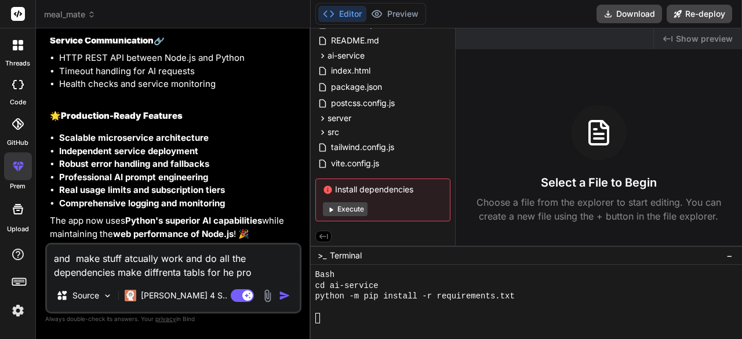
type textarea "and make stuff atcually work and do all the dependencies make diffrenta tabls f…"
type textarea "x"
type textarea "and make stuff atcually work and do all the dependencies make diffrenta tabls f…"
type textarea "x"
type textarea "and make stuff atcually work and do all the dependencies make diffrenta tabls f…"
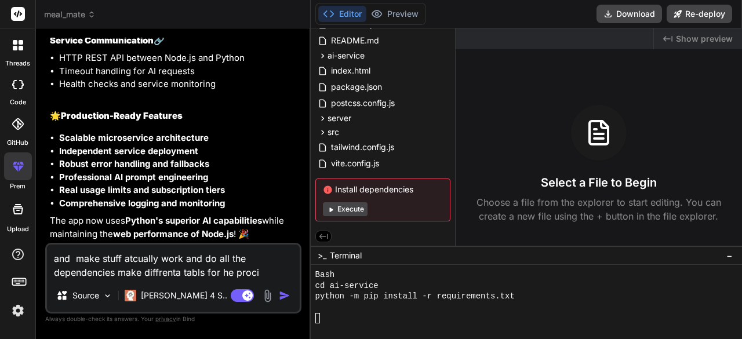
type textarea "x"
type textarea "and make stuff atcually work and do all the dependencies make diffrenta tabls f…"
type textarea "x"
type textarea "and make stuff atcually work and do all the dependencies make diffrenta tabls f…"
type textarea "x"
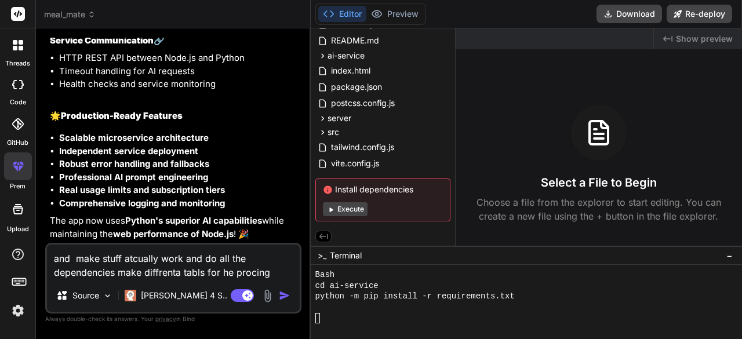
type textarea "and make stuff atcually work and do all the dependencies make diffrenta tabls f…"
type textarea "x"
type textarea "and make stuff atcually work and do all the dependencies make diffrenta tabls f…"
type textarea "x"
type textarea "and make stuff atcually work and do all the dependencies make diffrenta tabls f…"
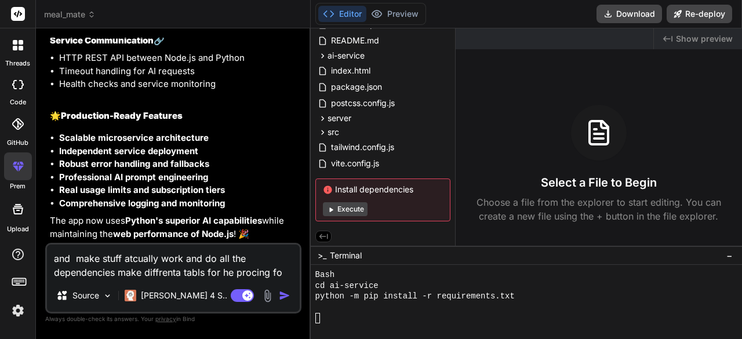
type textarea "x"
type textarea "and make stuff atcually work and do all the dependencies make diffrenta tabls f…"
type textarea "x"
type textarea "and make stuff atcually work and do all the dependencies make diffrenta tabls f…"
type textarea "x"
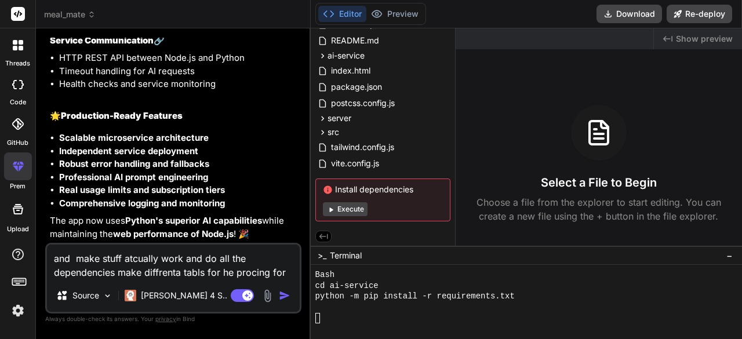
type textarea "and make stuff atcually work and do all the dependencies make diffrenta tabls f…"
type textarea "x"
type textarea "and make stuff atcually work and do all the dependencies make diffrenta tabls f…"
type textarea "x"
type textarea "and make stuff atcually work and do all the dependencies make diffrenta tabls f…"
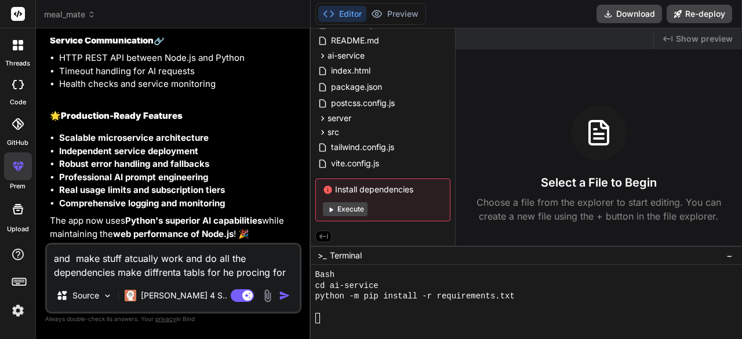
type textarea "x"
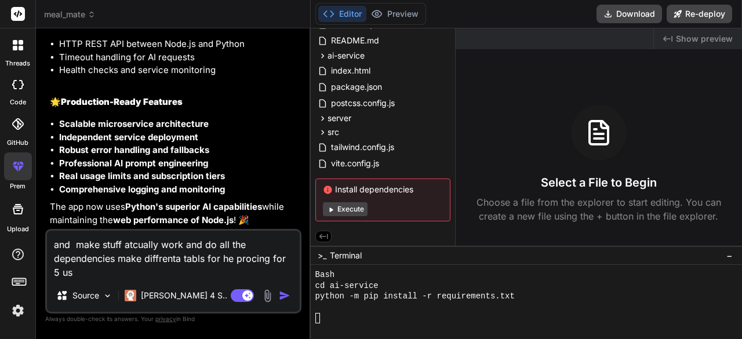
type textarea "and make stuff atcually work and do all the dependencies make diffrenta tabls f…"
type textarea "x"
type textarea "and make stuff atcually work and do all the dependencies make diffrenta tabls f…"
type textarea "x"
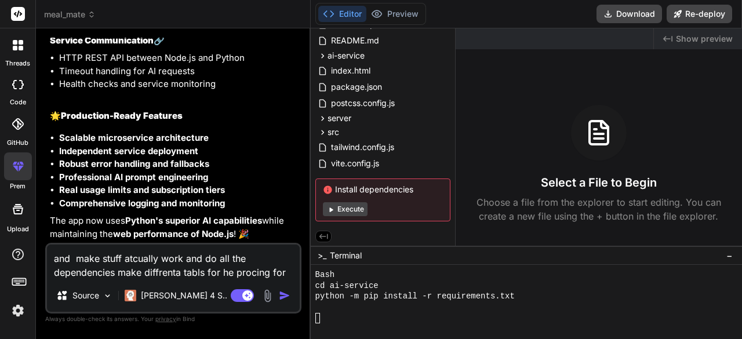
type textarea "and make stuff atcually work and do all the dependencies make diffrenta tabls f…"
type textarea "x"
type textarea "and make stuff atcually work and do all the dependencies make diffrenta tabls f…"
type textarea "x"
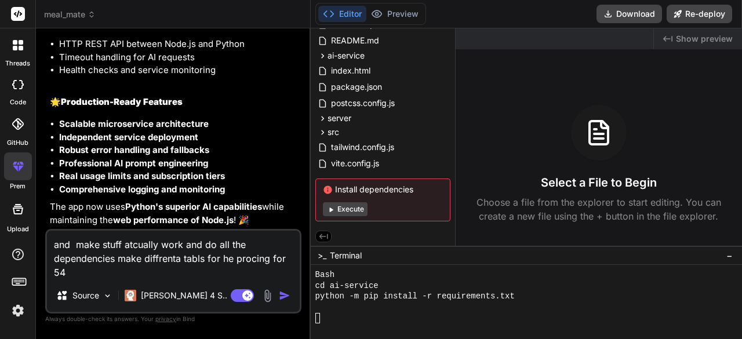
type textarea "and make stuff atcually work and do all the dependencies make diffrenta tabls f…"
type textarea "x"
type textarea "and make stuff atcually work and do all the dependencies make diffrenta tabls f…"
type textarea "x"
type textarea "and make stuff atcually work and do all the dependencies make diffrenta tabls f…"
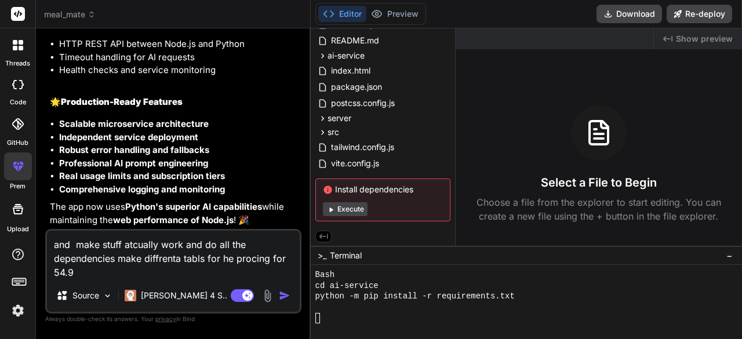
type textarea "x"
type textarea "and make stuff atcually work and do all the dependencies make diffrenta tabls f…"
type textarea "x"
type textarea "and make stuff atcually work and do all the dependencies make diffrenta tabls f…"
type textarea "x"
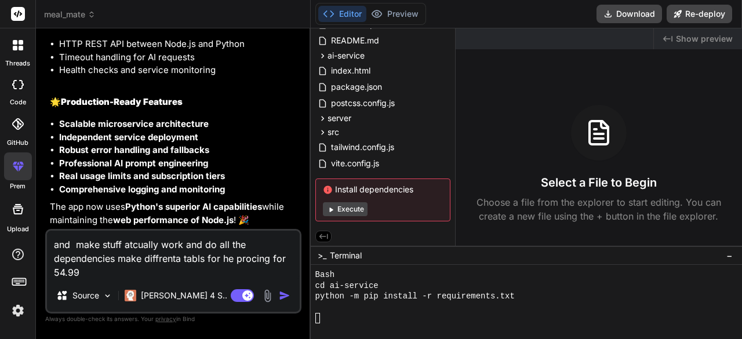
type textarea "and make stuff atcually work and do all the dependencies make diffrenta tabls f…"
type textarea "x"
type textarea "and make stuff atcually work and do all the dependencies make diffrenta tabls f…"
type textarea "x"
type textarea "and make stuff atcually work and do all the dependencies make diffrenta tabls f…"
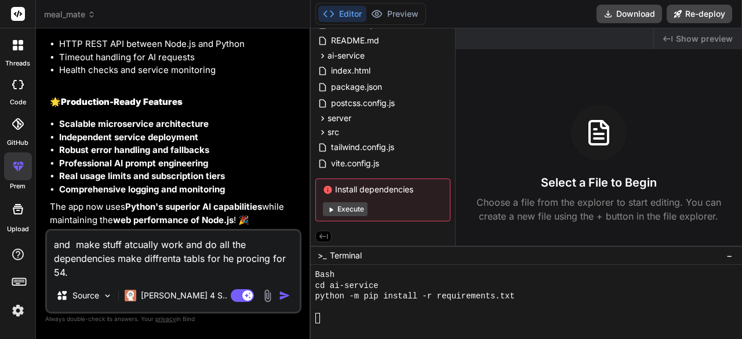
type textarea "x"
type textarea "and make stuff atcually work and do all the dependencies make diffrenta tabls f…"
type textarea "x"
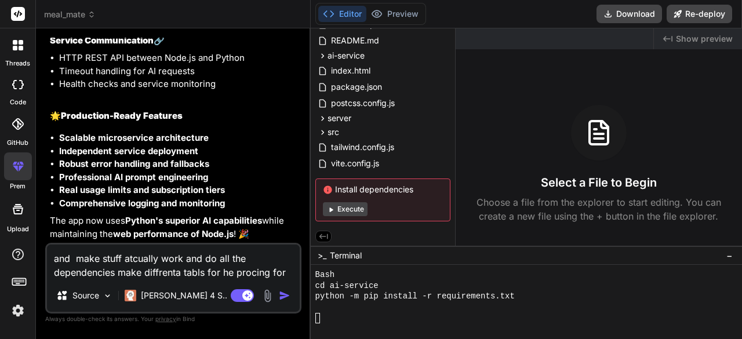
type textarea "and make stuff atcually work and do all the dependencies make diffrenta tabls f…"
type textarea "x"
type textarea "and make stuff atcually work and do all the dependencies make diffrenta tabls f…"
type textarea "x"
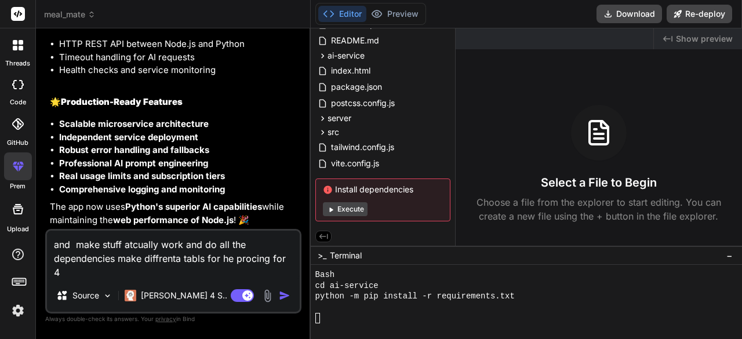
type textarea "and make stuff atcually work and do all the dependencies make diffrenta tabls f…"
type textarea "x"
type textarea "and make stuff atcually work and do all the dependencies make diffrenta tabls f…"
type textarea "x"
type textarea "and make stuff atcually work and do all the dependencies make diffrenta tabls f…"
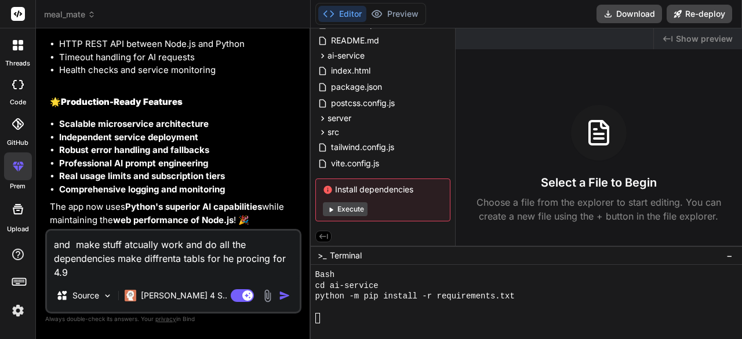
type textarea "x"
type textarea "and make stuff atcually work and do all the dependencies make diffrenta tabls f…"
type textarea "x"
type textarea "and make stuff atcually work and do all the dependencies make diffrenta tabls f…"
type textarea "x"
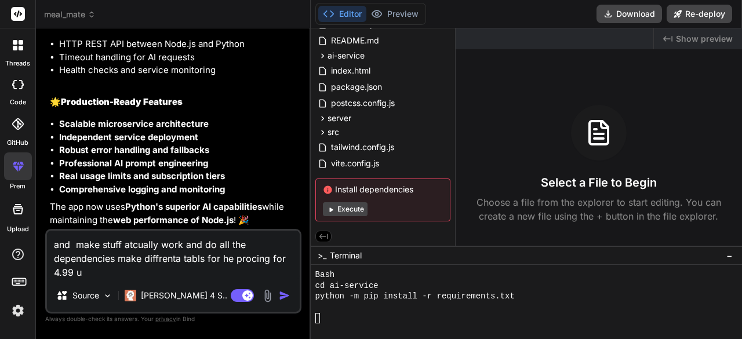
type textarea "and make stuff atcually work and do all the dependencies make diffrenta tabls f…"
type textarea "x"
type textarea "and make stuff atcually work and do all the dependencies make diffrenta tabls f…"
type textarea "x"
type textarea "and make stuff atcually work and do all the dependencies make diffrenta tabls f…"
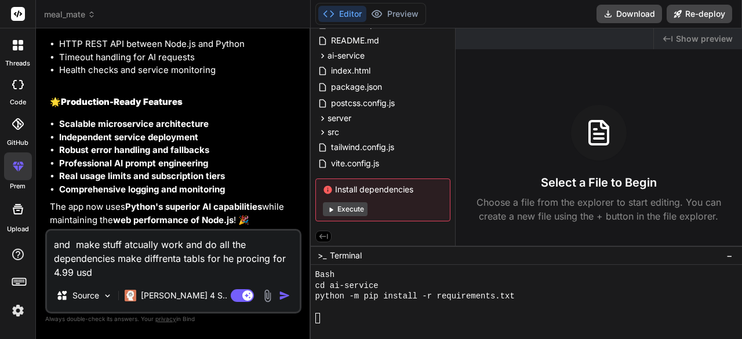
type textarea "x"
type textarea "and make stuff atcually work and do all the dependencies make diffrenta tabls f…"
type textarea "x"
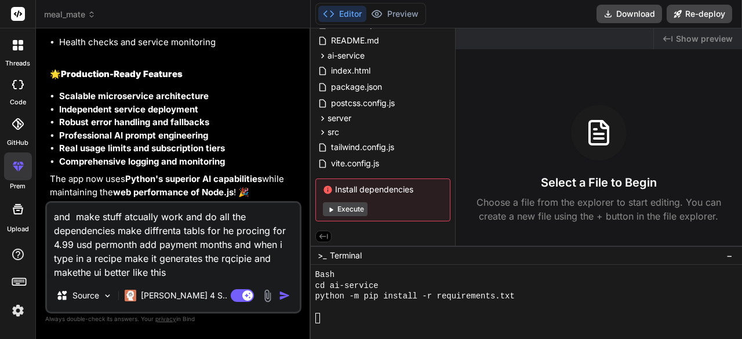
click at [124, 250] on textarea "and make stuff atcually work and do all the dependencies make diffrenta tabls f…" at bounding box center [173, 241] width 253 height 76
click at [184, 275] on textarea "and make stuff atcually work and do all the dependencies make diffrenta tabls f…" at bounding box center [173, 241] width 253 height 76
paste textarea
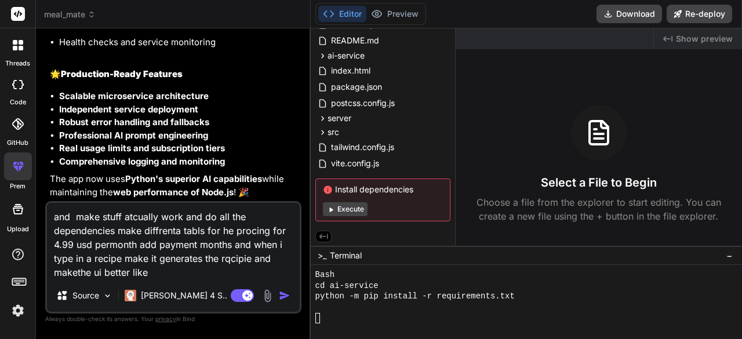
click at [270, 297] on img at bounding box center [267, 295] width 13 height 13
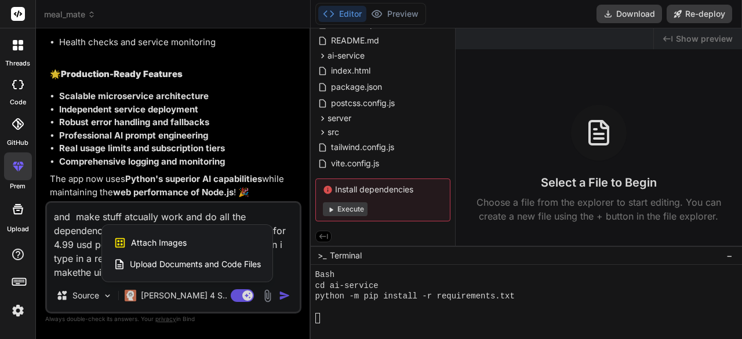
click at [183, 243] on span "Attach Images" at bounding box center [159, 243] width 56 height 12
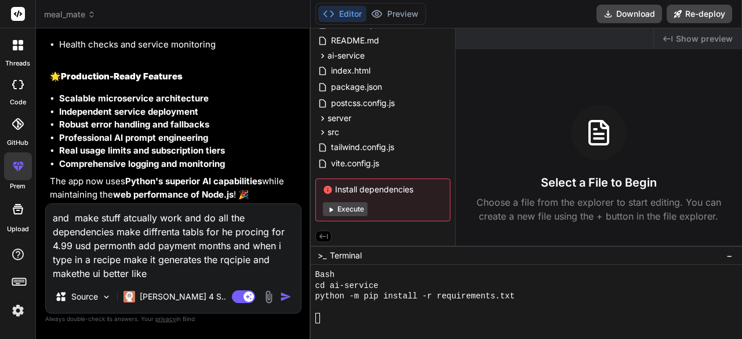
click at [168, 278] on textarea "and make stuff atcually work and do all the dependencies make diffrenta tabls f…" at bounding box center [173, 242] width 255 height 76
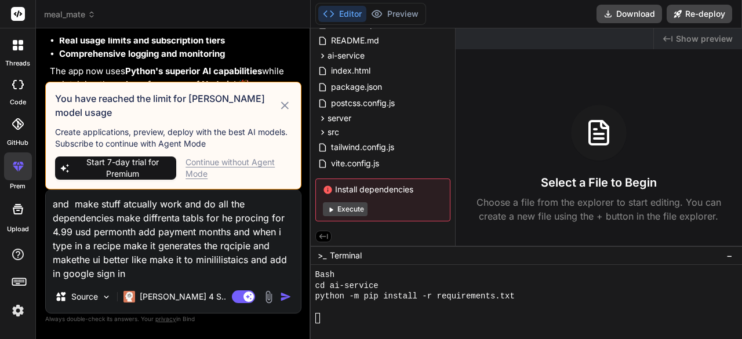
click at [283, 296] on img "button" at bounding box center [286, 297] width 12 height 12
drag, startPoint x: 283, startPoint y: 296, endPoint x: 181, endPoint y: 238, distance: 117.1
click at [205, 244] on div "and make stuff atcually work and do all the dependencies make diffrenta tabls f…" at bounding box center [173, 251] width 256 height 124
click at [169, 238] on textarea "and make stuff atcually work and do all the dependencies make diffrenta tabls f…" at bounding box center [173, 235] width 255 height 90
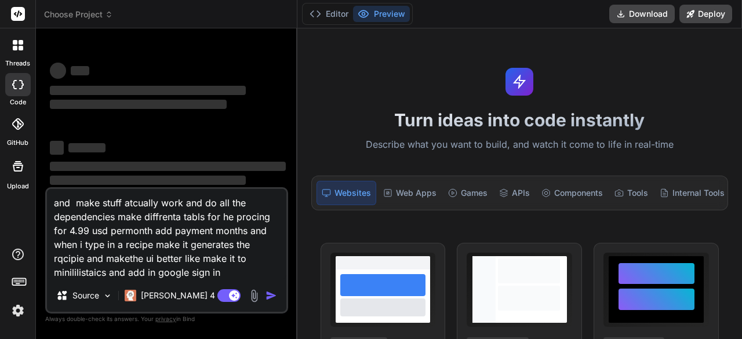
click at [227, 249] on textarea "and make stuff atcually work and do all the dependencies make diffrenta tabls f…" at bounding box center [166, 234] width 239 height 90
type textarea "x"
click at [146, 222] on textarea "and make stuff atcually work and do all the dependencies make diffrenta tabls f…" at bounding box center [166, 234] width 239 height 90
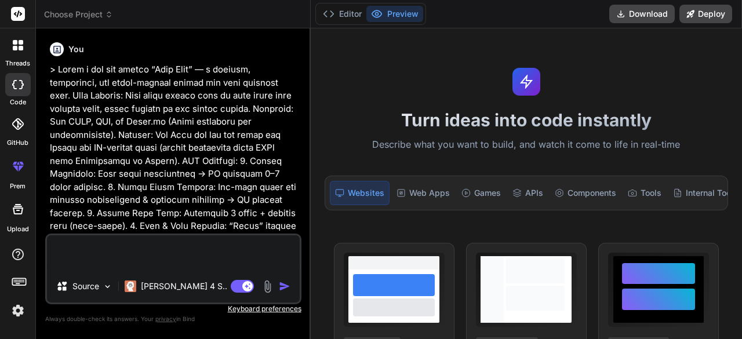
type textarea "x"
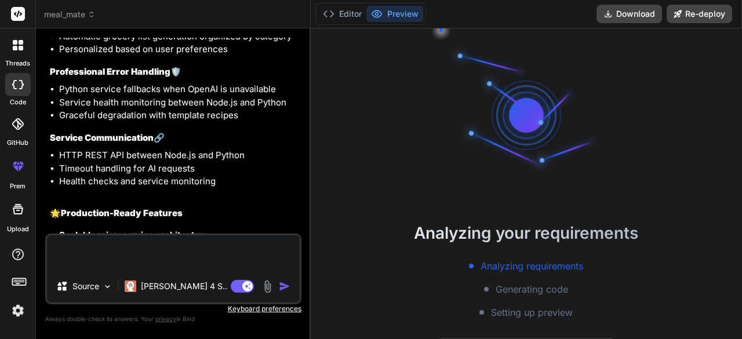
scroll to position [5562, 0]
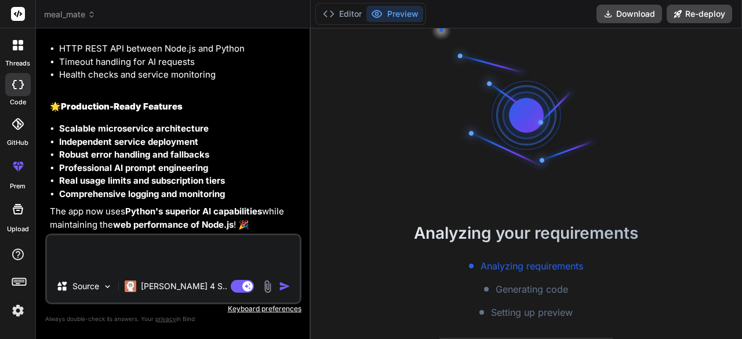
paste textarea "and make stuff atcually work and do all the dependencies make diffrenta tabls f…"
type textarea "and make stuff atcually work and do all the dependencies make diffrenta tabls f…"
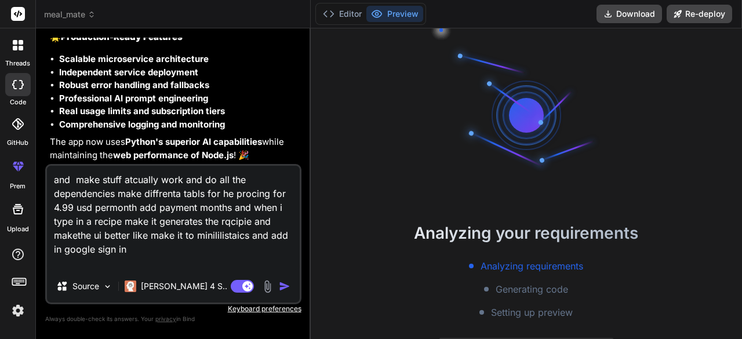
type textarea "x"
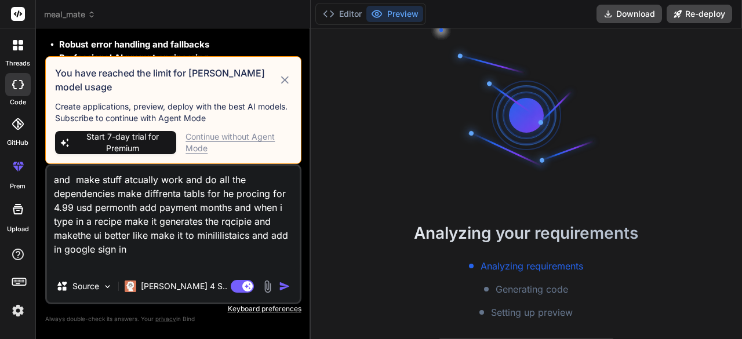
type textarea "and make stuff atcually work and do all the dependencies make diffrenta tabls f…"
click at [207, 136] on div "Continue without Agent Mode" at bounding box center [237, 142] width 105 height 23
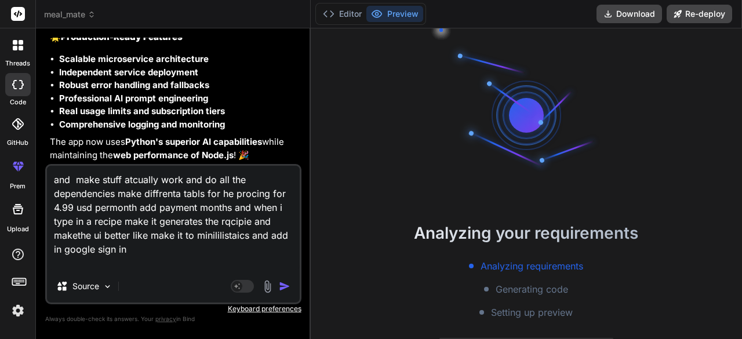
click at [245, 297] on div "Source" at bounding box center [173, 289] width 253 height 28
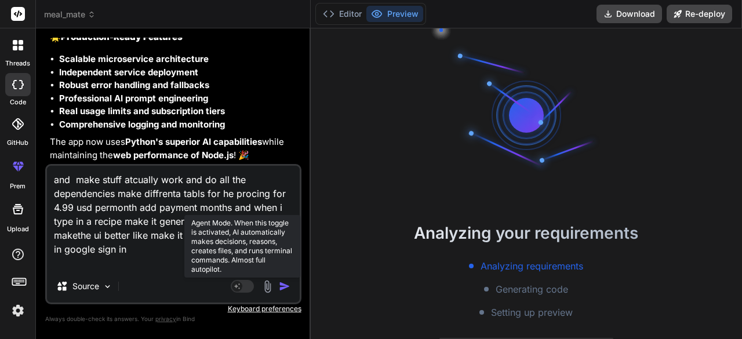
click at [242, 289] on rect at bounding box center [242, 286] width 23 height 13
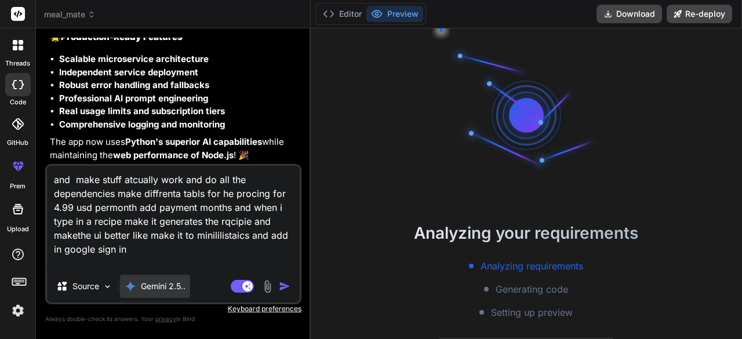
click at [137, 282] on div "Gemini 2.5.." at bounding box center [155, 286] width 61 height 12
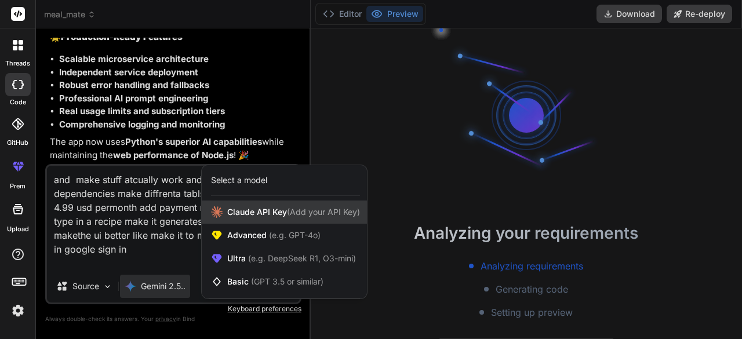
click at [242, 209] on span "[PERSON_NAME] Key (Add your API Key)" at bounding box center [293, 212] width 133 height 12
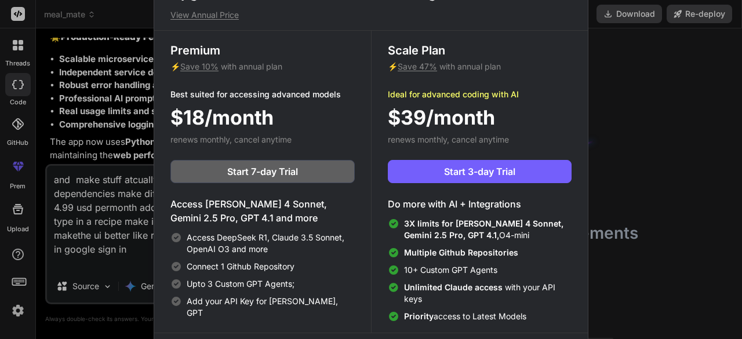
drag, startPoint x: 629, startPoint y: 83, endPoint x: 622, endPoint y: 83, distance: 7.5
click at [626, 82] on div "Upgrade to access Advanced AI & Integrations View Annual Price Premium ⚡ Save 1…" at bounding box center [371, 169] width 742 height 339
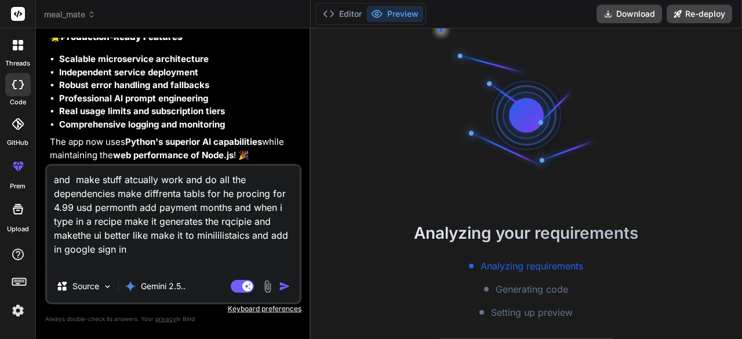
click at [163, 262] on textarea "and make stuff atcually work and do all the dependencies make diffrenta tabls f…" at bounding box center [173, 218] width 253 height 104
type textarea "x"
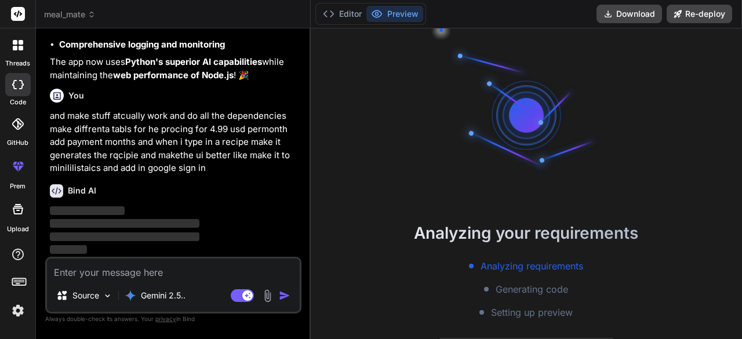
scroll to position [5711, 0]
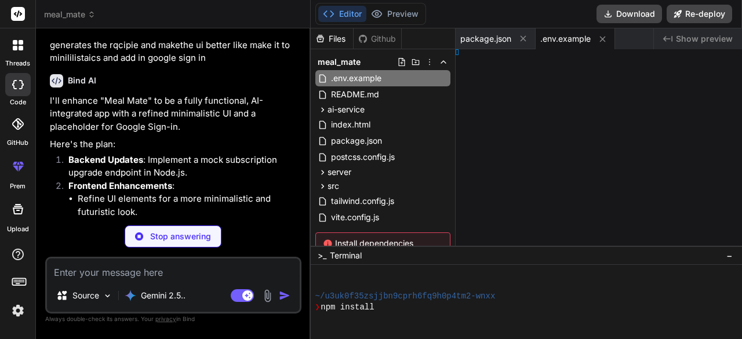
type textarea "x"
type textarea ") })"
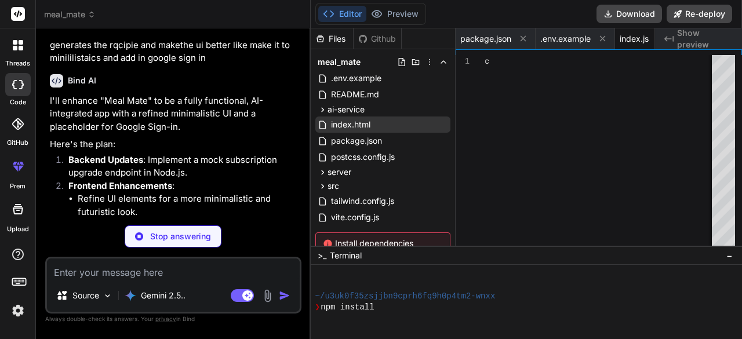
type textarea "x"
type textarea "}, 2000) })"
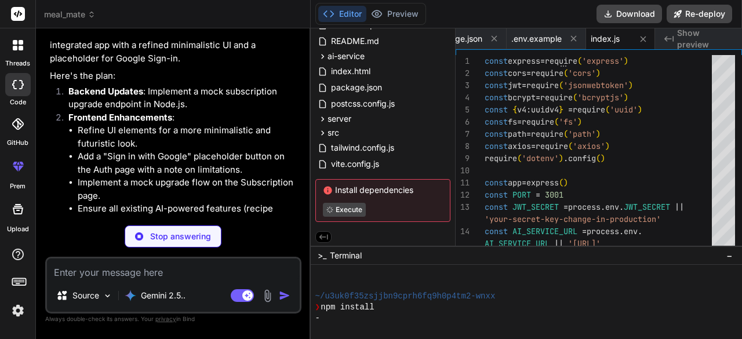
scroll to position [6094, 0]
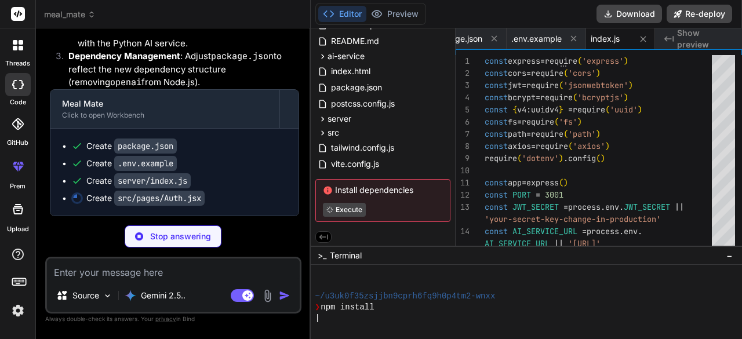
type textarea "x"
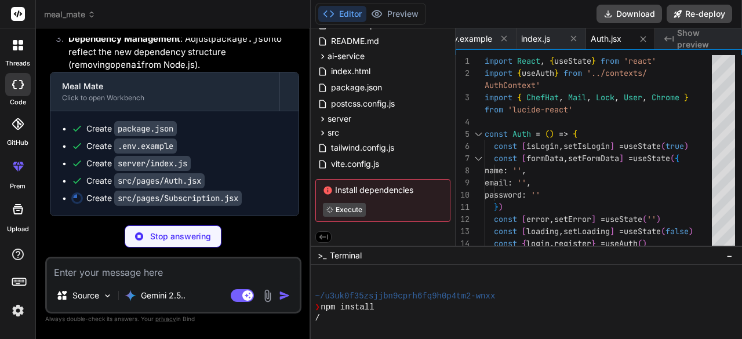
type textarea "x"
type textarea "export default Subscription"
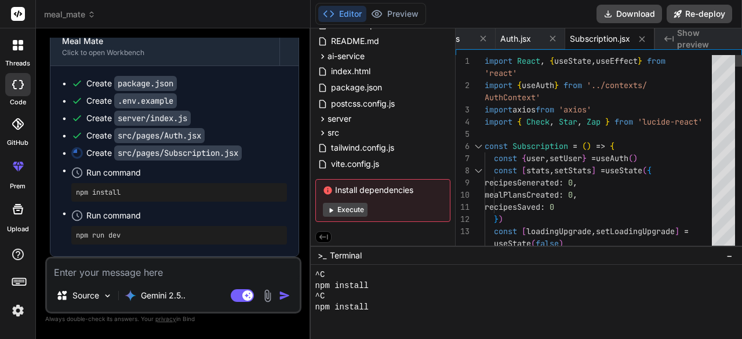
scroll to position [205, 0]
click at [349, 213] on button "Execute" at bounding box center [345, 210] width 45 height 14
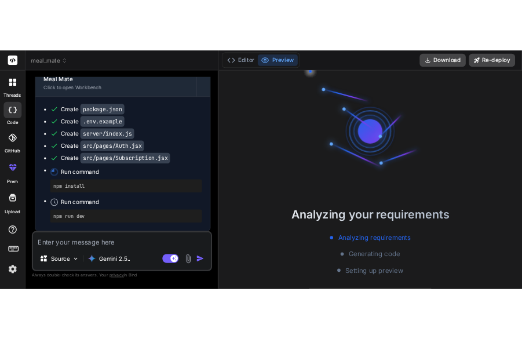
scroll to position [6157, 0]
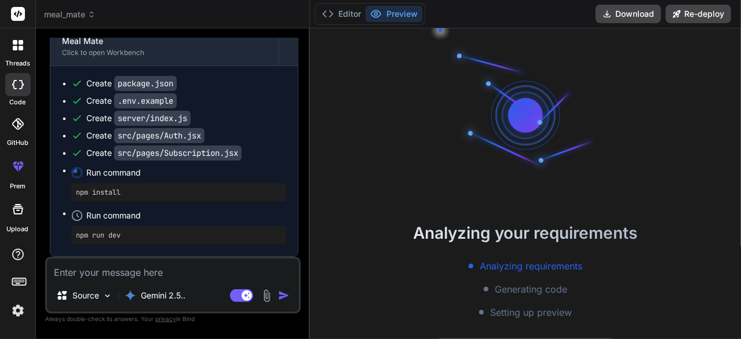
type textarea "x"
type textarea "Subscription"
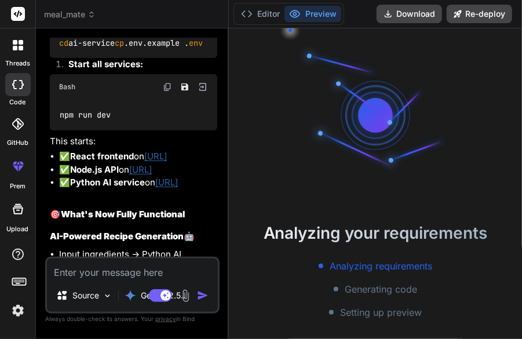
scroll to position [7578, 0]
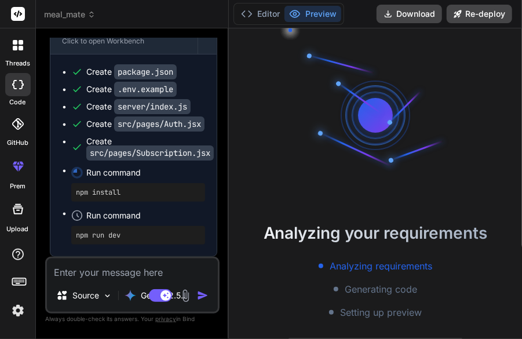
click at [100, 178] on span "Run command" at bounding box center [145, 173] width 119 height 12
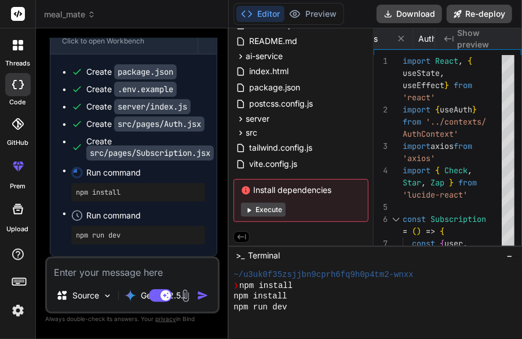
click at [276, 203] on button "Execute" at bounding box center [263, 210] width 45 height 14
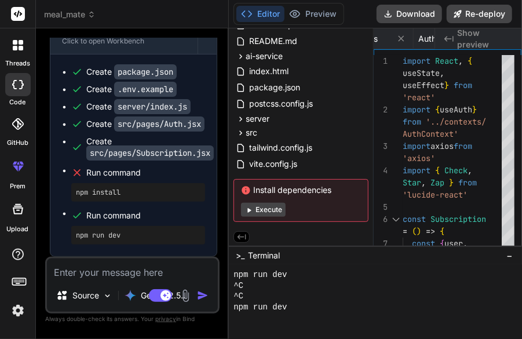
scroll to position [7601, 0]
click at [270, 206] on button "Execute" at bounding box center [263, 210] width 45 height 14
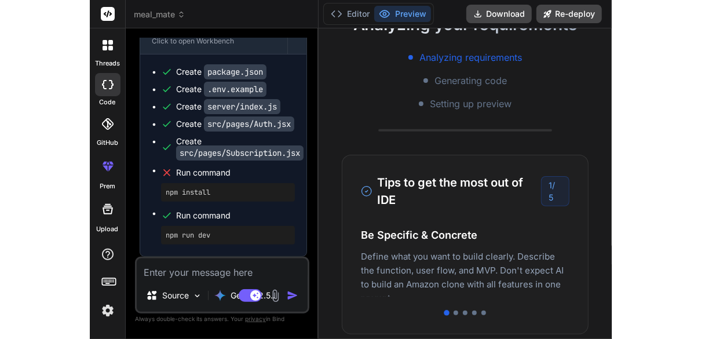
scroll to position [0, 0]
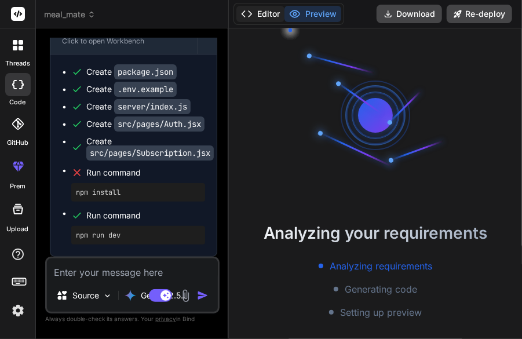
click at [268, 18] on button "Editor" at bounding box center [260, 14] width 48 height 16
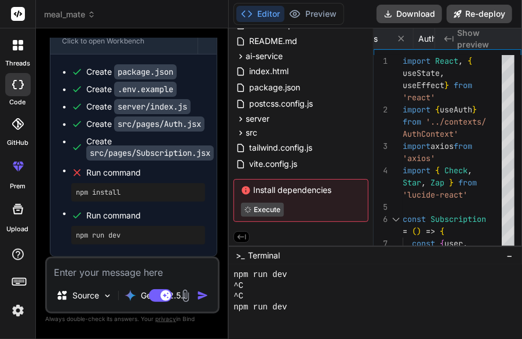
type textarea "x"
type textarea "</div> </div> </div> ) } export default Subscription"
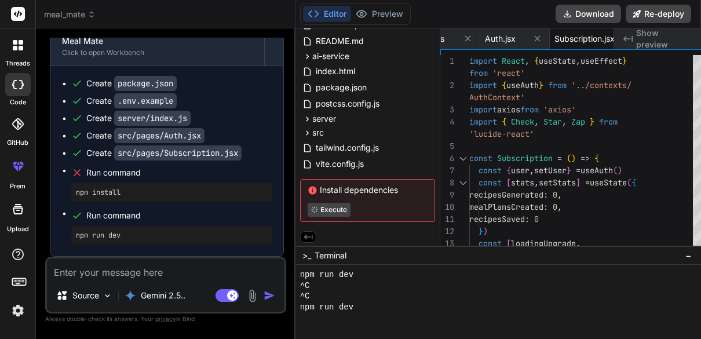
type textarea "x"
type textarea "export default Subscription"
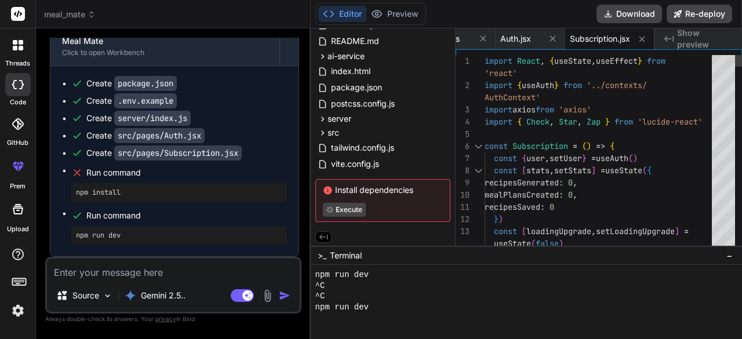
type textarea "x"
click at [383, 20] on button "Preview" at bounding box center [394, 14] width 57 height 16
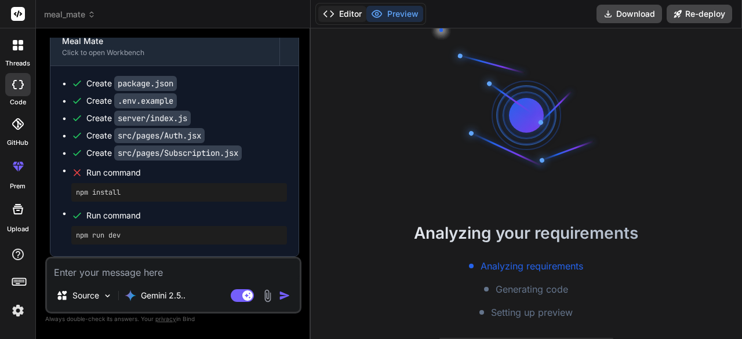
click at [340, 16] on button "Editor" at bounding box center [342, 14] width 48 height 16
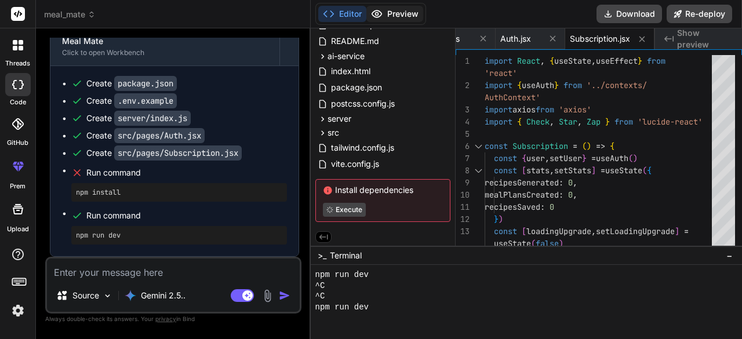
click at [401, 10] on button "Preview" at bounding box center [394, 14] width 57 height 16
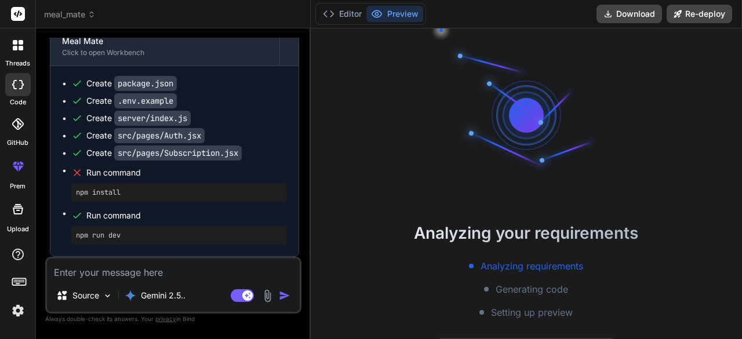
click at [122, 279] on textarea at bounding box center [173, 268] width 253 height 21
type textarea "r"
type textarea "x"
type textarea "ru"
type textarea "x"
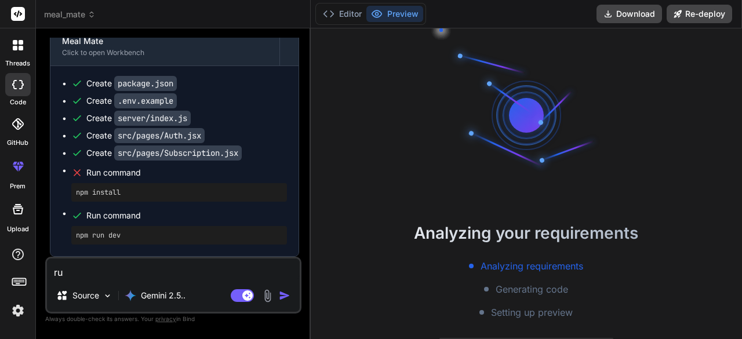
type textarea "run"
type textarea "x"
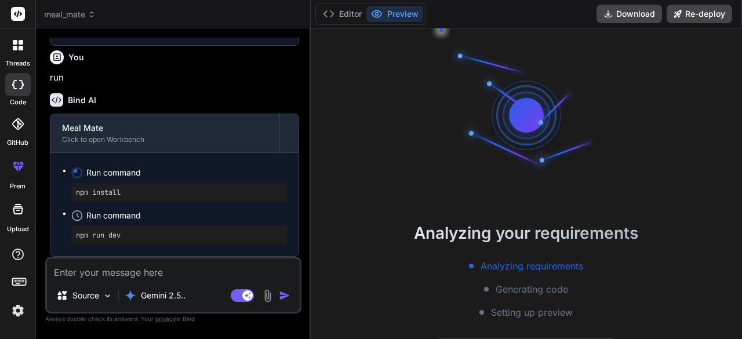
scroll to position [6368, 0]
type textarea "x"
click at [353, 13] on button "Editor" at bounding box center [342, 14] width 48 height 16
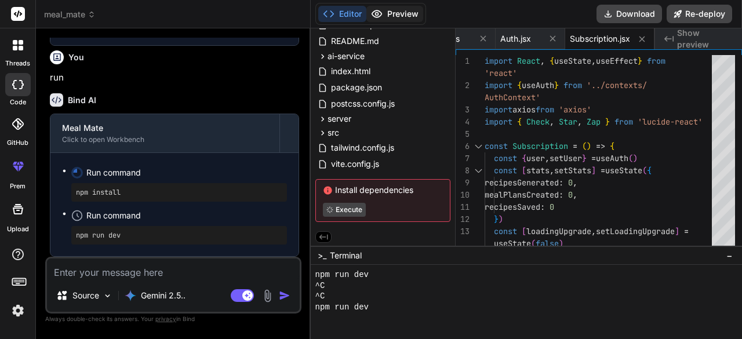
click at [385, 14] on button "Preview" at bounding box center [394, 14] width 57 height 16
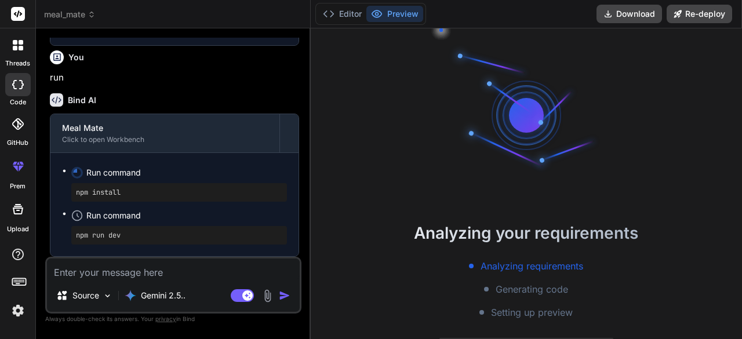
scroll to position [6367, 0]
click at [156, 293] on p "Gemini 2.5.." at bounding box center [163, 296] width 45 height 12
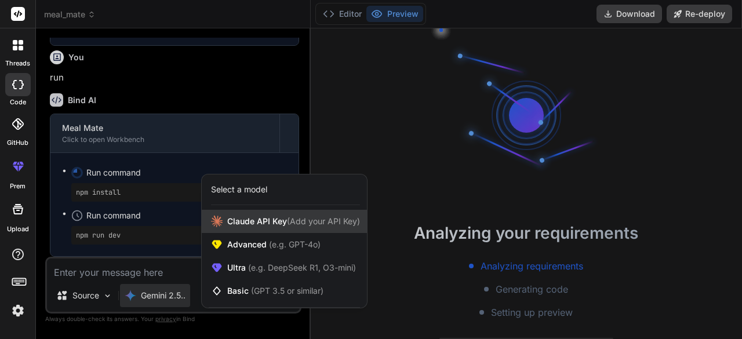
click at [283, 224] on span "Claude API Key (Add your API Key)" at bounding box center [293, 222] width 133 height 12
type textarea "x"
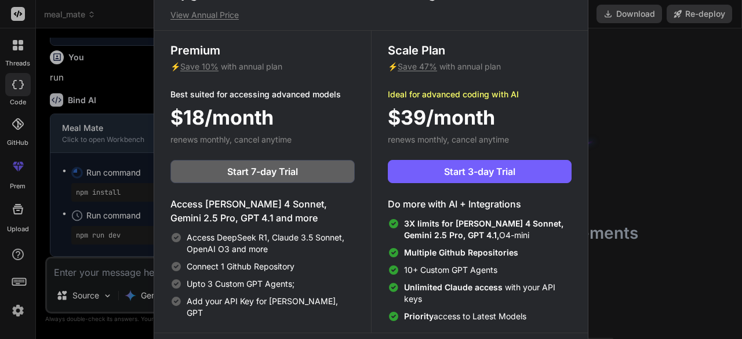
click at [283, 224] on div "Access Claude 4 Sonnet, Gemini 2.5 Pro, GPT 4.1 and more Access DeepSeek R1, Cl…" at bounding box center [262, 258] width 184 height 122
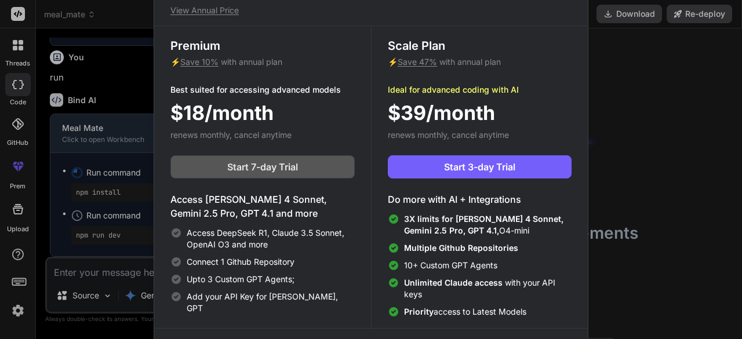
click at [280, 165] on span "Start 7-day Trial" at bounding box center [262, 167] width 71 height 14
